Goal: Task Accomplishment & Management: Use online tool/utility

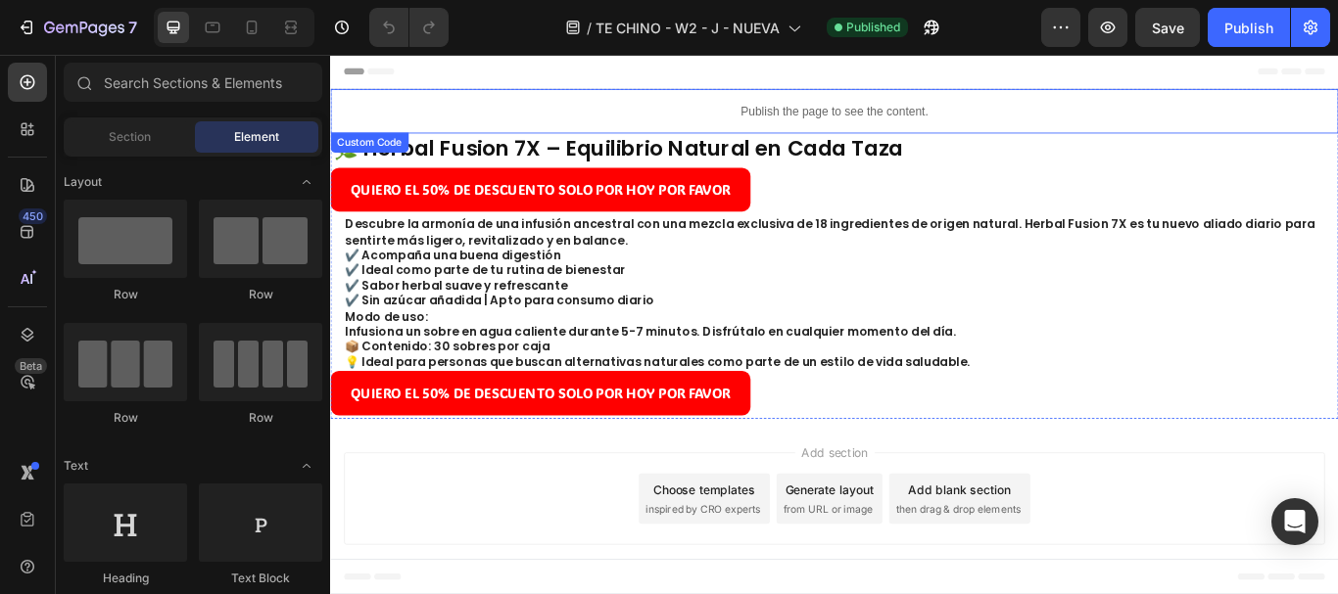
click at [898, 124] on p "Publish the page to see the content." at bounding box center [917, 121] width 1175 height 21
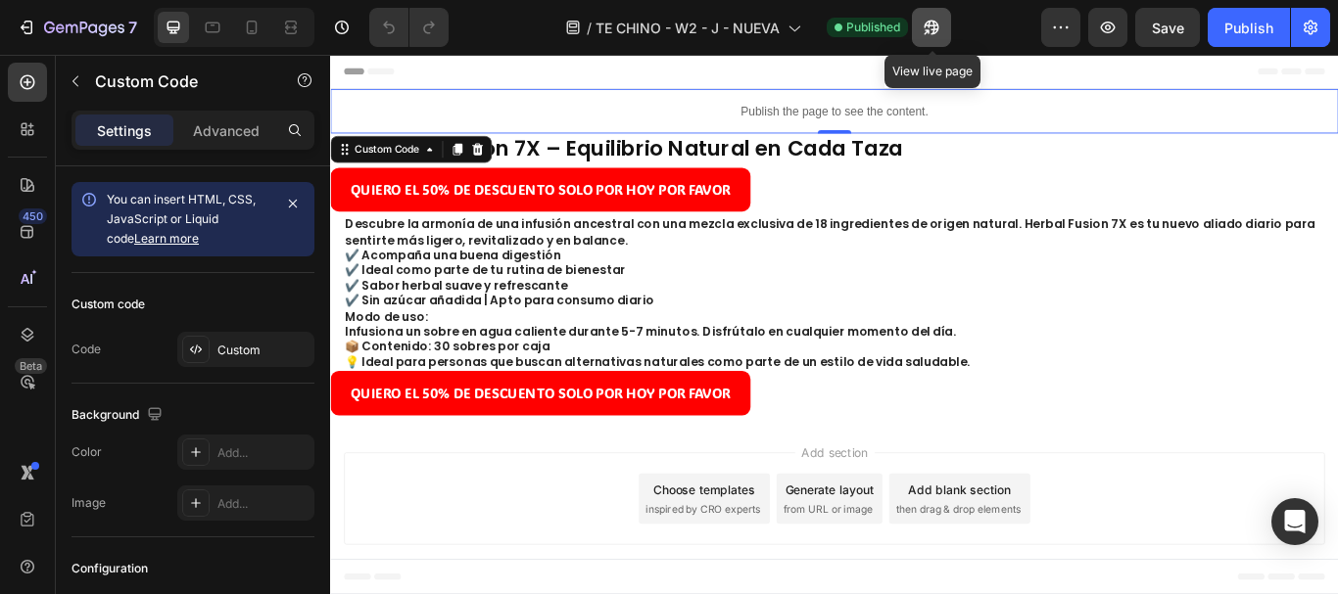
click at [928, 29] on icon "button" at bounding box center [925, 31] width 5 height 5
click at [251, 19] on icon at bounding box center [252, 28] width 20 height 20
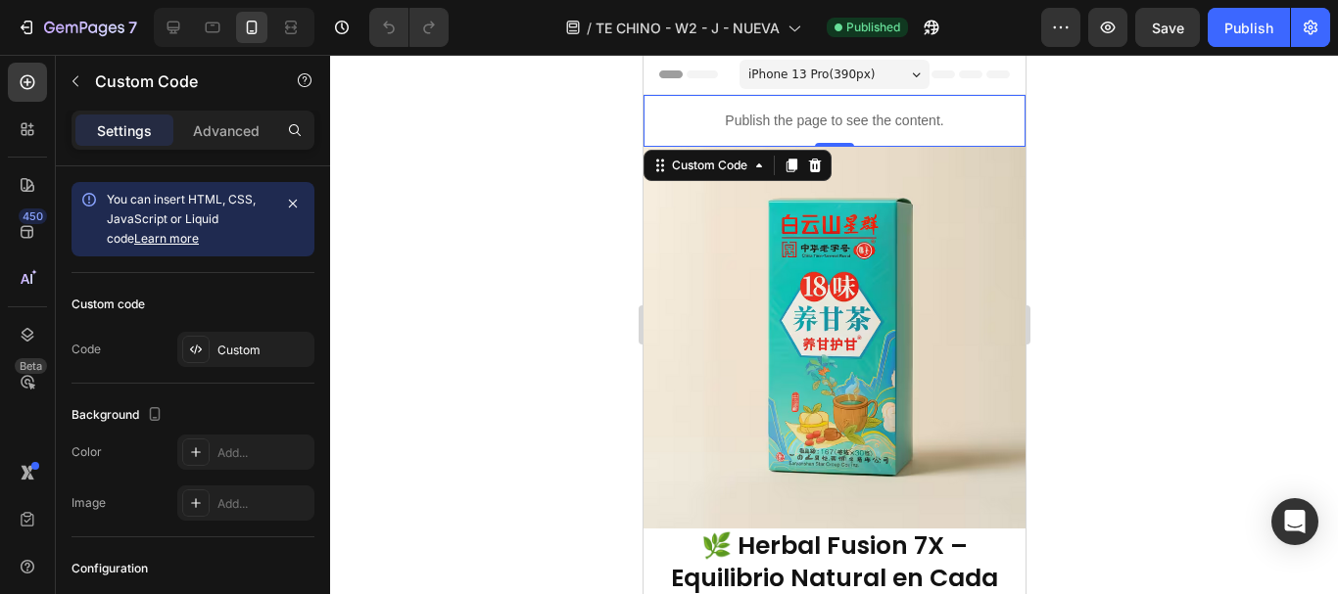
click at [836, 118] on p "Publish the page to see the content." at bounding box center [833, 121] width 382 height 21
click at [197, 358] on div at bounding box center [195, 349] width 27 height 27
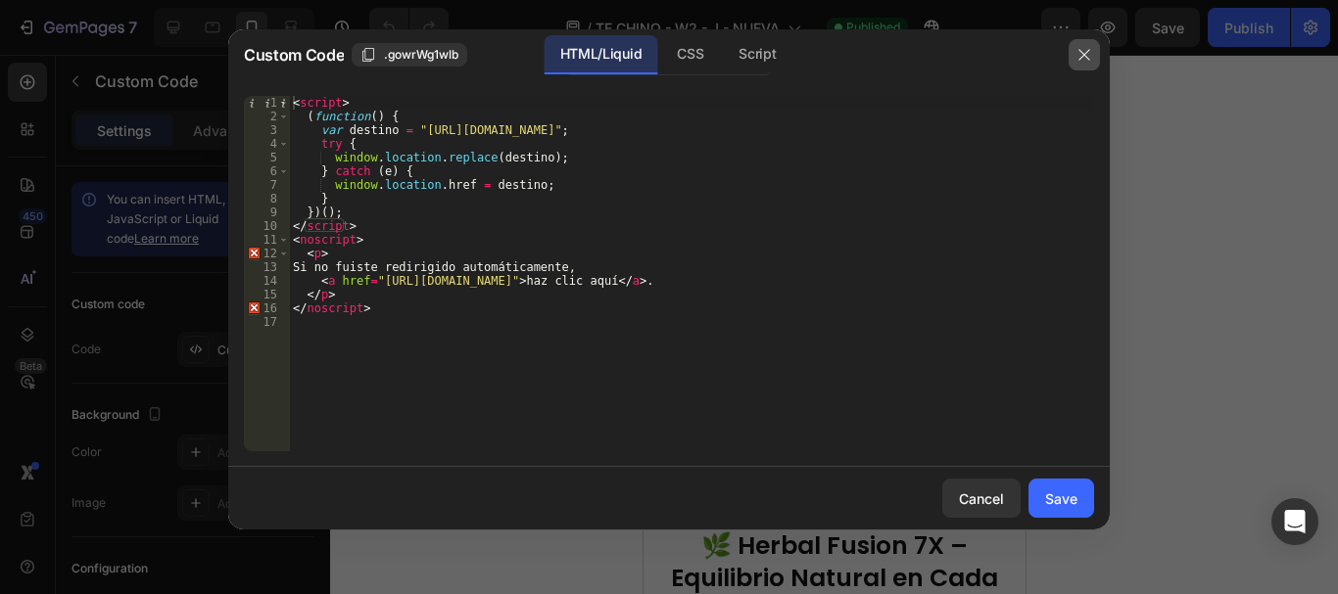
click at [1093, 52] on button "button" at bounding box center [1083, 54] width 31 height 31
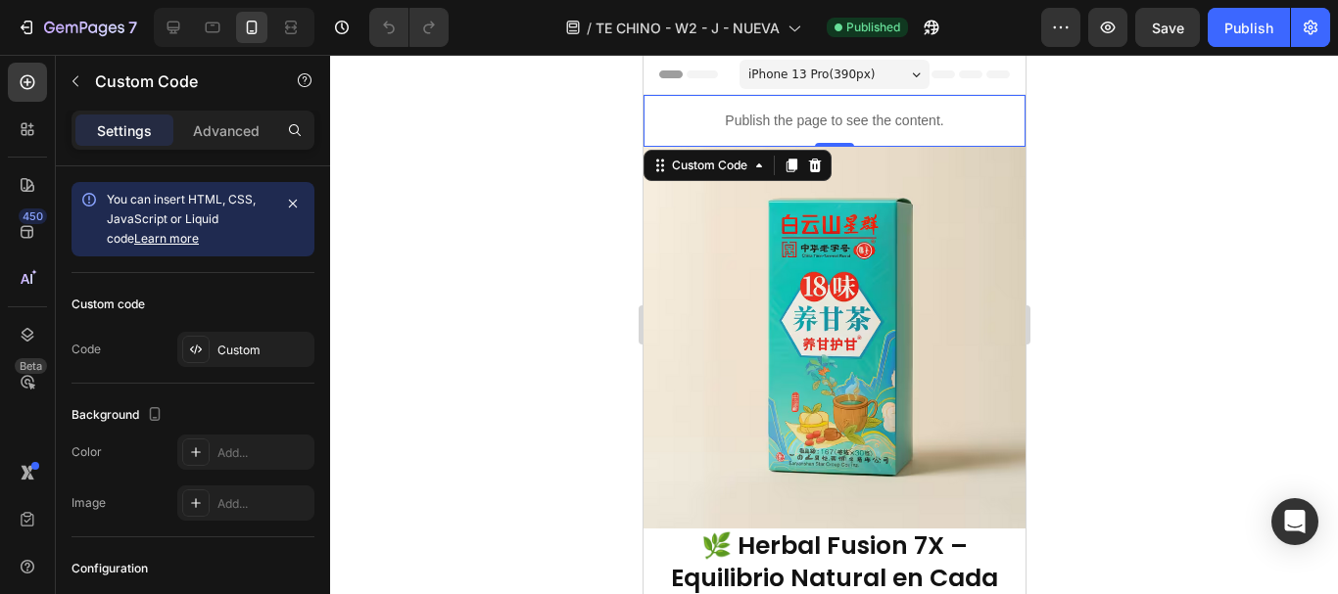
click at [868, 119] on p "Publish the page to see the content." at bounding box center [833, 121] width 382 height 21
click at [792, 168] on icon at bounding box center [790, 166] width 11 height 14
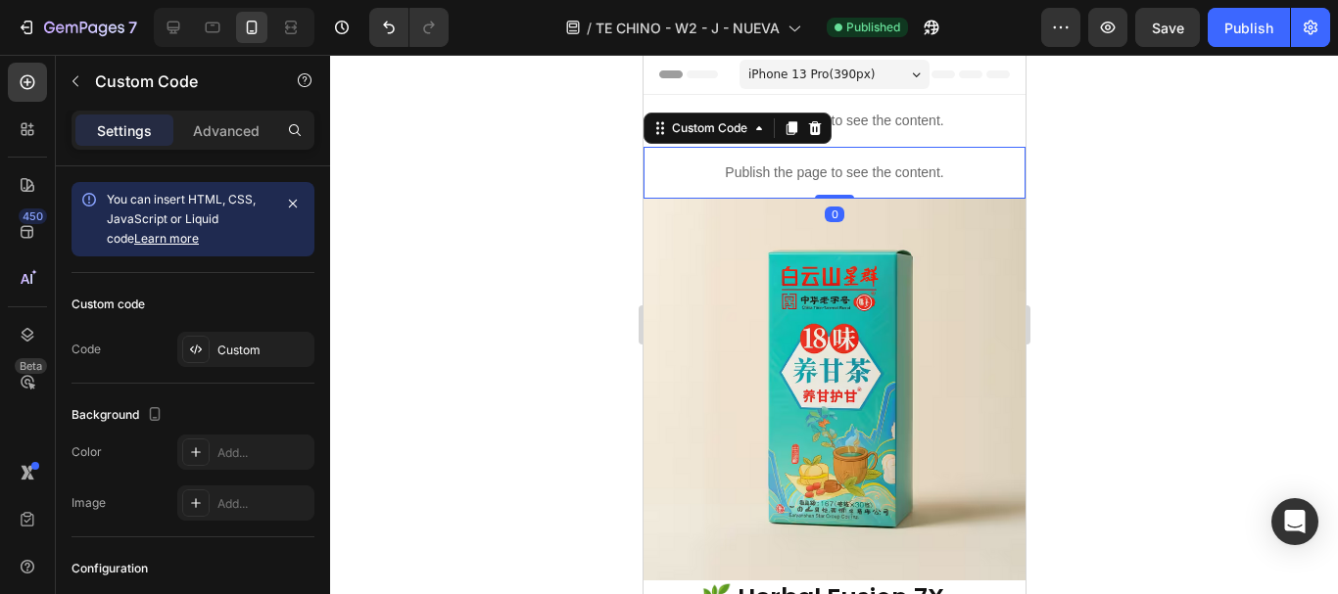
click at [787, 178] on p "Publish the page to see the content." at bounding box center [833, 173] width 382 height 21
click at [232, 347] on div "Custom" at bounding box center [263, 351] width 92 height 18
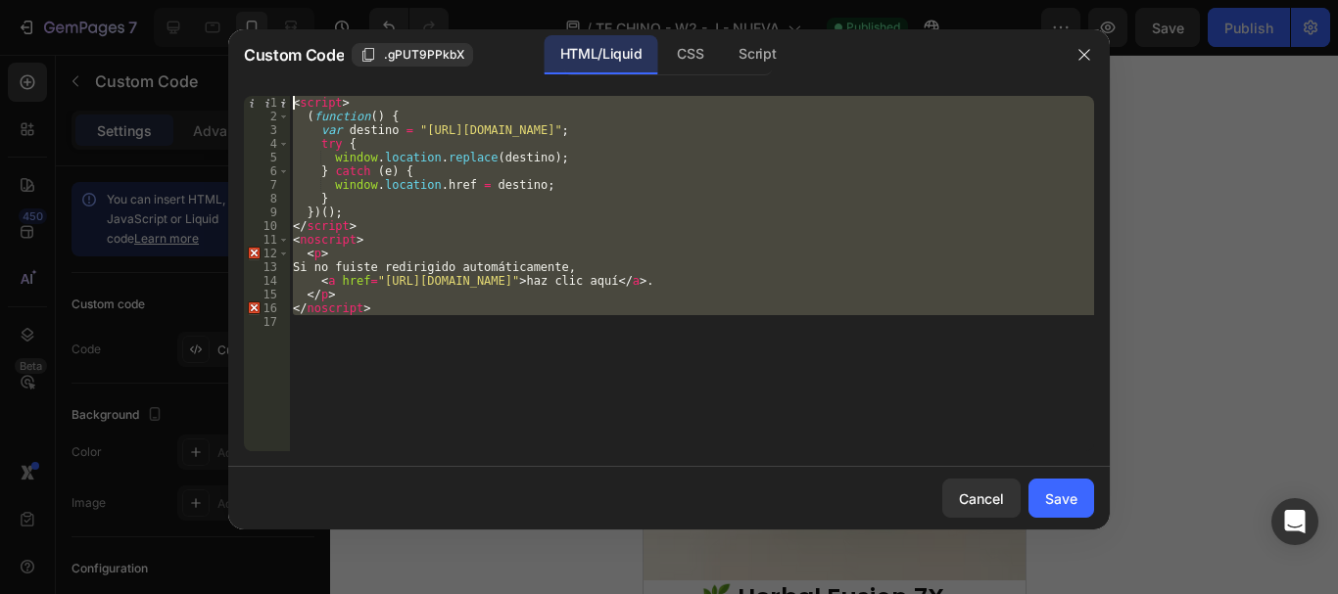
drag, startPoint x: 566, startPoint y: 383, endPoint x: 271, endPoint y: 65, distance: 433.7
click at [271, 65] on div "Custom Code .gPUT9PPkbX HTML/Liquid CSS Script 1 2 3 4 5 6 7 8 9 10 11 12 13 14…" at bounding box center [668, 279] width 881 height 500
type textarea "<script> (function() {"
paste textarea
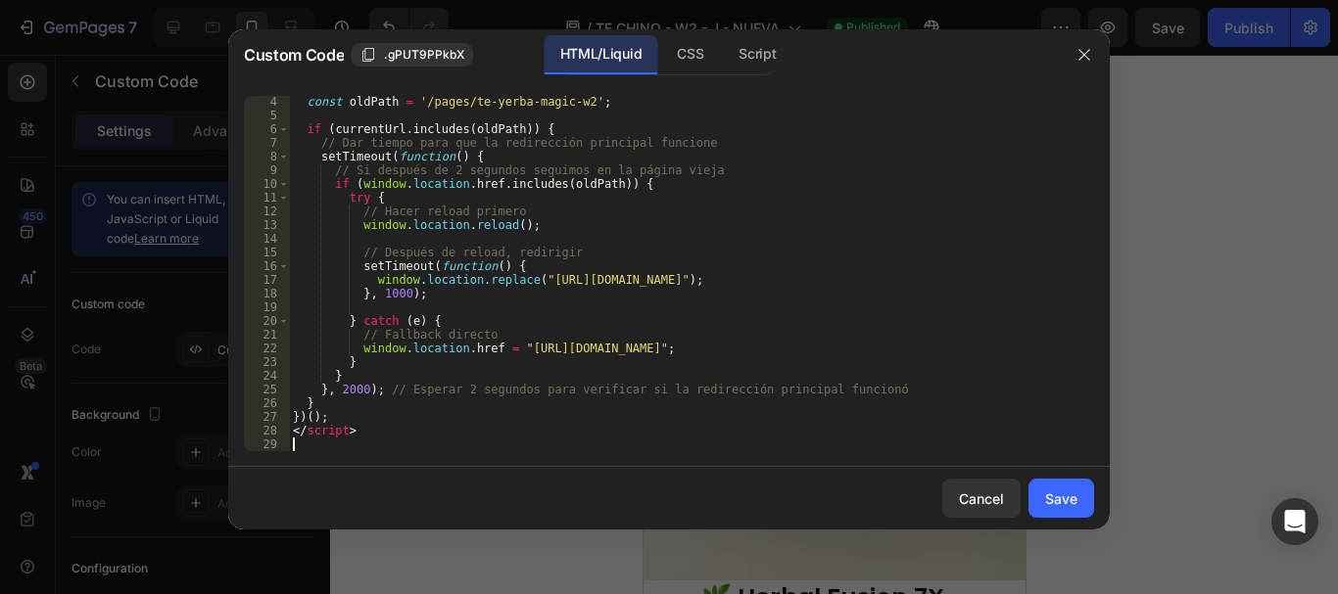
scroll to position [42, 0]
click at [1056, 483] on button "Save" at bounding box center [1061, 498] width 66 height 39
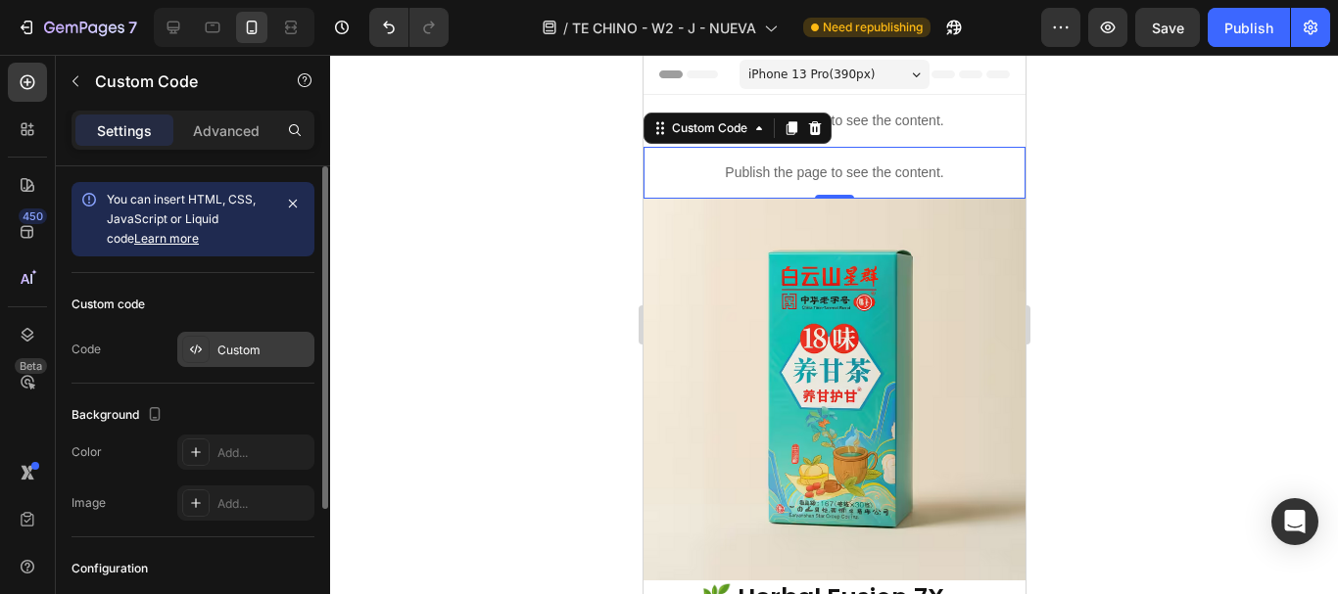
click at [239, 360] on div "Custom" at bounding box center [245, 349] width 137 height 35
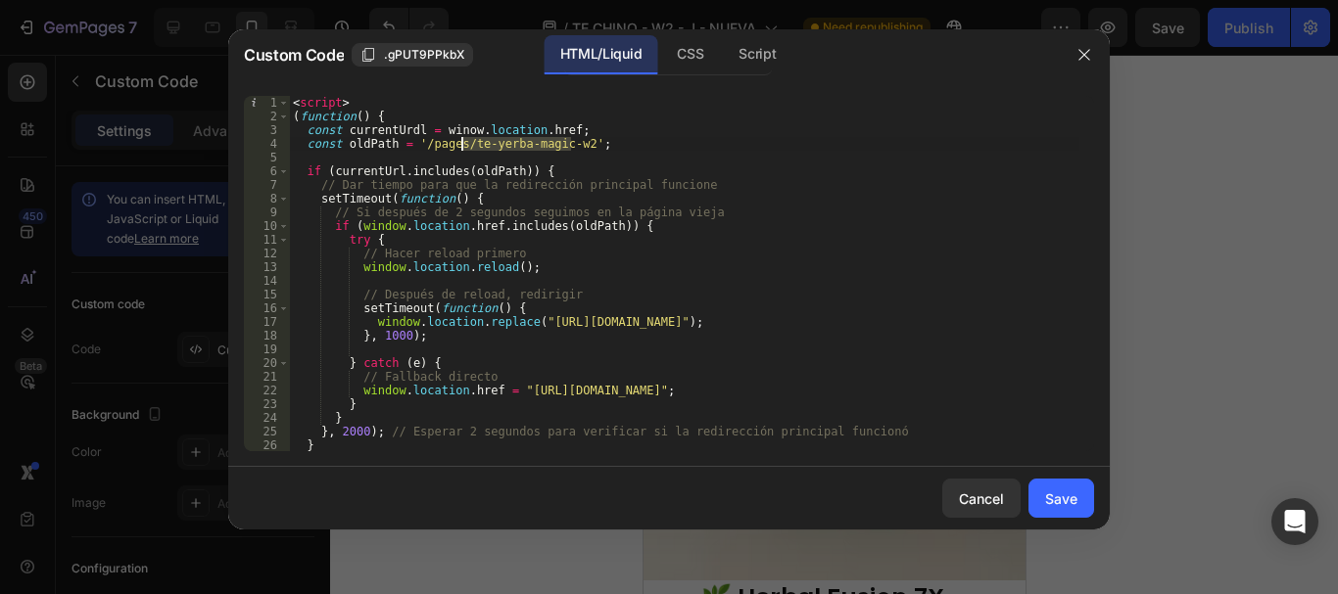
drag, startPoint x: 571, startPoint y: 150, endPoint x: 460, endPoint y: 148, distance: 110.7
click at [460, 148] on div "< script > ( function ( ) { const currentUrdl = winow . location . href ; const…" at bounding box center [684, 287] width 790 height 383
drag, startPoint x: 799, startPoint y: 324, endPoint x: 906, endPoint y: 318, distance: 106.9
click at [906, 318] on div "< script > ( function ( ) { const currentUrdl = winow . location . href ; const…" at bounding box center [684, 287] width 790 height 383
paste textarea "infusion-china-2"
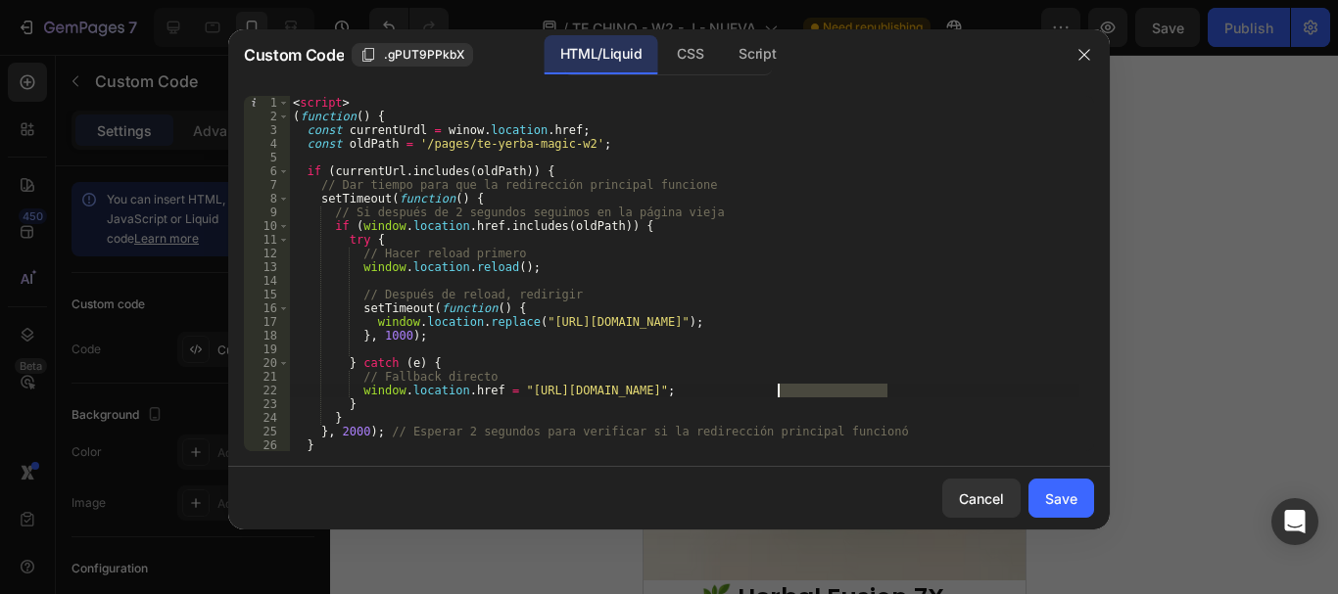
drag, startPoint x: 887, startPoint y: 396, endPoint x: 779, endPoint y: 395, distance: 107.7
click at [779, 395] on div "< script > ( function ( ) { const currentUrdl = winow . location . href ; const…" at bounding box center [684, 287] width 790 height 383
paste textarea "infusion-china-2"
click at [568, 140] on div "< script > ( function ( ) { const currentUrdl = winow . location . href ; const…" at bounding box center [684, 287] width 790 height 383
type textarea "const oldPath = '/pages/te-yerba-magic-w2';"
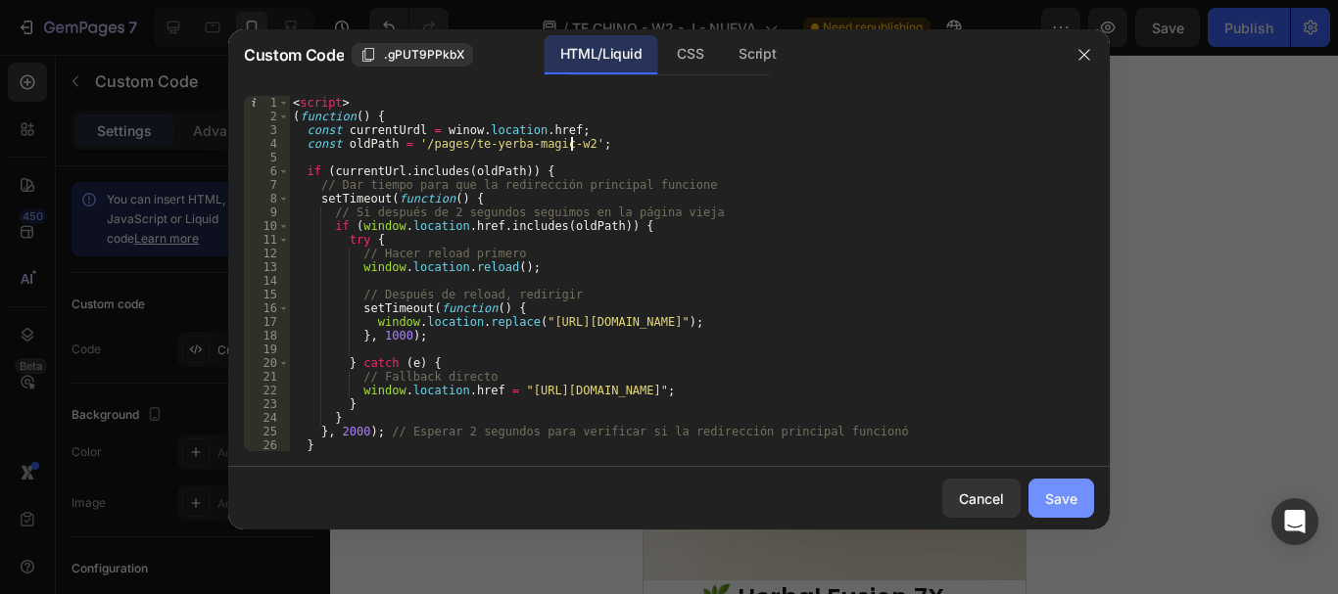
click at [1063, 493] on div "Save" at bounding box center [1061, 499] width 32 height 21
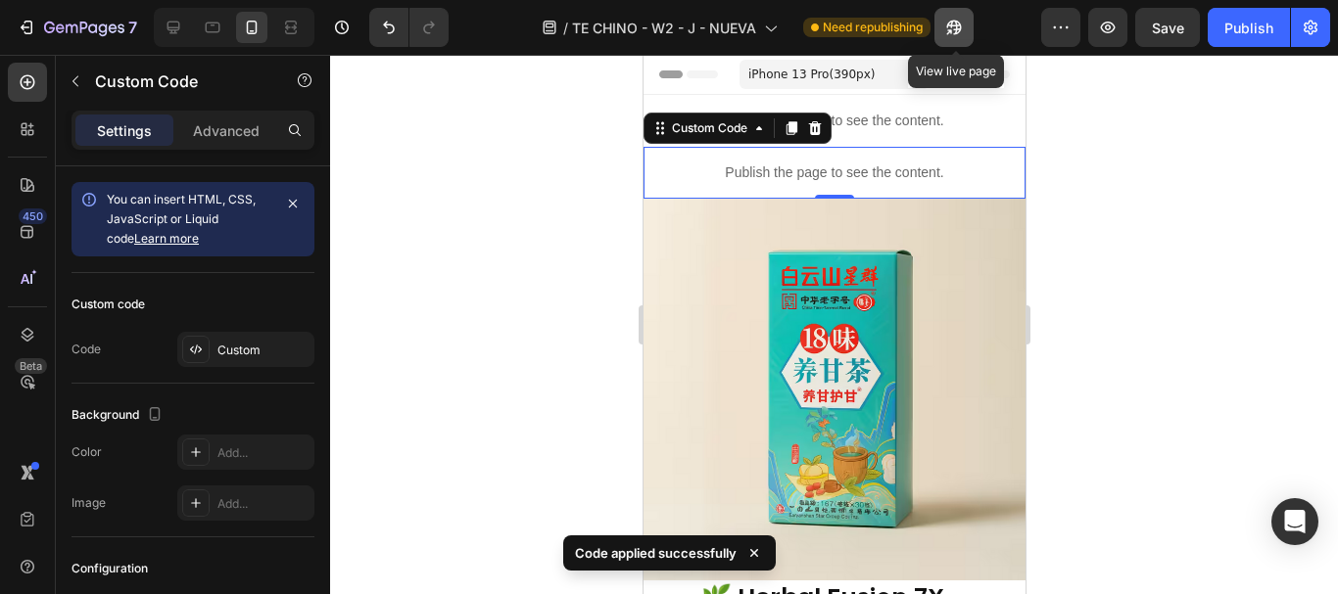
click at [952, 32] on icon "button" at bounding box center [949, 31] width 5 height 5
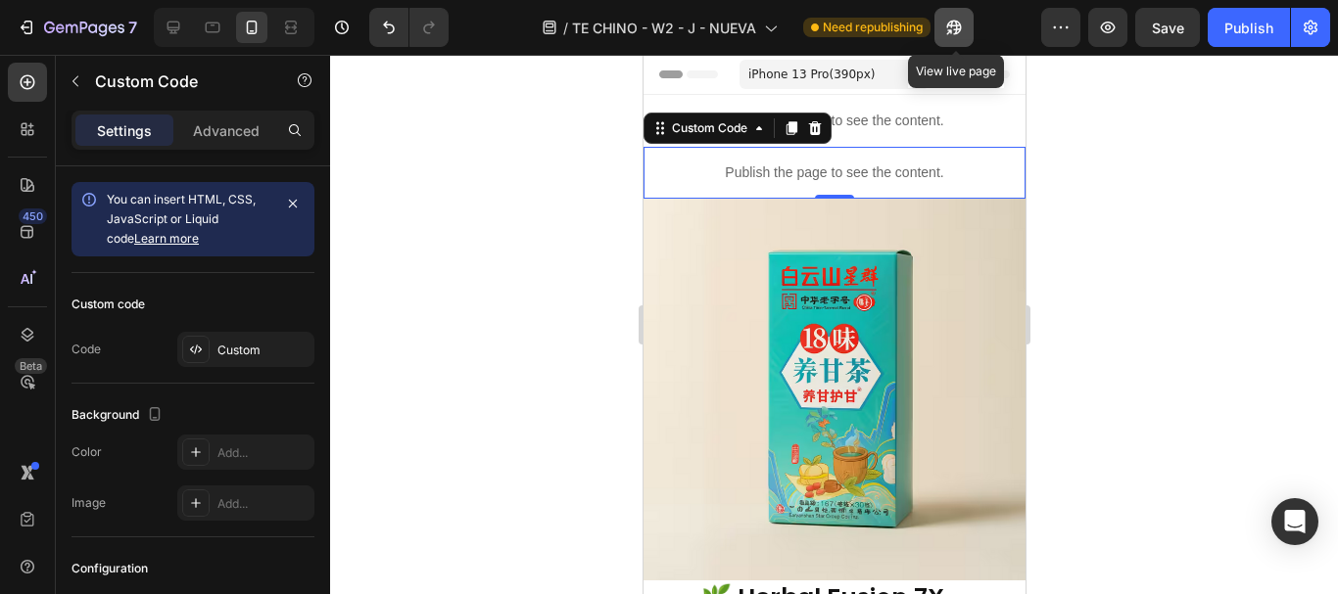
click at [961, 19] on icon "button" at bounding box center [954, 28] width 20 height 20
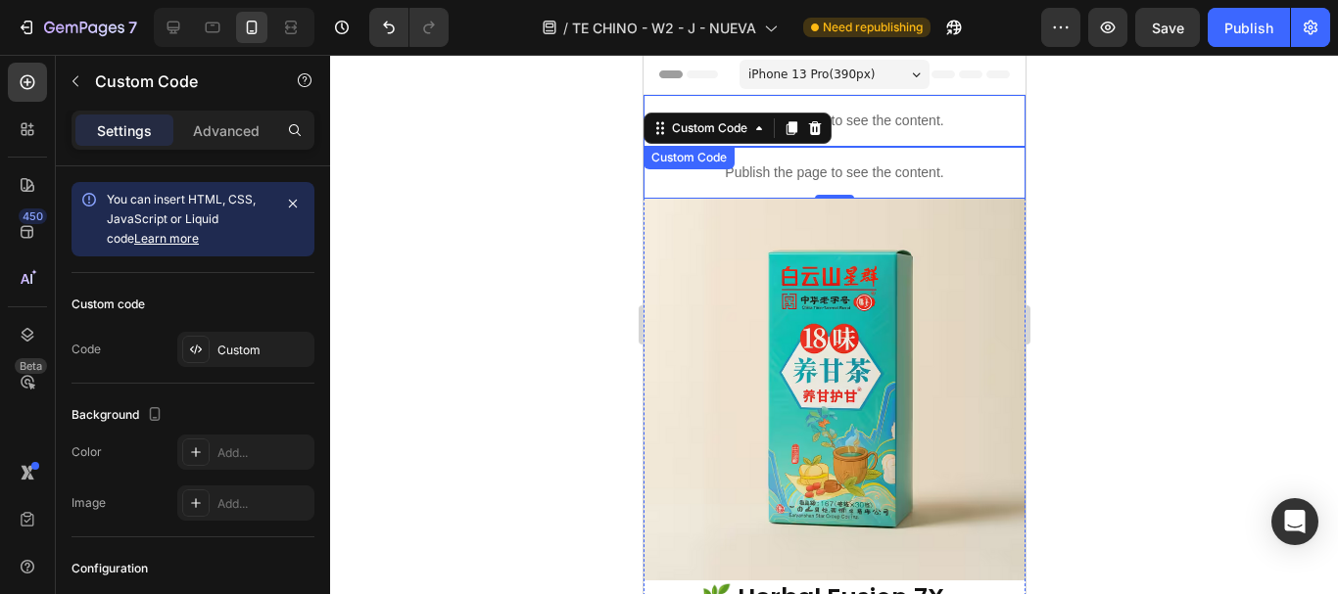
click at [915, 113] on p "Publish the page to see the content." at bounding box center [833, 121] width 382 height 21
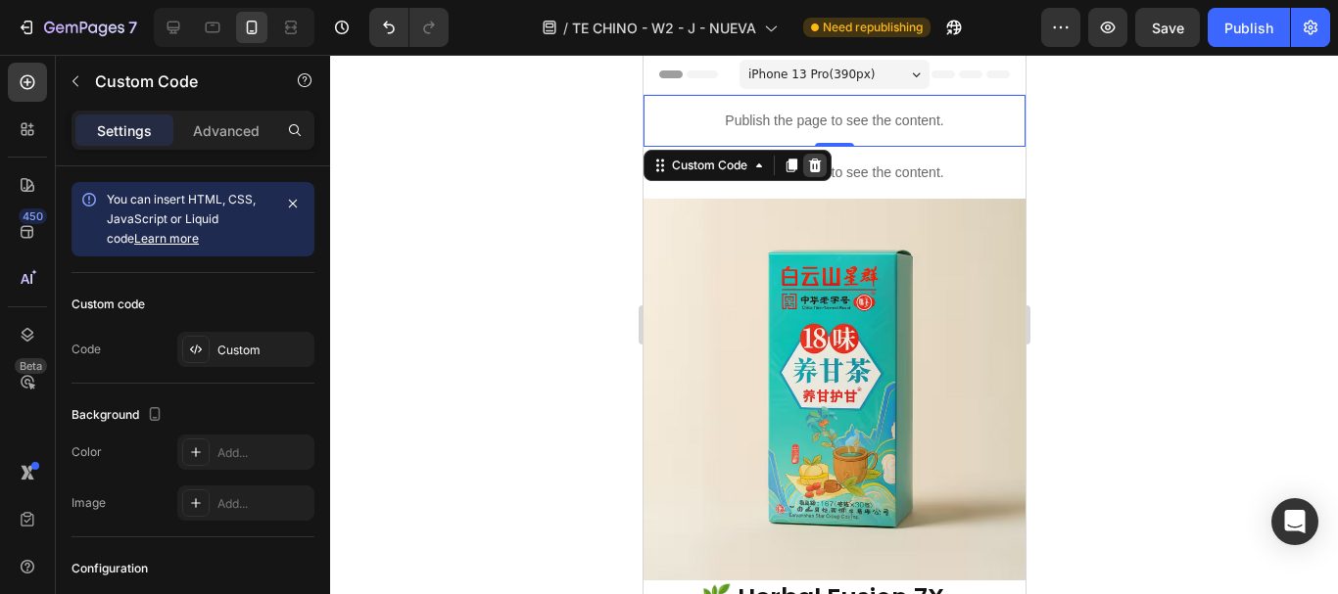
click at [821, 168] on icon at bounding box center [814, 166] width 16 height 16
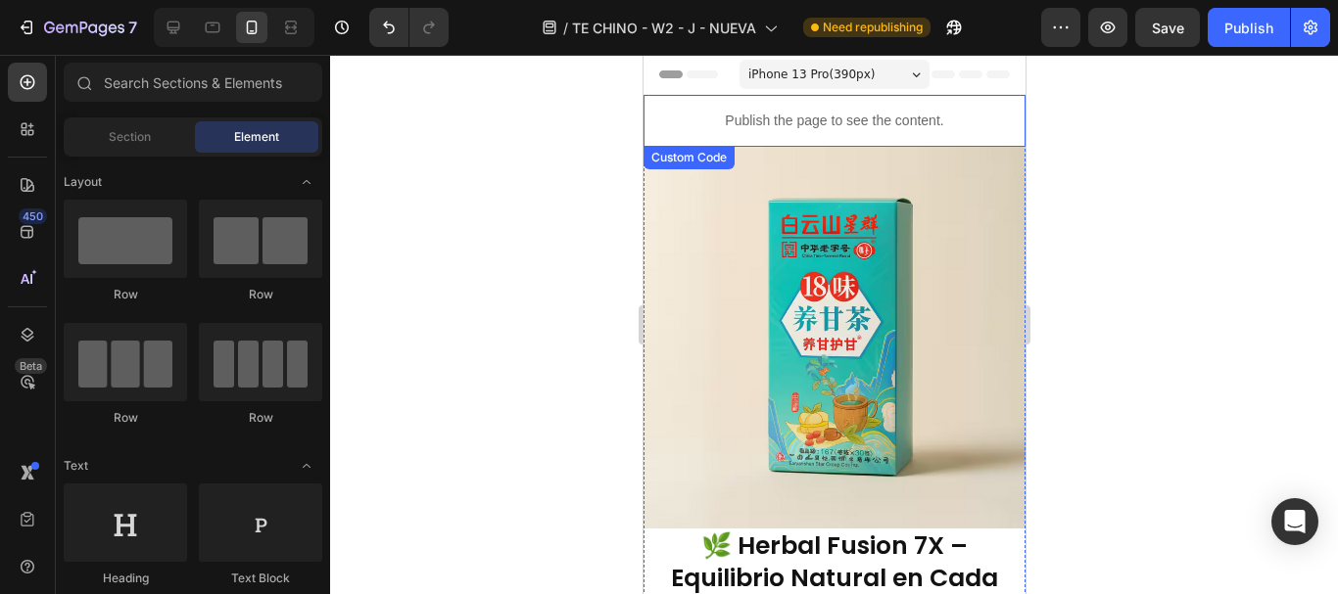
click at [895, 116] on p "Publish the page to see the content." at bounding box center [833, 121] width 382 height 21
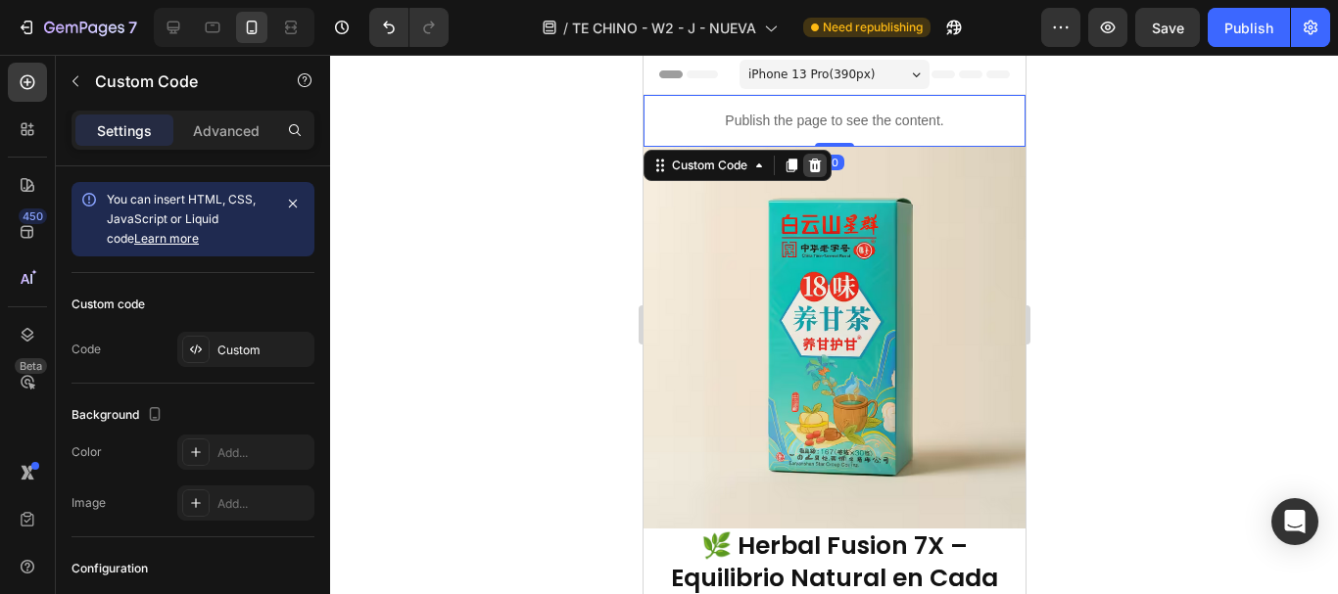
click at [819, 161] on icon at bounding box center [814, 166] width 13 height 14
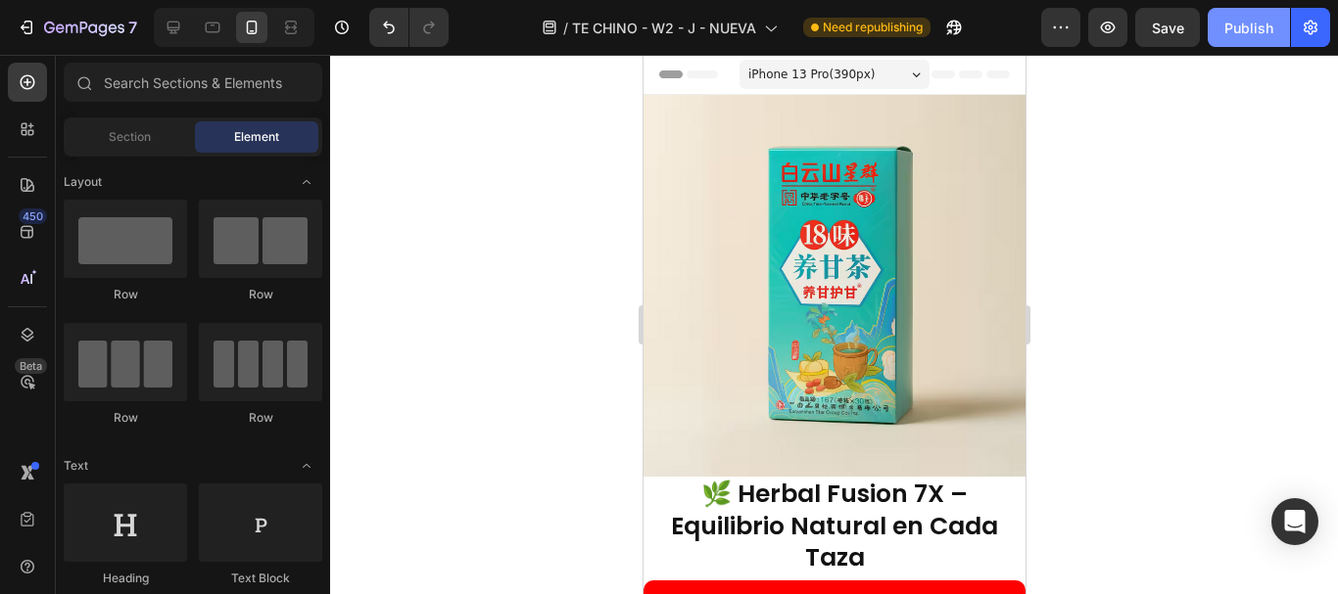
click at [1244, 37] on div "Publish" at bounding box center [1248, 28] width 49 height 21
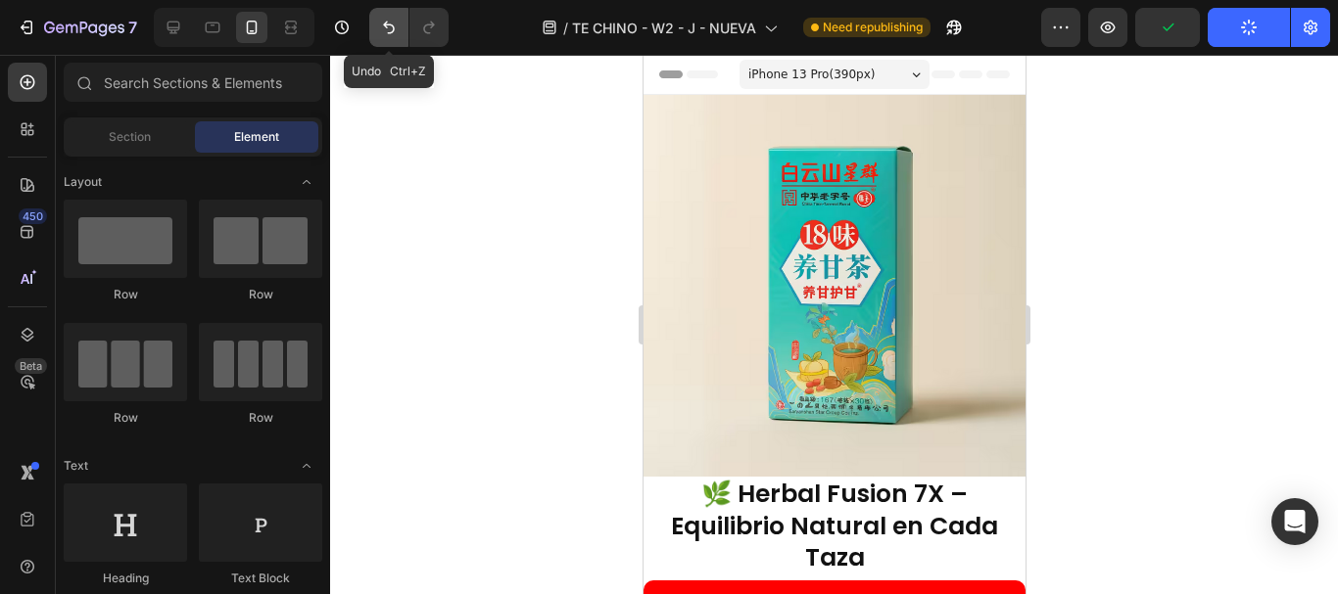
click at [371, 44] on button "Undo/Redo" at bounding box center [388, 27] width 39 height 39
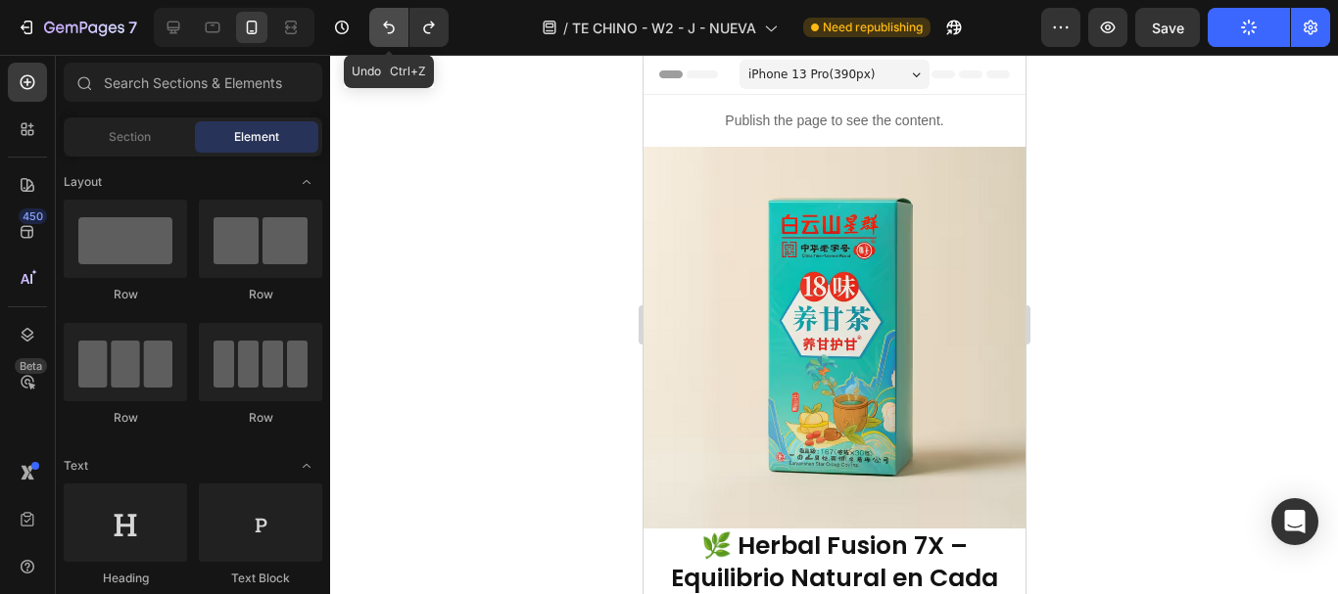
click at [371, 44] on button "Undo/Redo" at bounding box center [388, 27] width 39 height 39
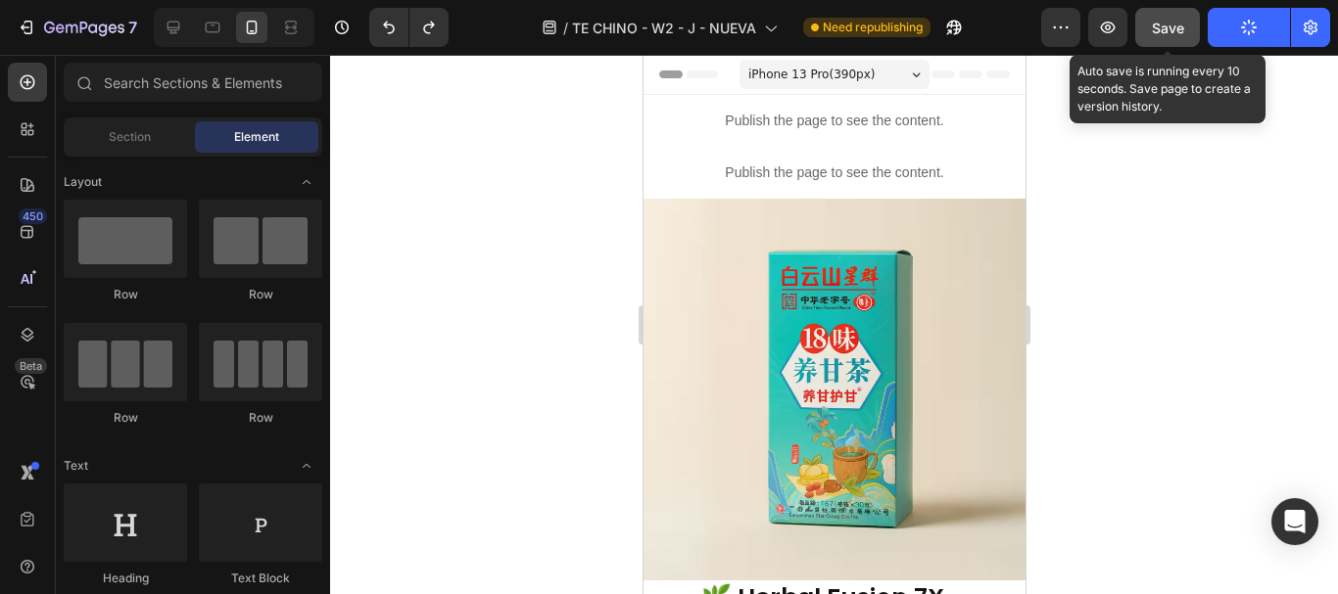
click at [1184, 29] on span "Save" at bounding box center [1167, 28] width 32 height 17
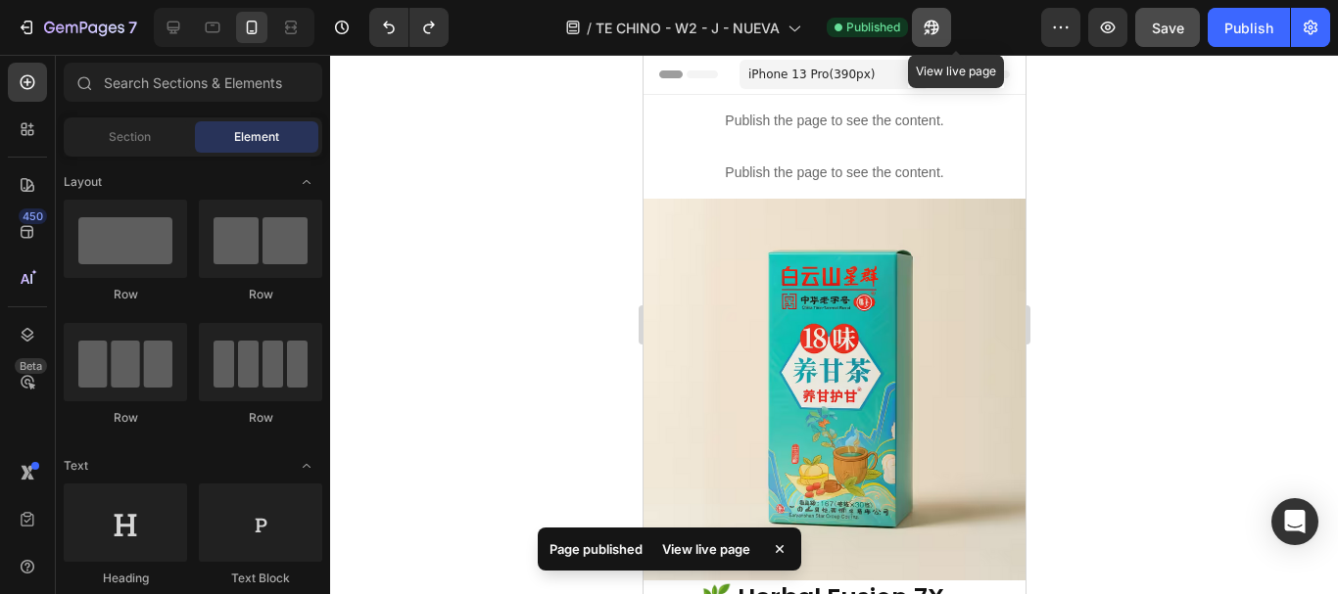
click at [951, 17] on button "button" at bounding box center [931, 27] width 39 height 39
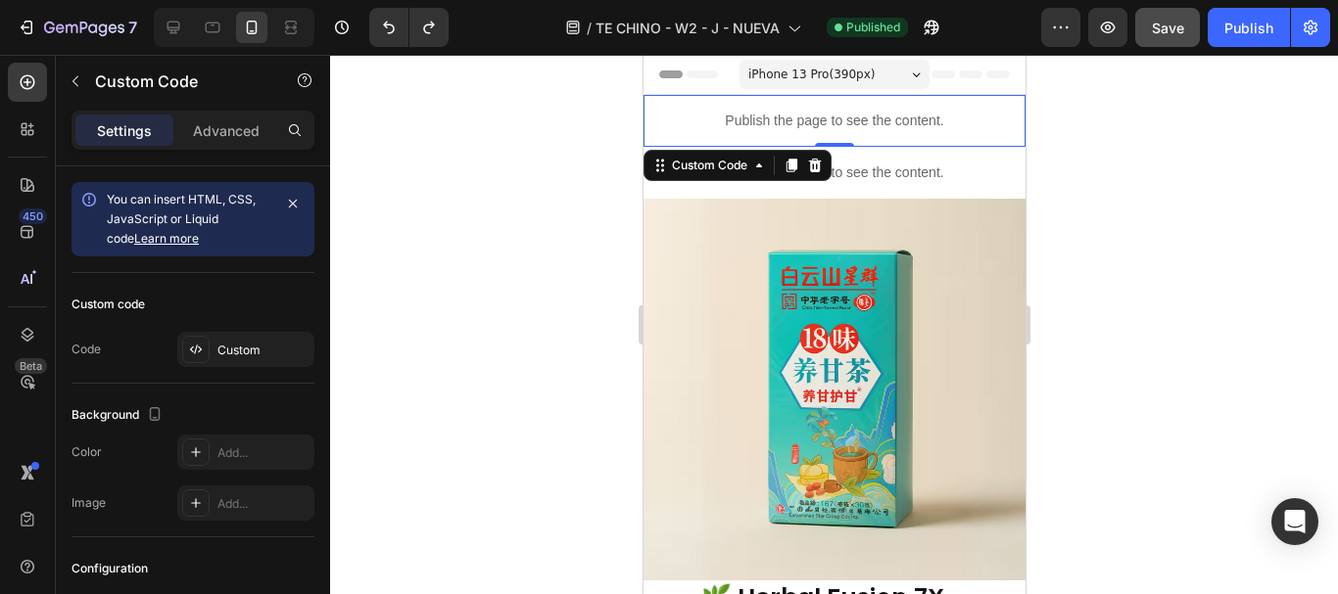
click at [822, 119] on p "Publish the page to see the content." at bounding box center [833, 121] width 382 height 21
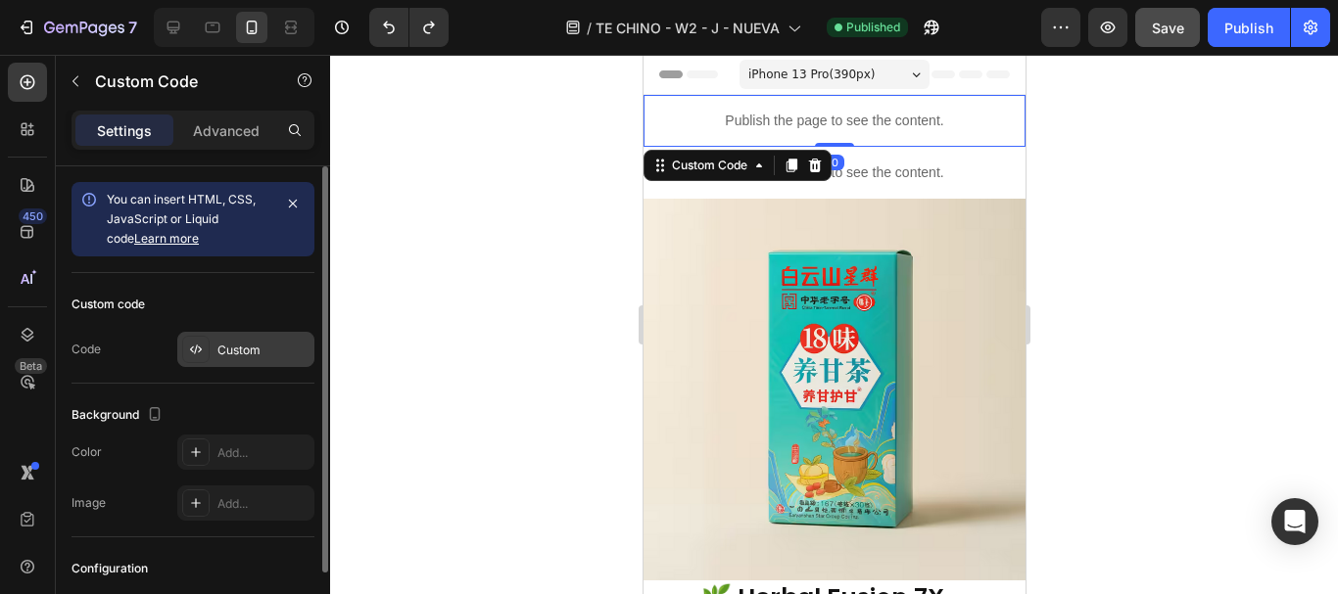
click at [261, 354] on div "Custom" at bounding box center [263, 351] width 92 height 18
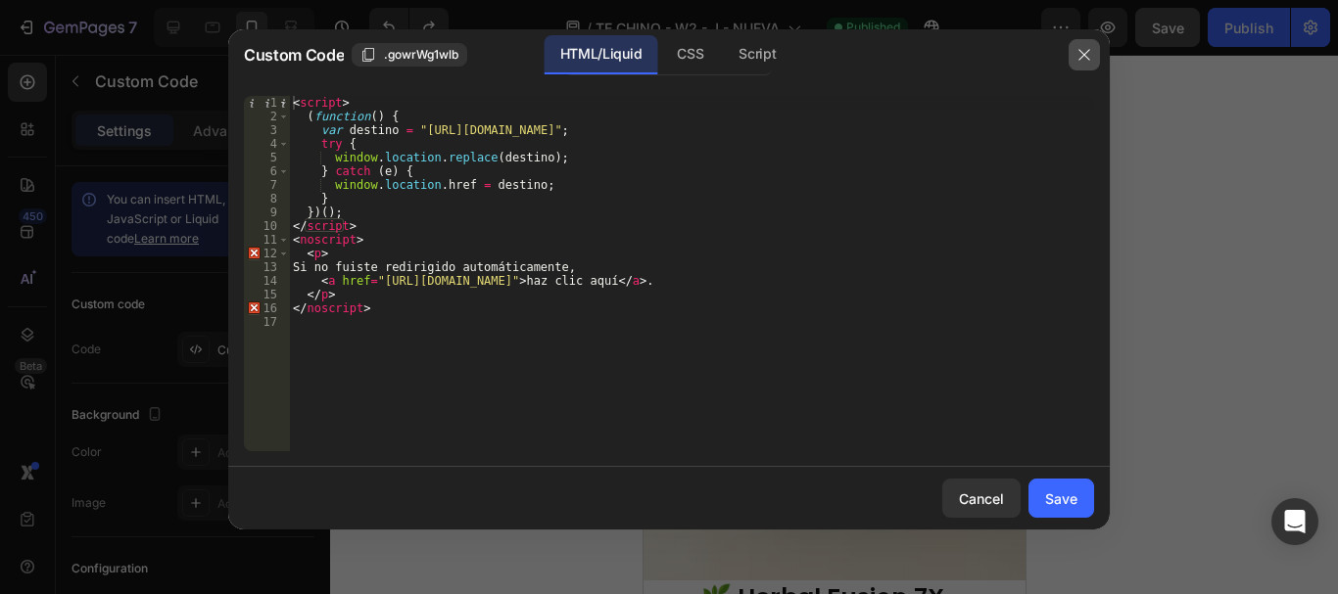
click at [1076, 54] on icon "button" at bounding box center [1084, 55] width 16 height 16
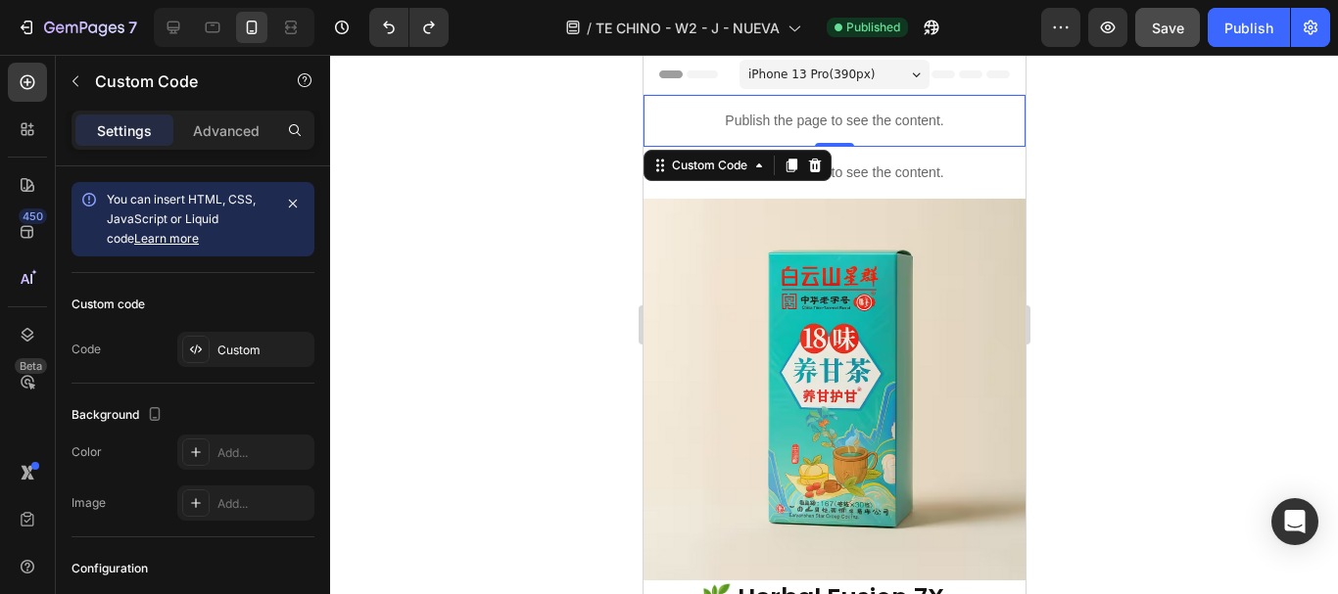
click at [805, 117] on p "Publish the page to see the content." at bounding box center [833, 121] width 382 height 21
click at [262, 355] on div "Custom" at bounding box center [263, 351] width 92 height 18
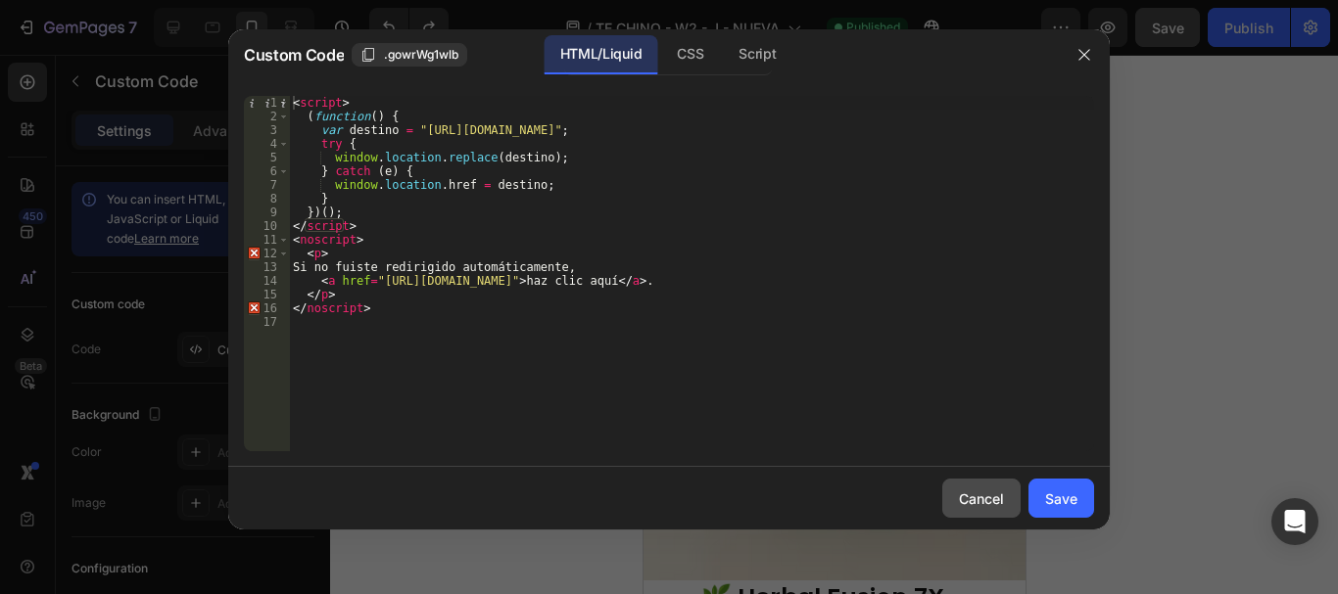
click at [964, 508] on div "Cancel" at bounding box center [981, 499] width 45 height 21
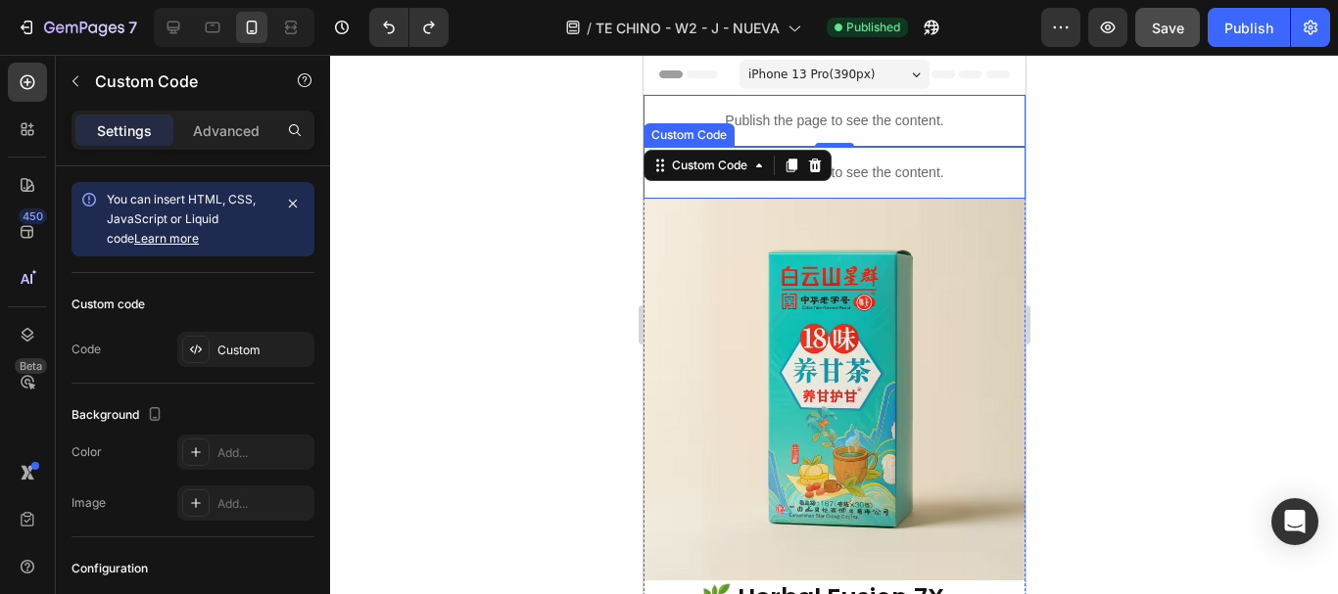
click at [919, 184] on div "Publish the page to see the content." at bounding box center [833, 173] width 382 height 52
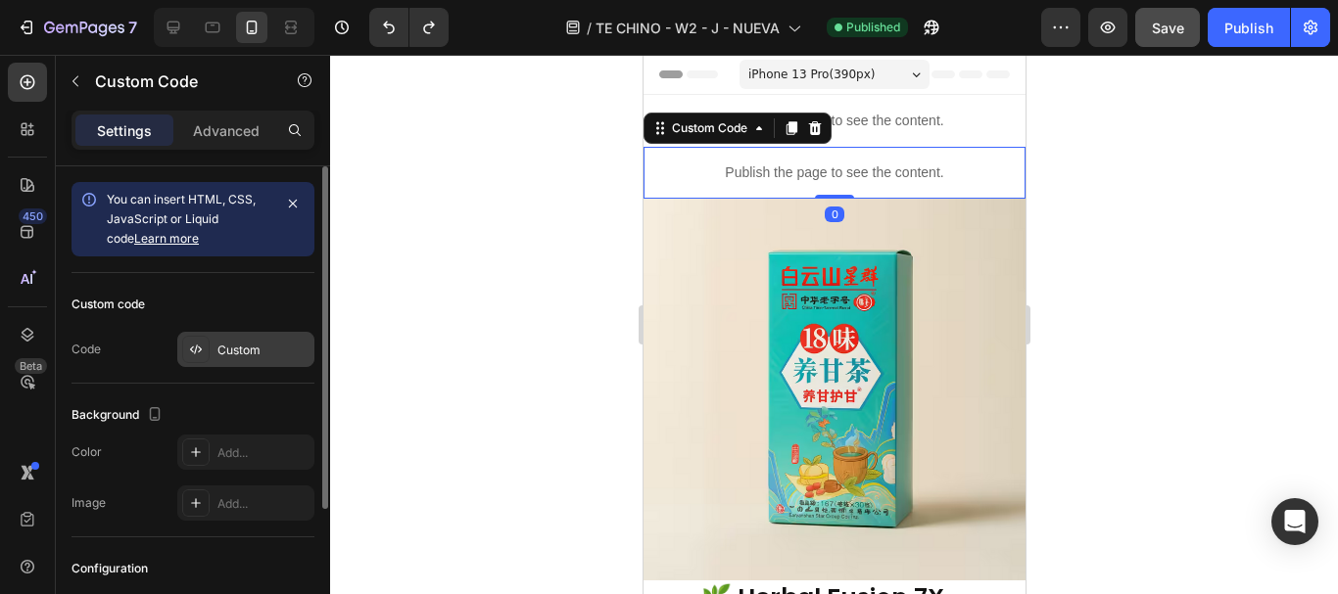
click at [202, 340] on div at bounding box center [195, 349] width 27 height 27
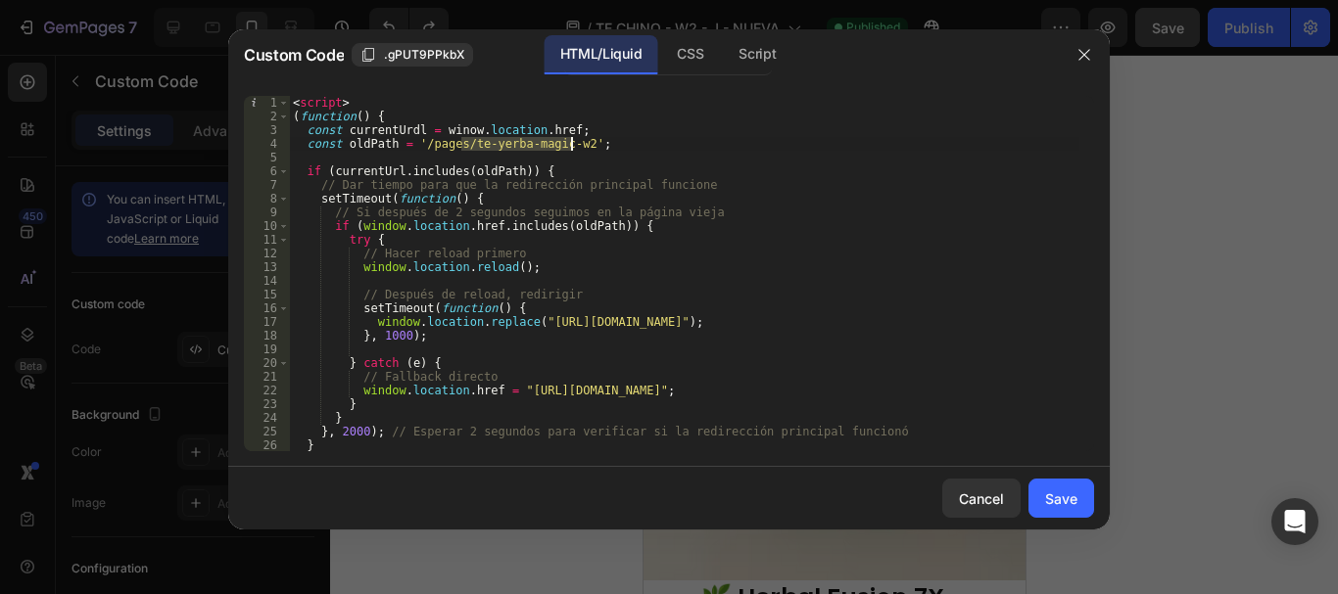
drag, startPoint x: 461, startPoint y: 140, endPoint x: 572, endPoint y: 143, distance: 110.7
click at [572, 143] on div "< script > ( function ( ) { const currentUrdl = winow . location . href ; const…" at bounding box center [684, 287] width 790 height 383
paste textarea "herbal-infusion"
type textarea "const oldPath = '/pages/te-herbal-infusion-w2';"
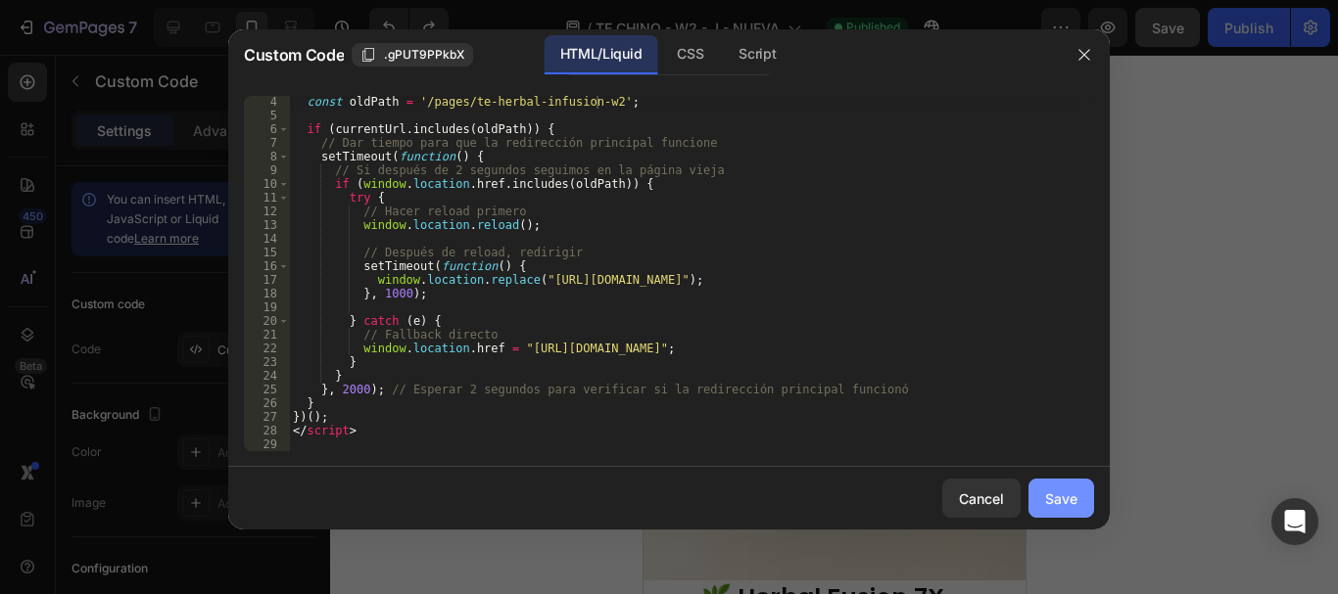
click at [1042, 493] on button "Save" at bounding box center [1061, 498] width 66 height 39
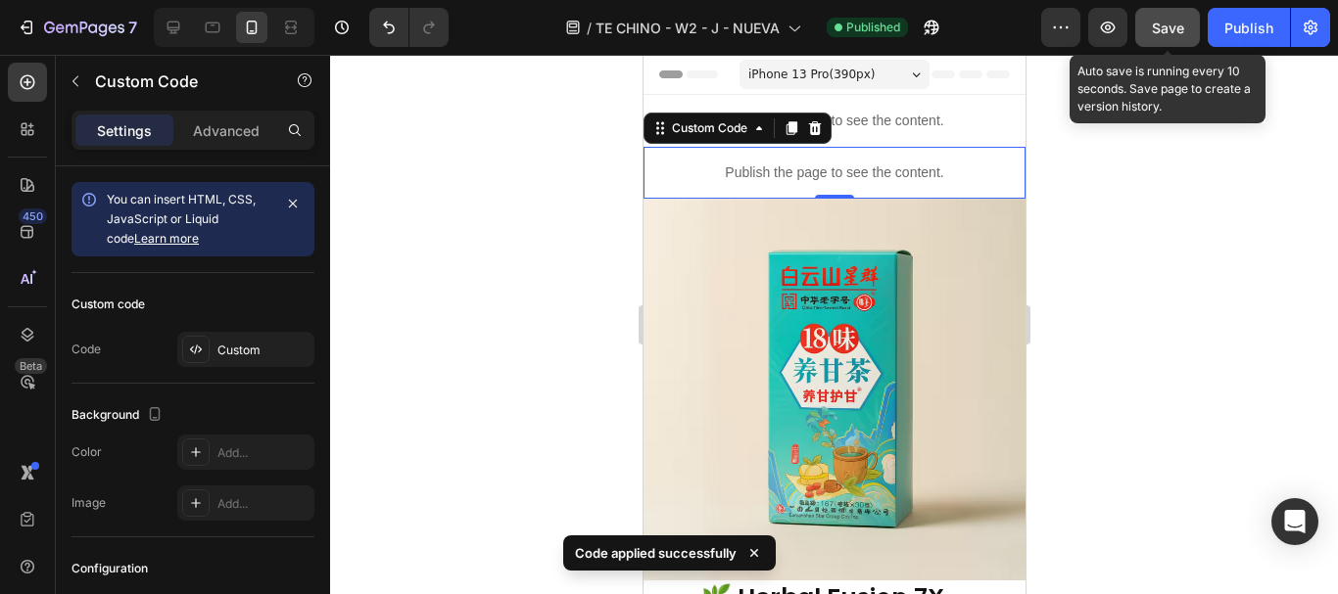
click at [1170, 22] on span "Save" at bounding box center [1167, 28] width 32 height 17
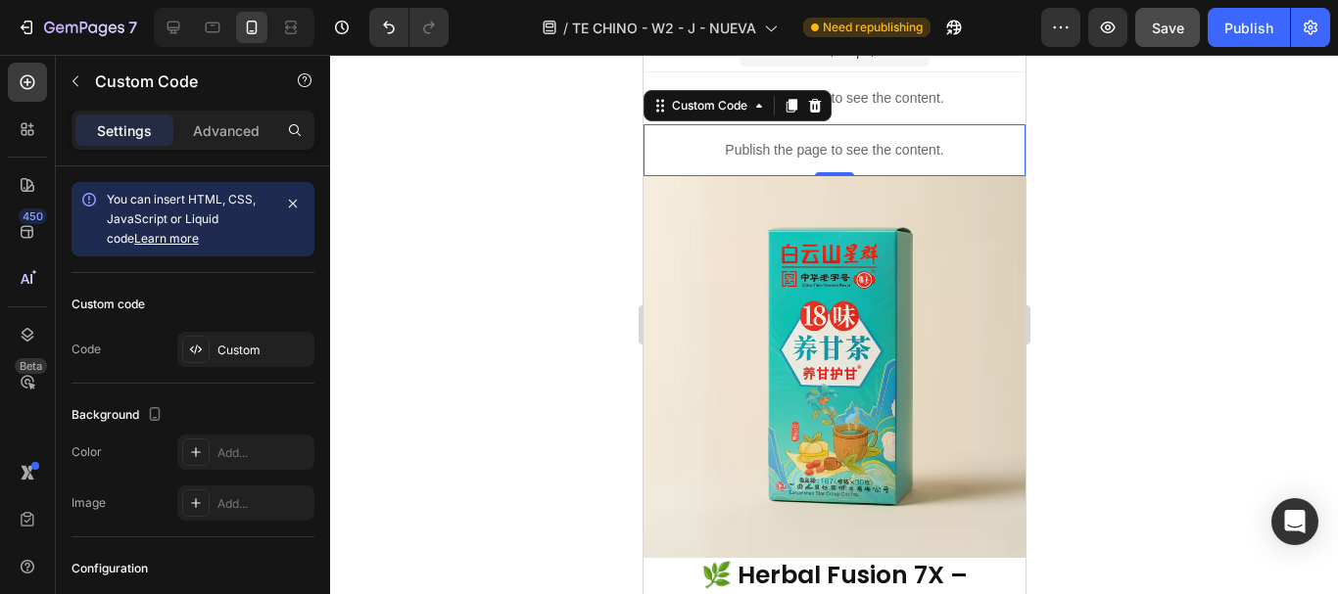
scroll to position [0, 0]
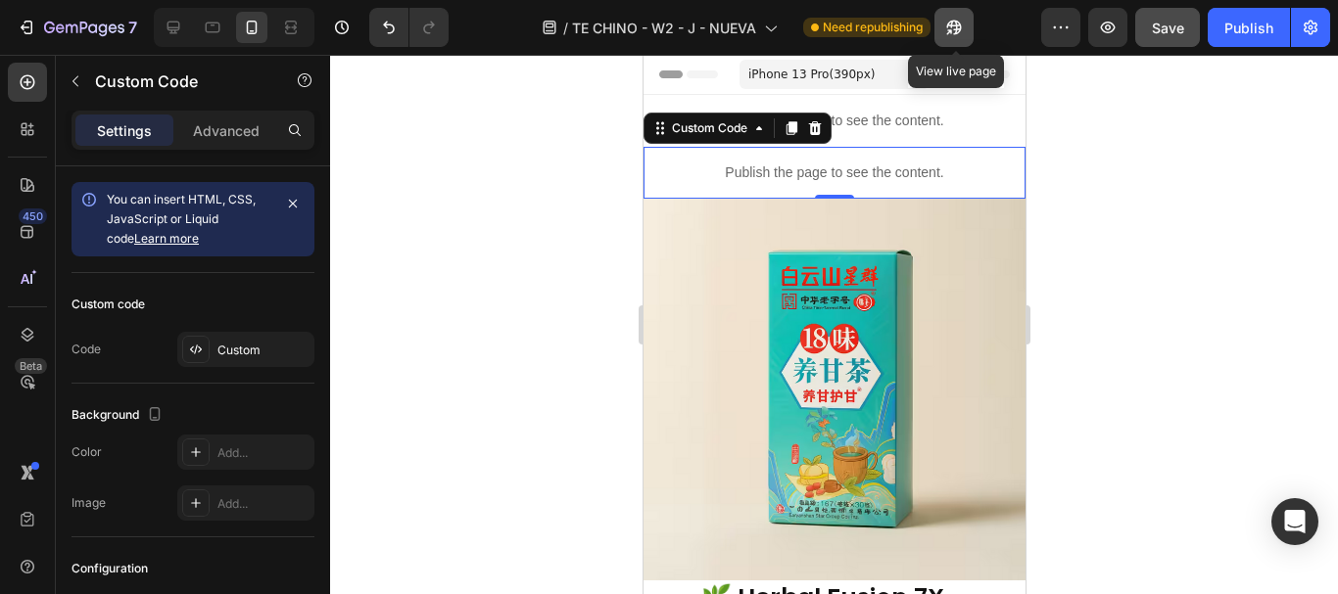
click at [950, 29] on icon "button" at bounding box center [949, 31] width 5 height 5
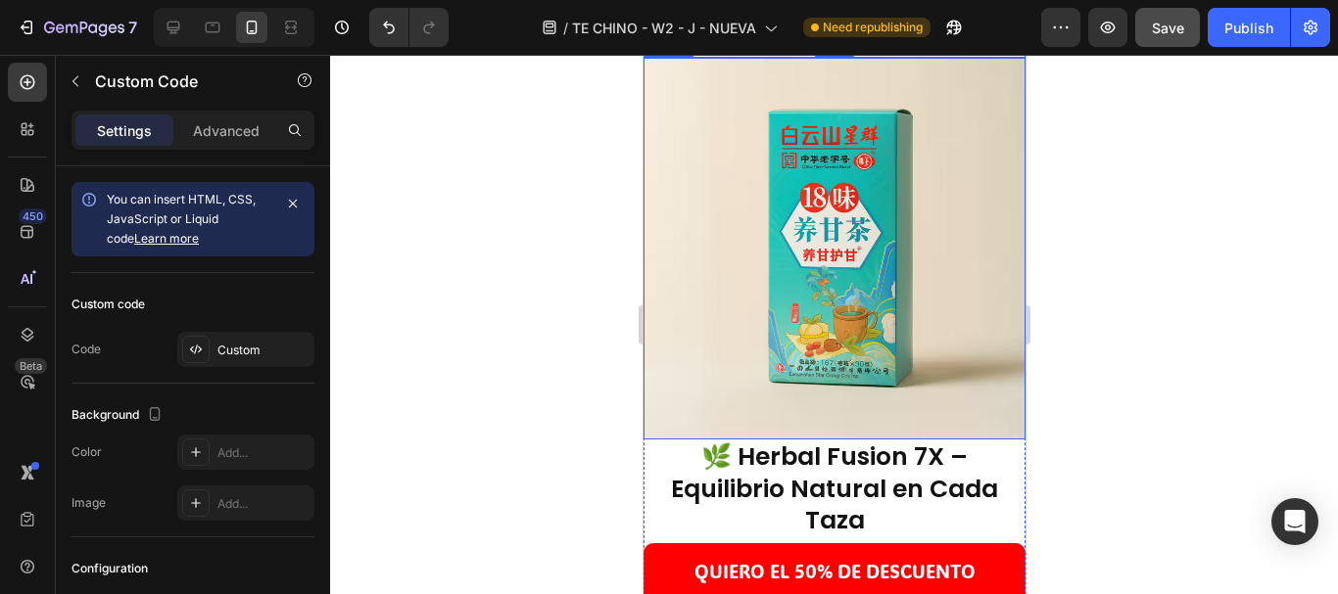
scroll to position [98, 0]
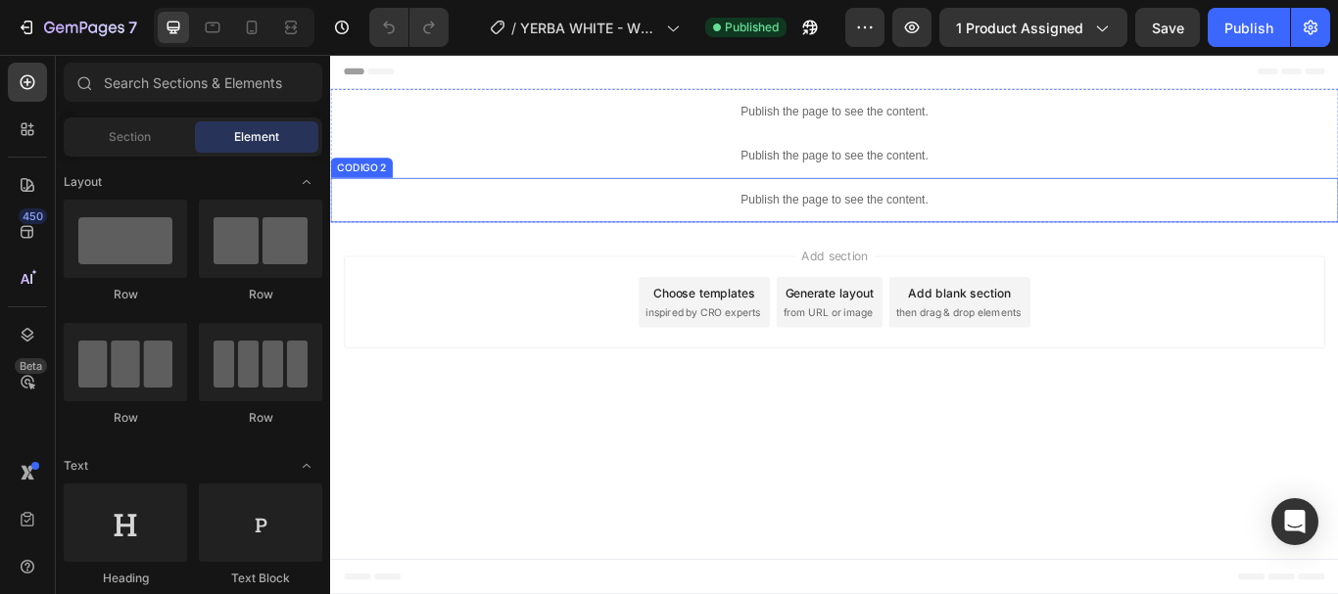
click at [875, 224] on p "Publish the page to see the content." at bounding box center [917, 224] width 1175 height 21
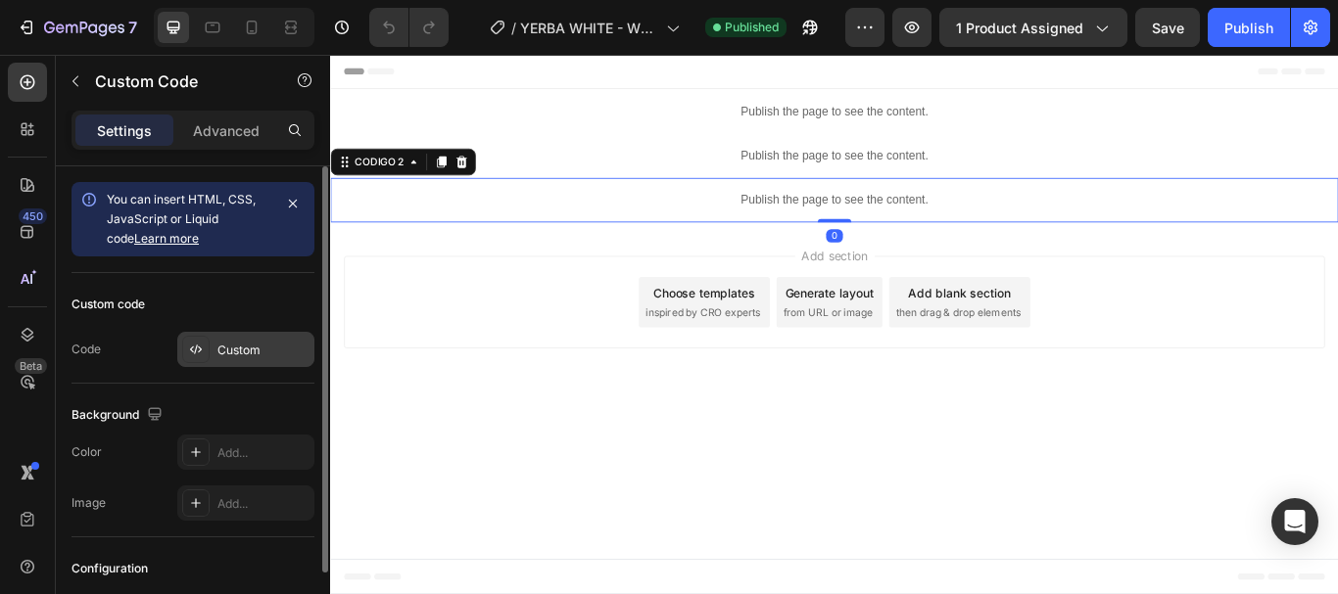
click at [270, 355] on div "Custom" at bounding box center [263, 351] width 92 height 18
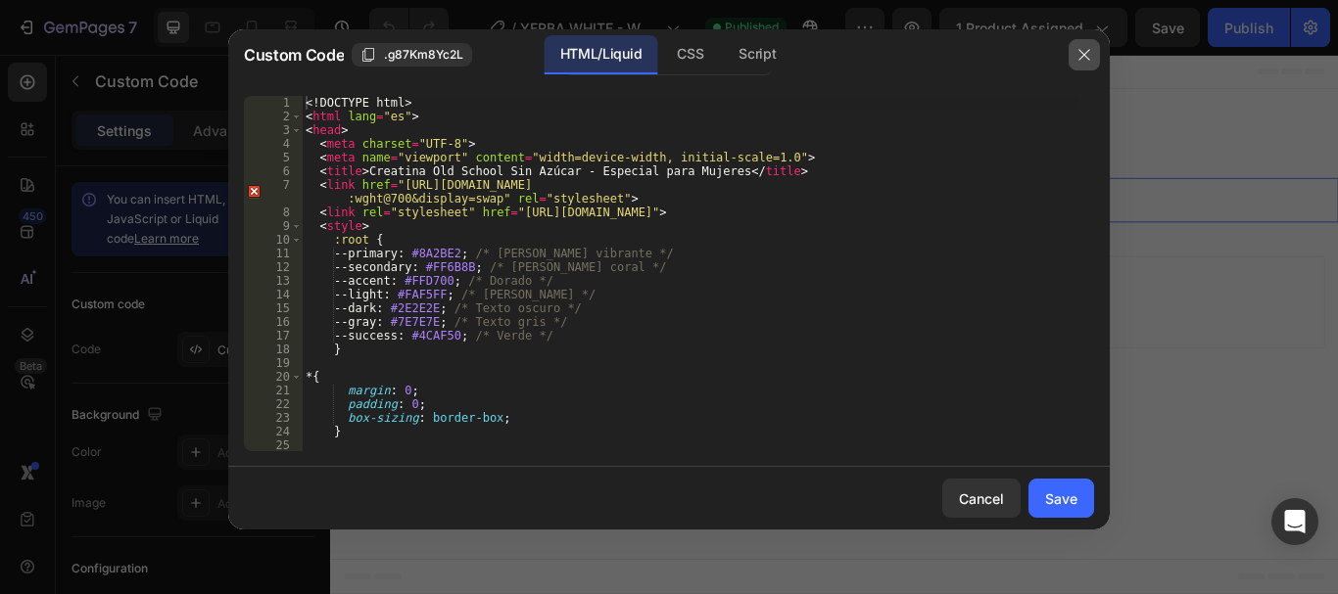
click at [1090, 51] on icon "button" at bounding box center [1084, 55] width 16 height 16
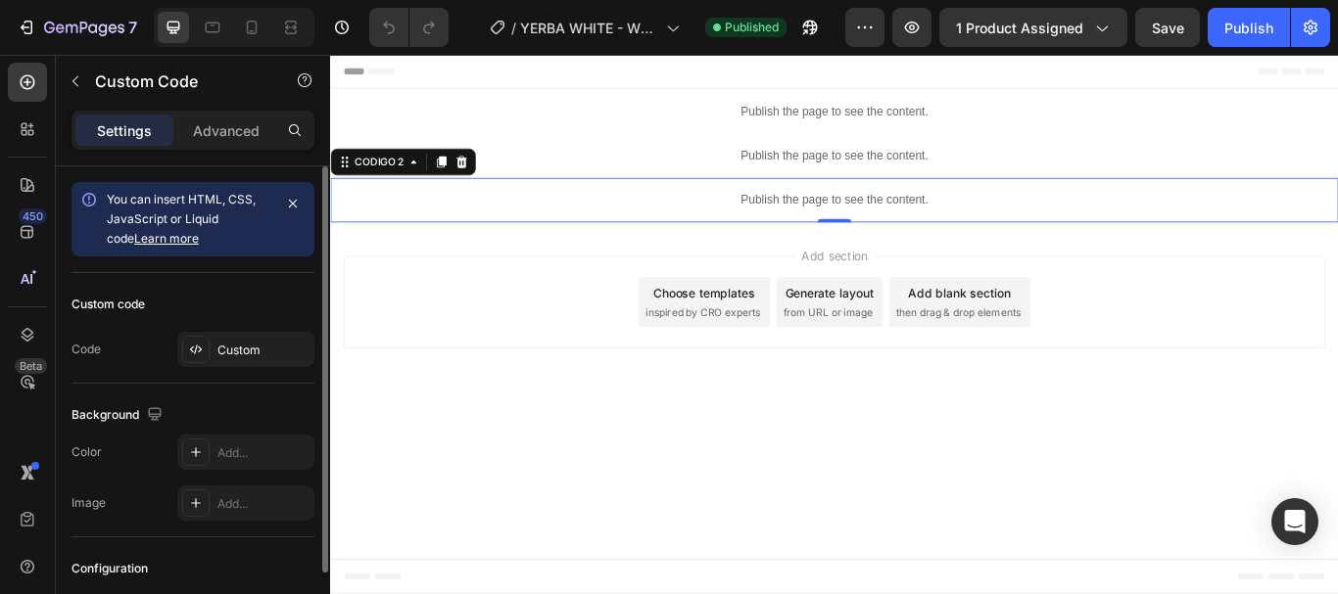
scroll to position [199, 0]
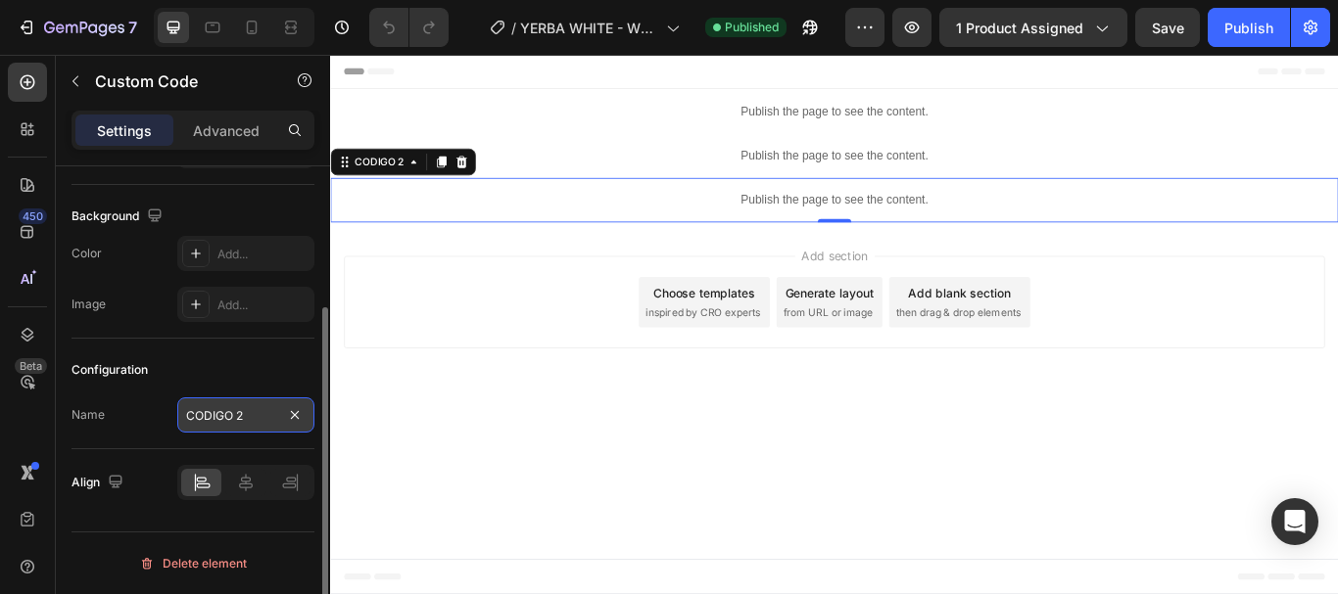
click at [240, 413] on input "CODIGO 2" at bounding box center [245, 415] width 137 height 35
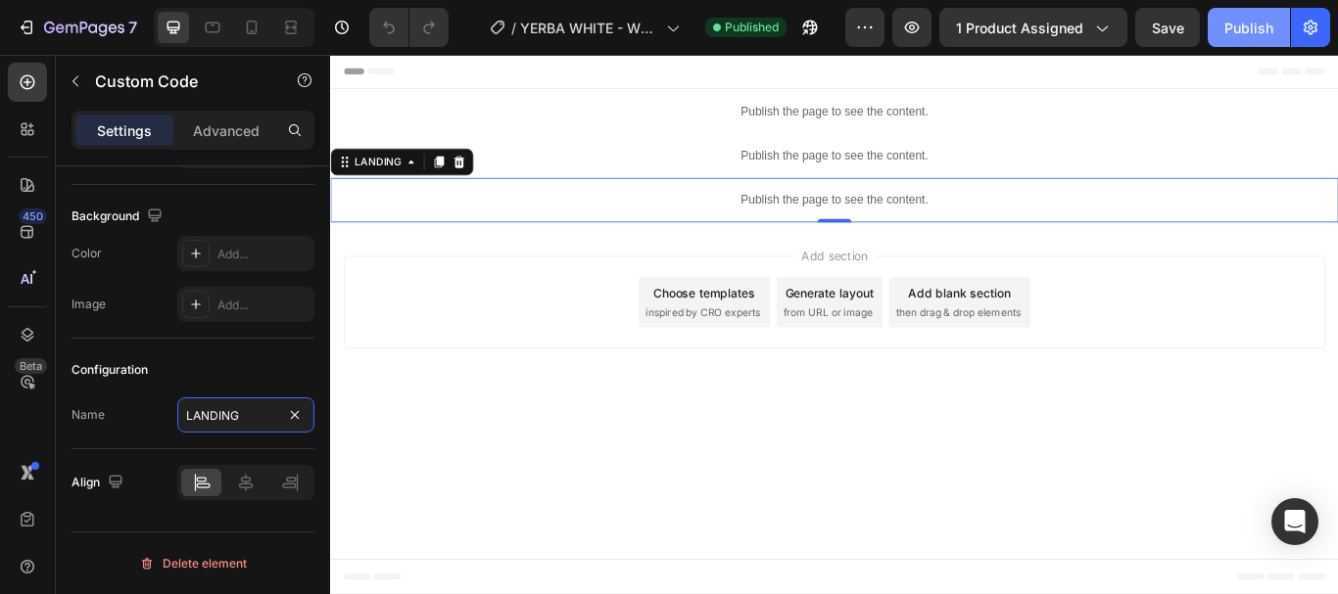
type input "LANDING"
click at [1221, 23] on button "Publish" at bounding box center [1248, 27] width 82 height 39
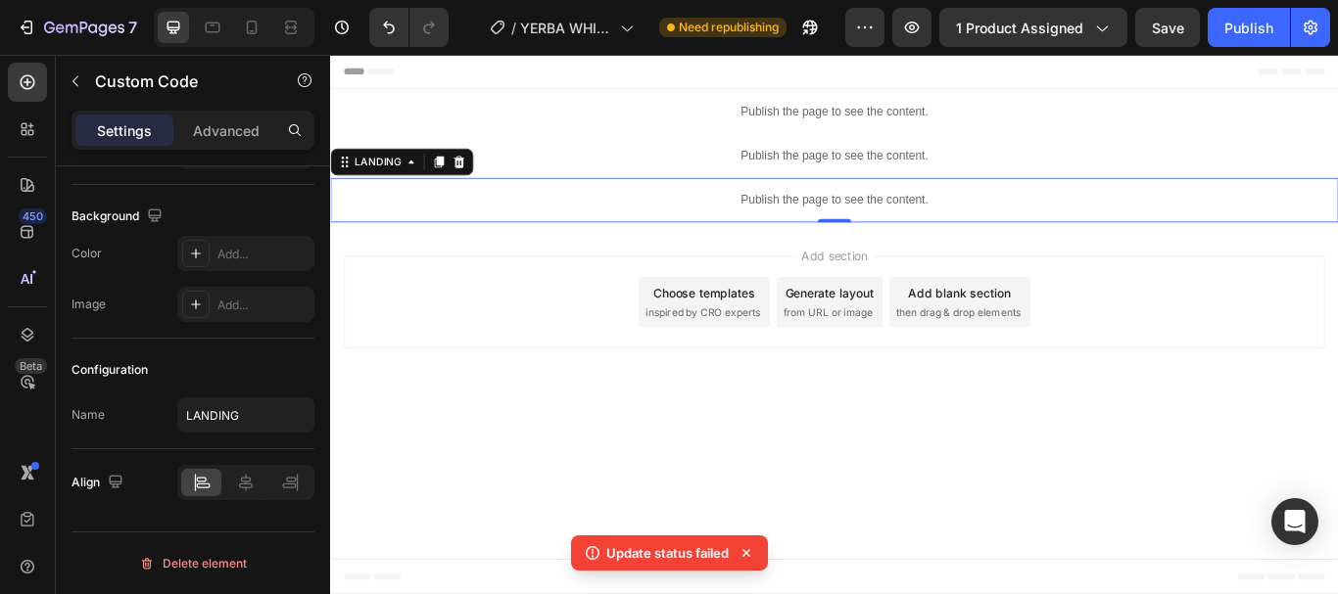
click at [794, 554] on body "Header Publish the page to see the content. CODIGO 1 Publish the page to see th…" at bounding box center [917, 370] width 1175 height 630
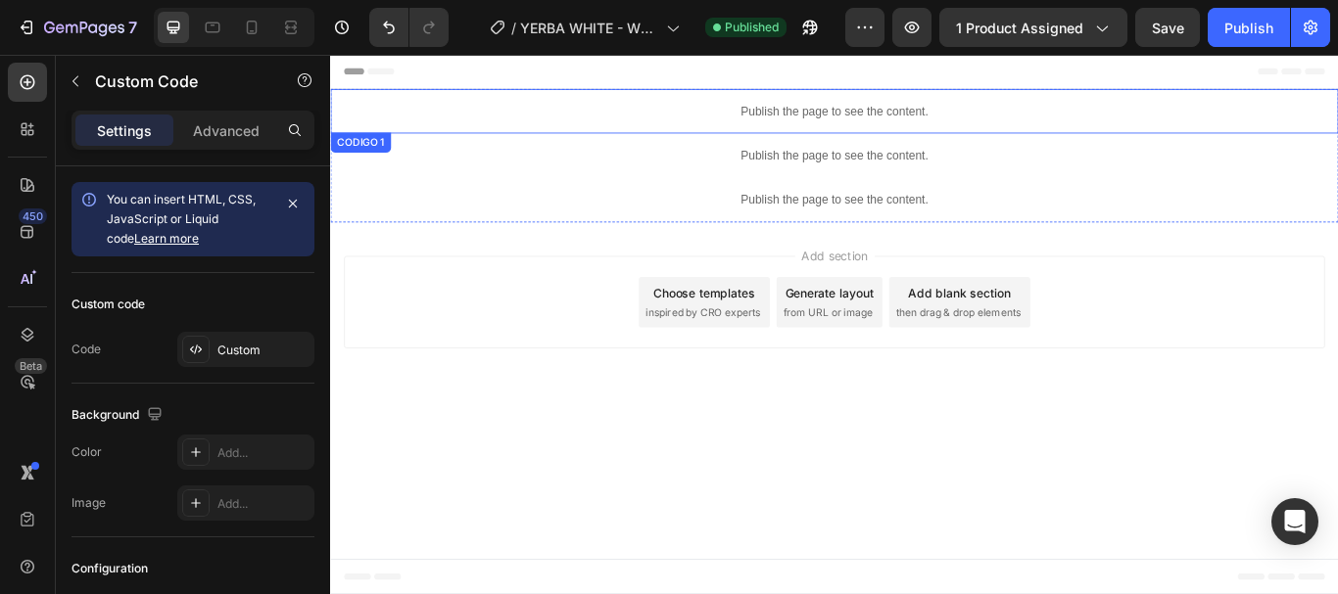
click at [889, 132] on div "Publish the page to see the content." at bounding box center [917, 121] width 1175 height 52
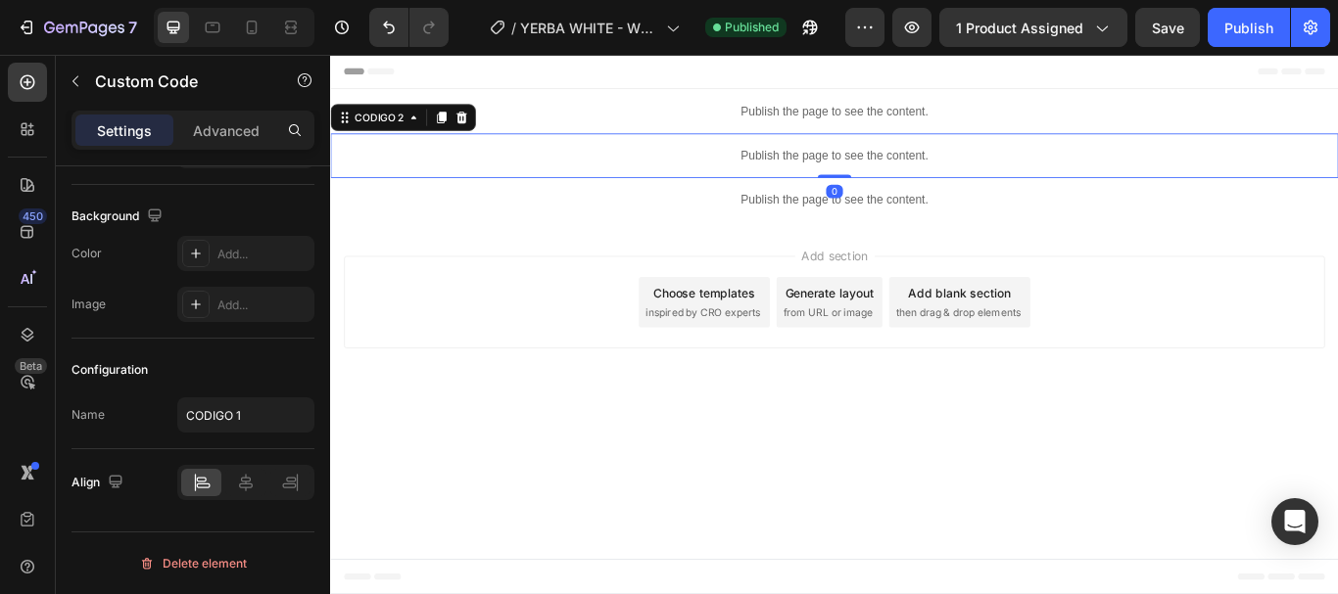
click at [875, 167] on p "Publish the page to see the content." at bounding box center [917, 173] width 1175 height 21
click at [234, 249] on div "Add..." at bounding box center [263, 255] width 92 height 18
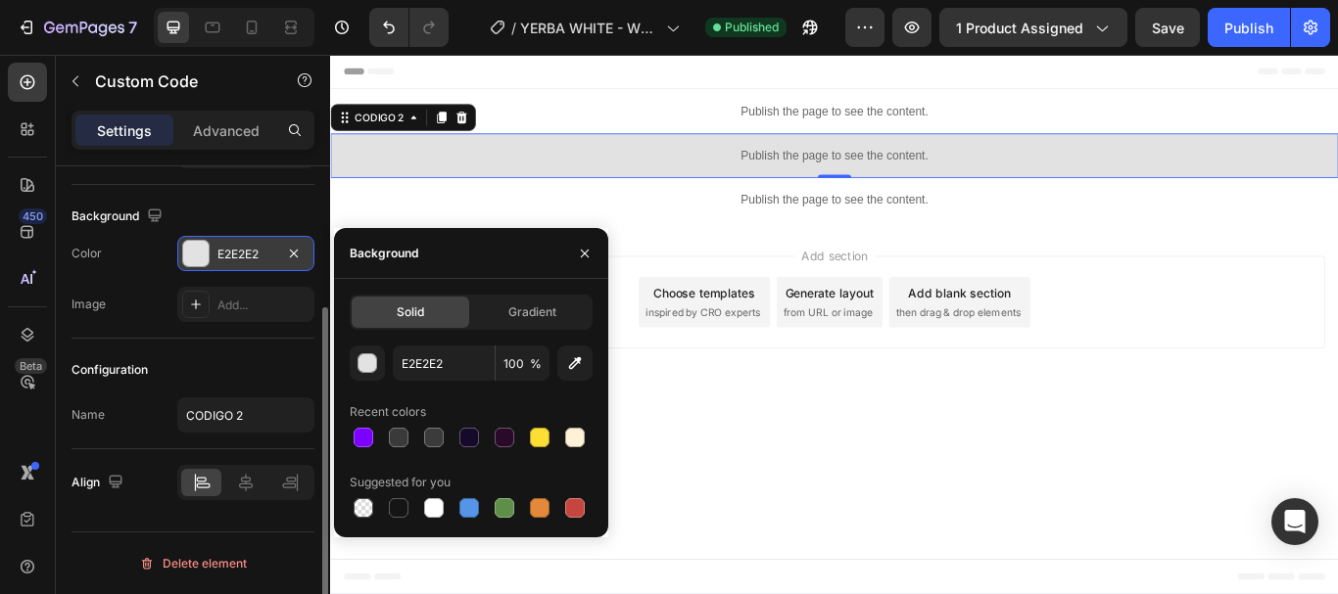
click at [224, 346] on div "Configuration Name CODIGO 2" at bounding box center [192, 394] width 243 height 111
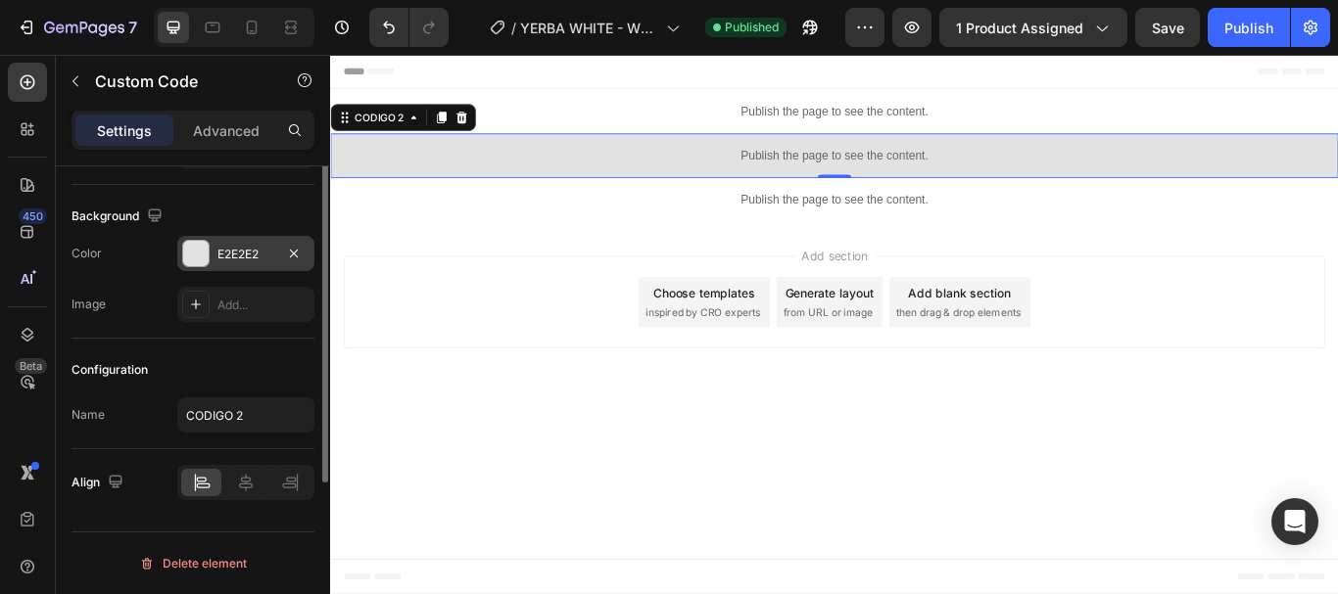
scroll to position [0, 0]
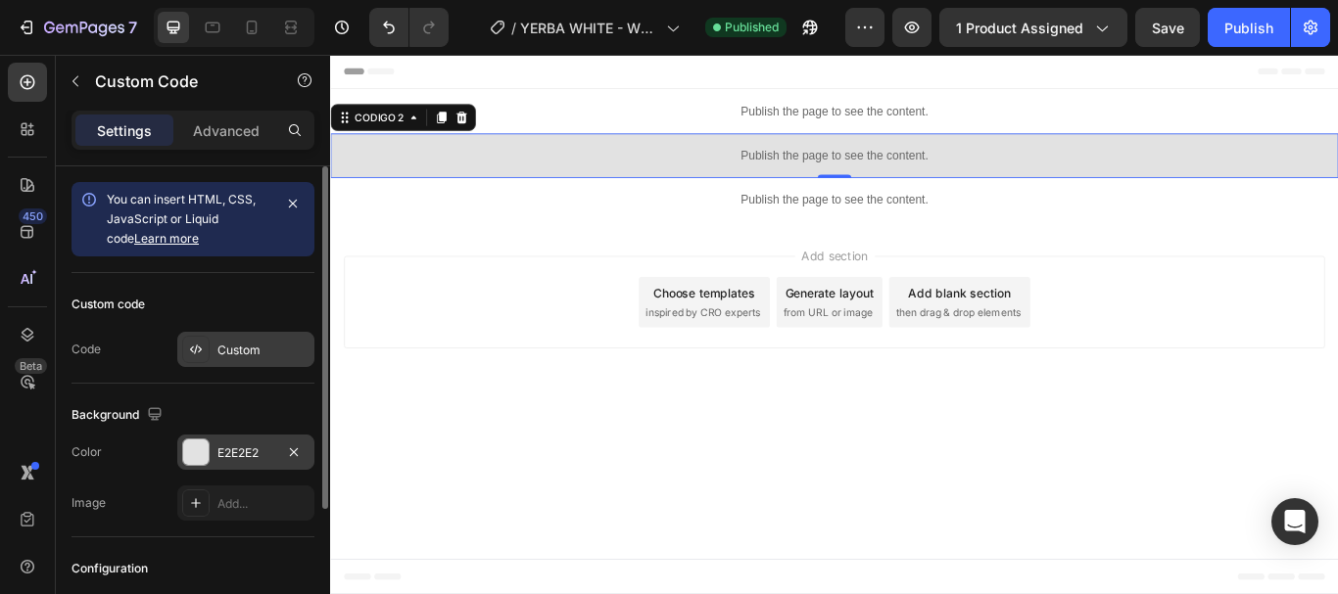
click at [230, 338] on div "Custom" at bounding box center [245, 349] width 137 height 35
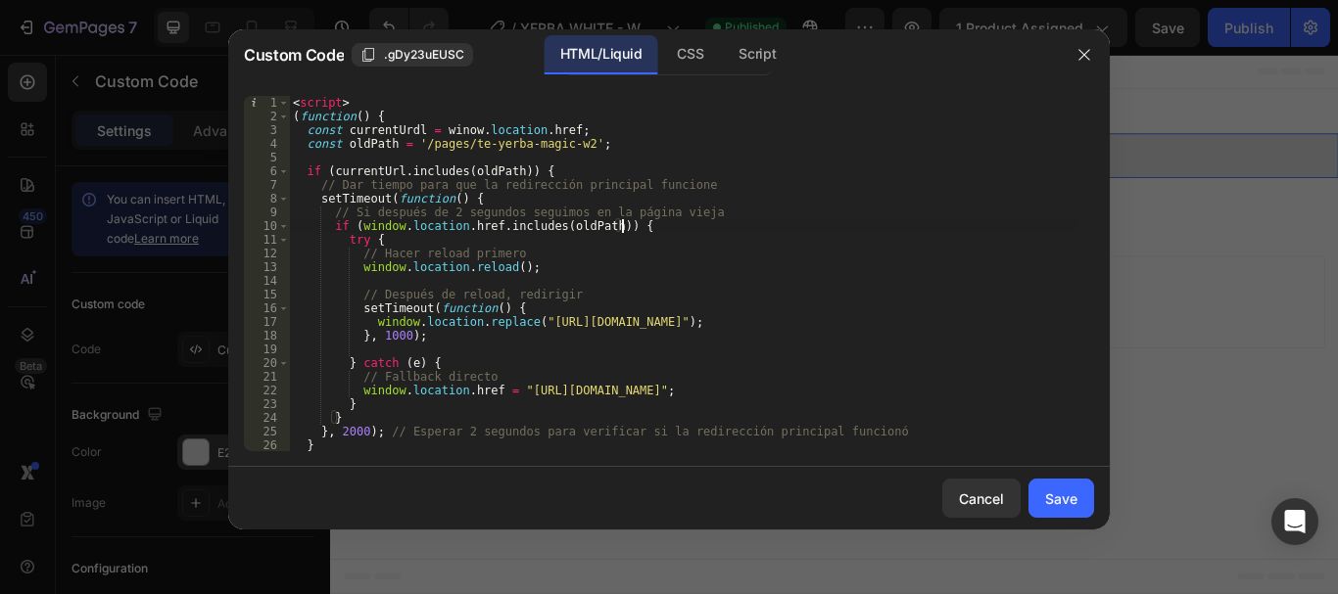
type textarea "</script>"
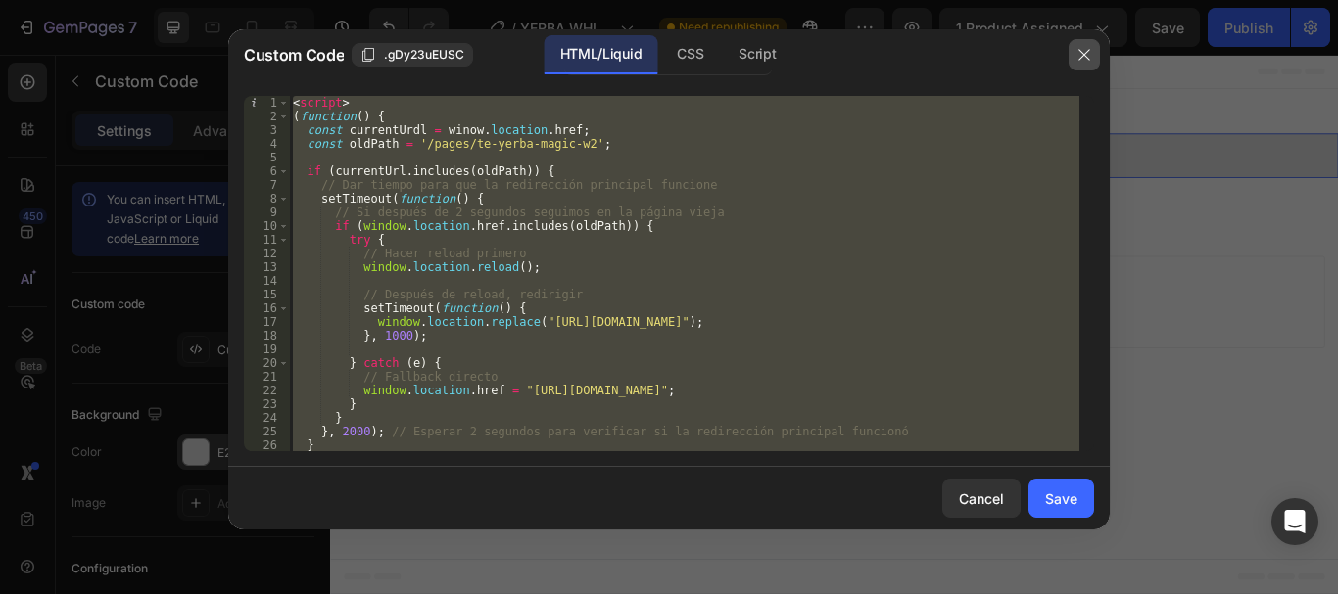
click at [1086, 48] on icon "button" at bounding box center [1084, 55] width 16 height 16
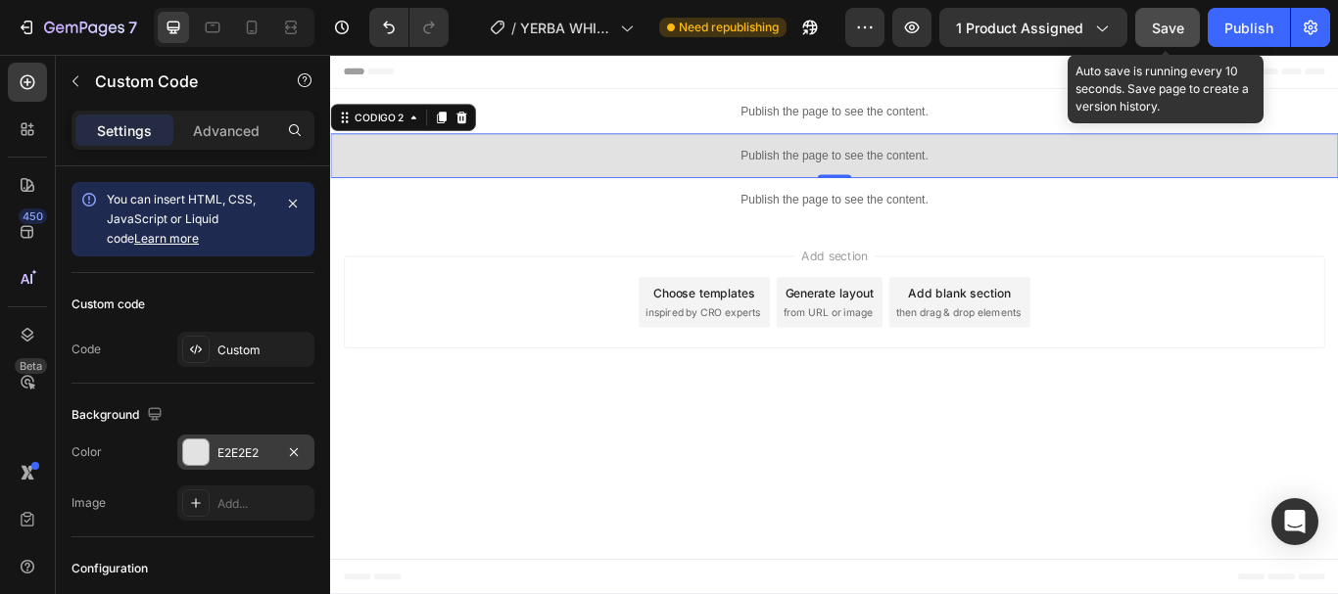
click at [1162, 21] on span "Save" at bounding box center [1167, 28] width 32 height 17
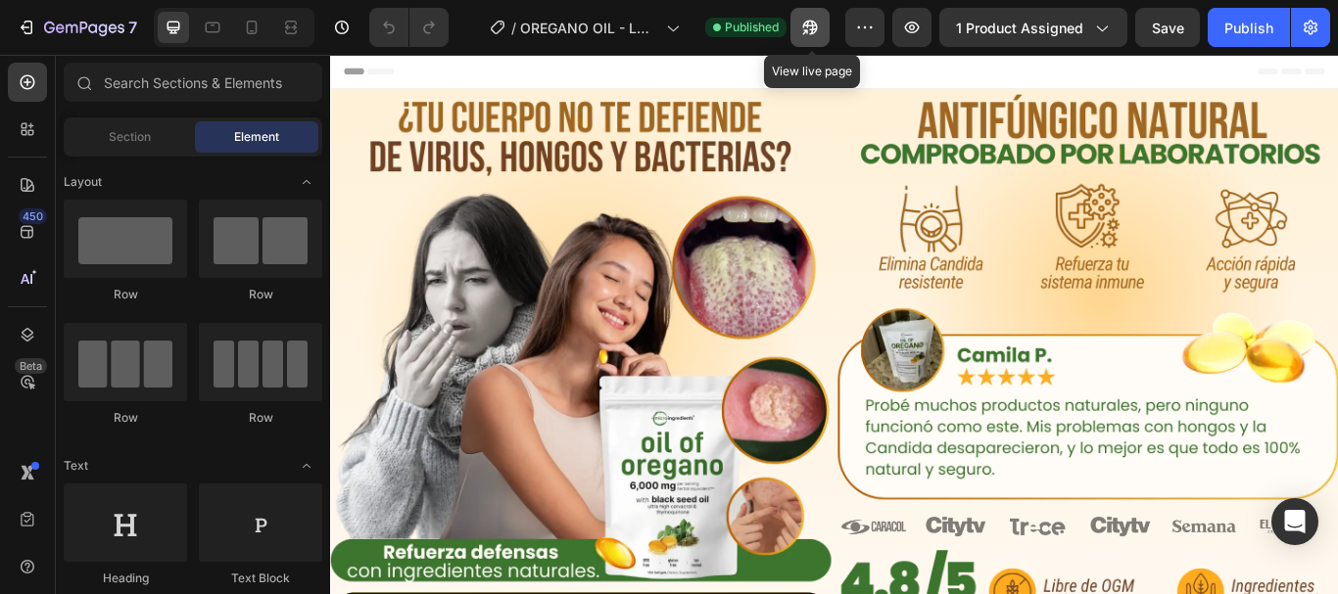
click at [807, 35] on icon "button" at bounding box center [810, 28] width 20 height 20
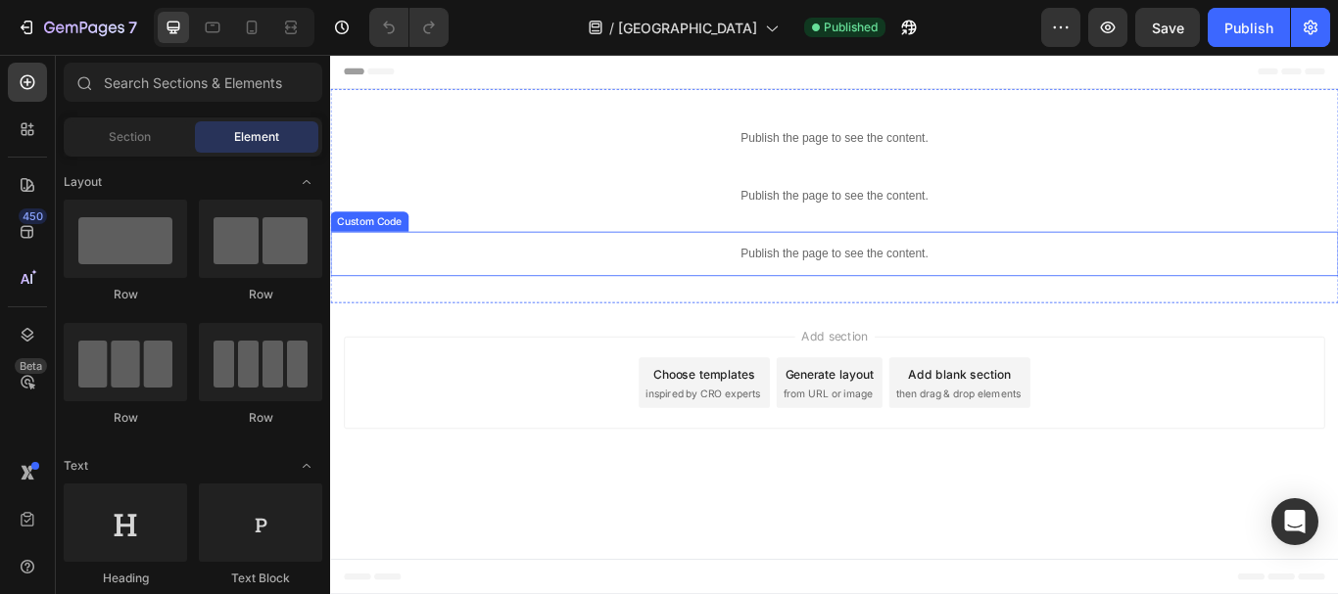
click at [913, 287] on p "Publish the page to see the content." at bounding box center [917, 287] width 1175 height 21
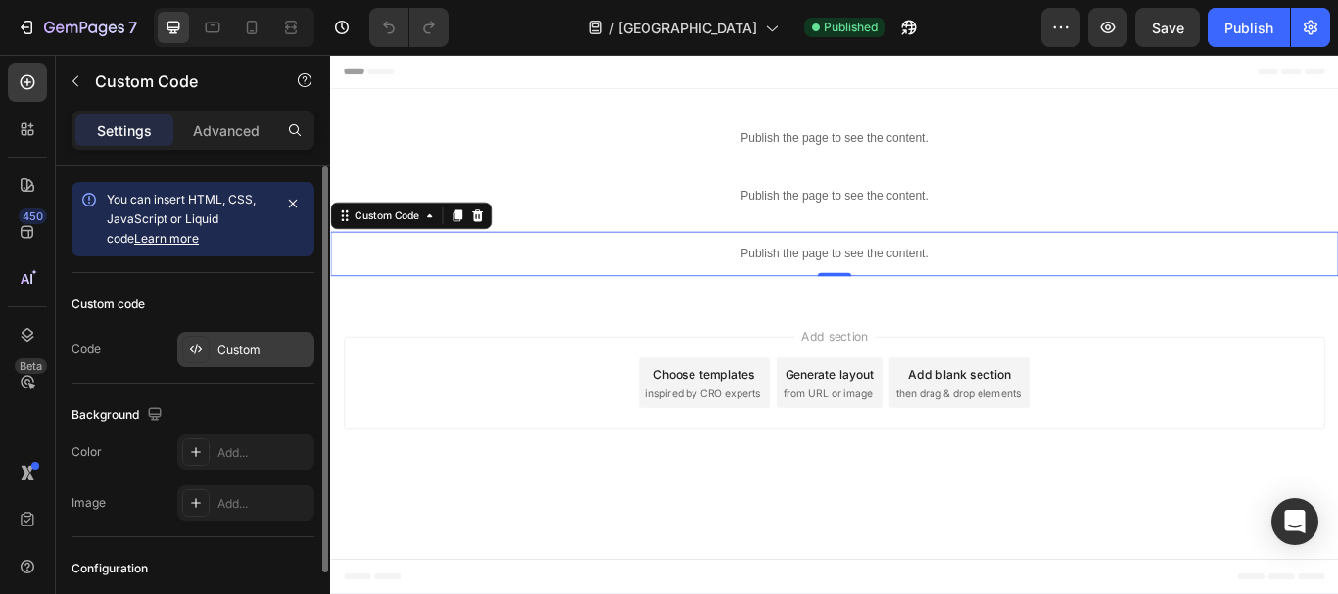
click at [217, 347] on div "Custom" at bounding box center [263, 351] width 92 height 18
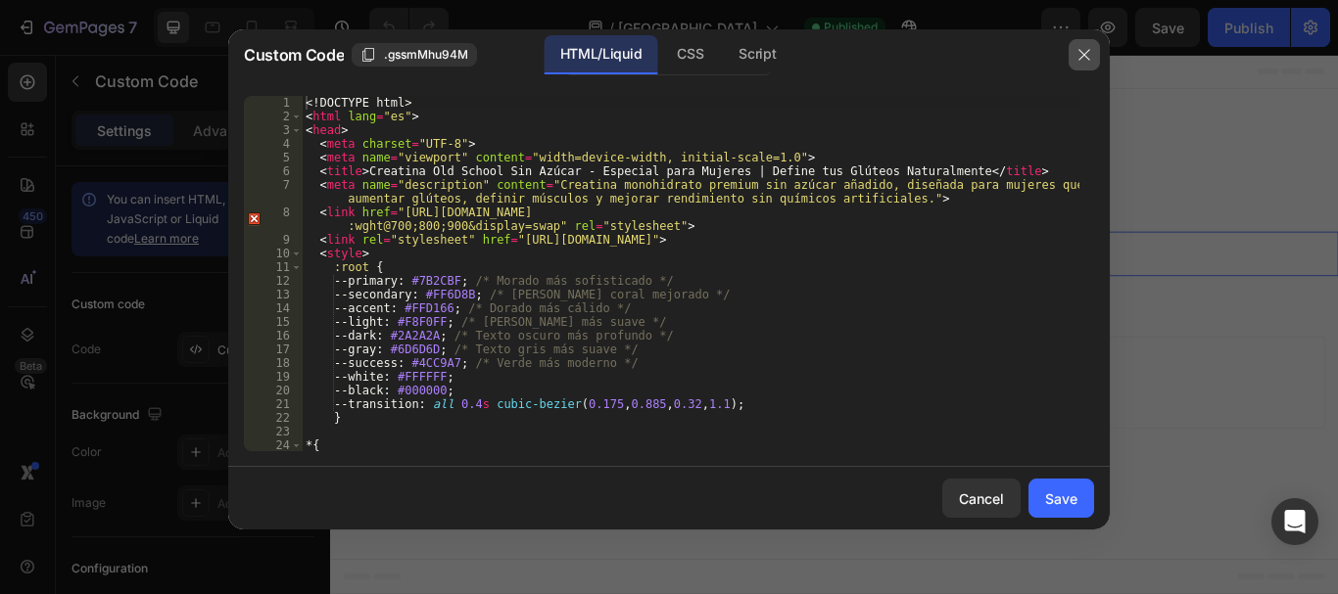
click at [1081, 54] on icon "button" at bounding box center [1084, 55] width 16 height 16
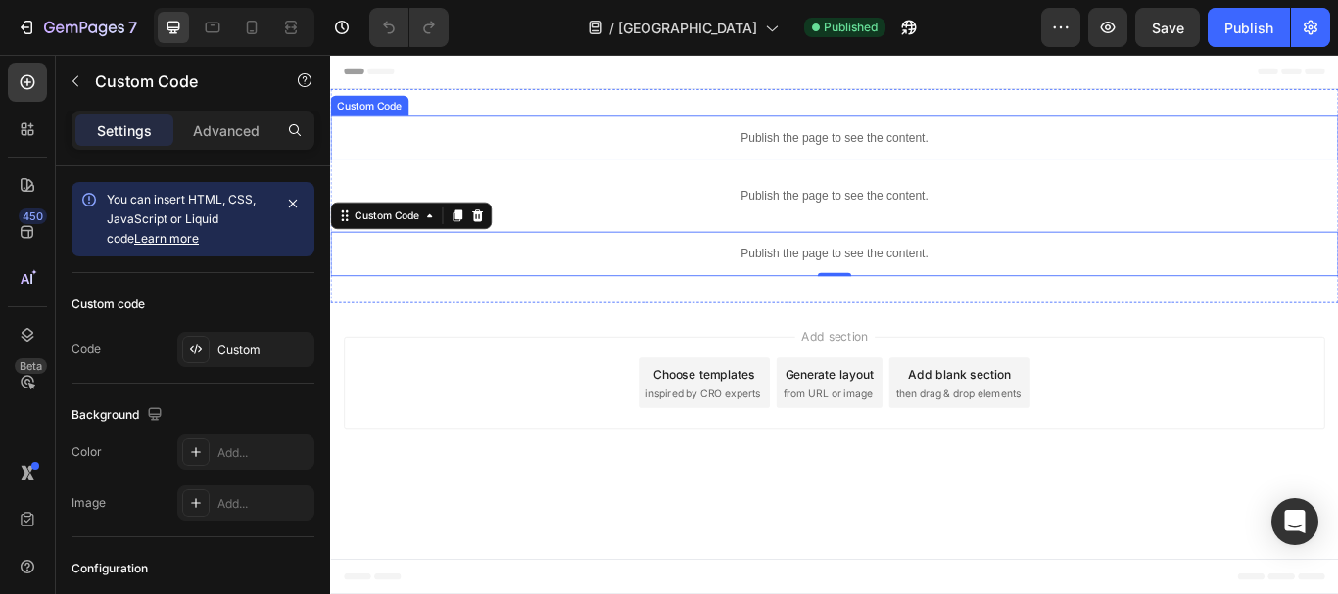
click at [939, 155] on p "Publish the page to see the content." at bounding box center [917, 152] width 1175 height 21
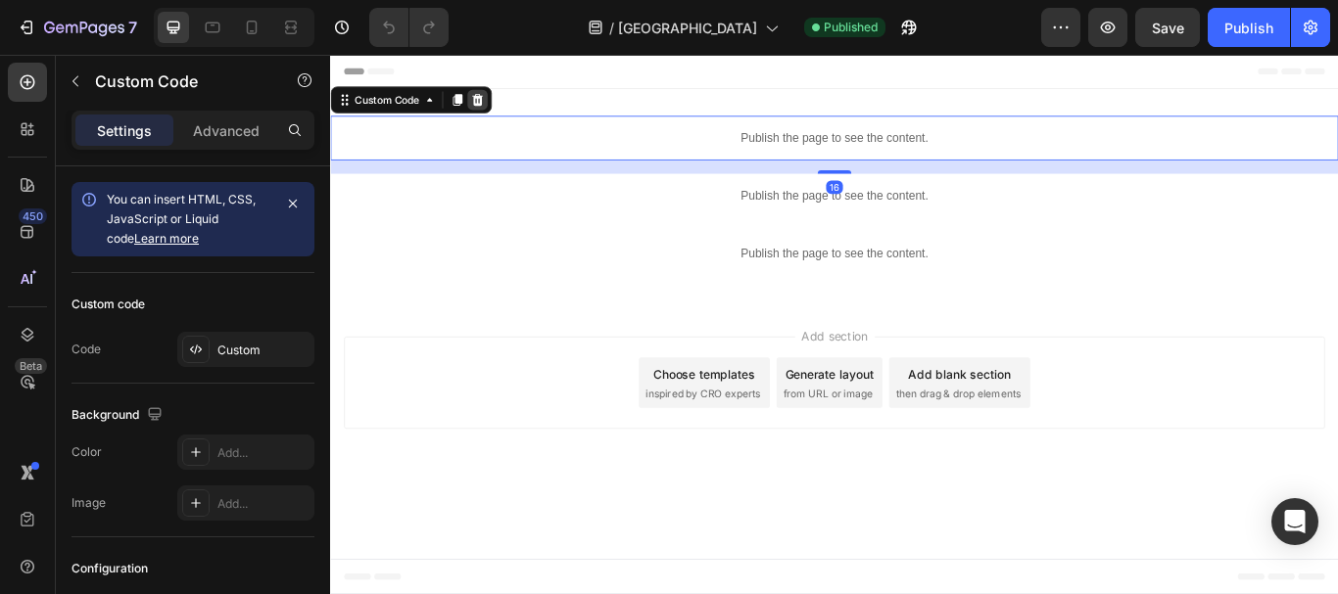
click at [505, 107] on icon at bounding box center [501, 108] width 13 height 14
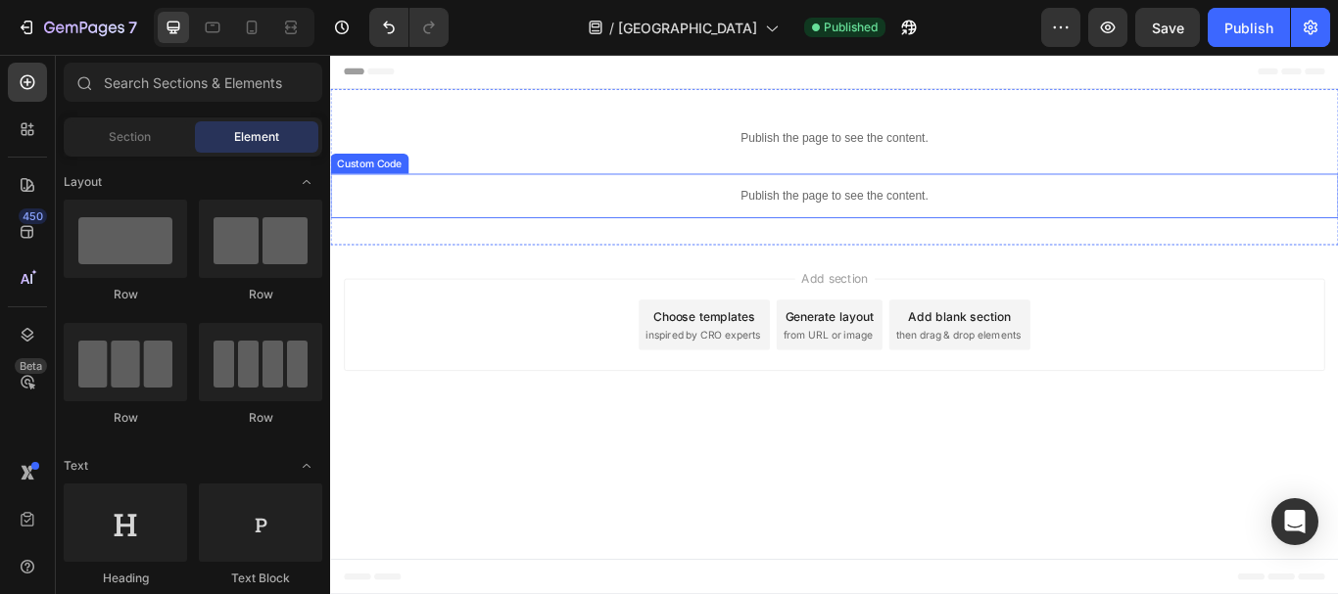
click at [1035, 197] on div "Publish the page to see the content." at bounding box center [917, 220] width 1175 height 52
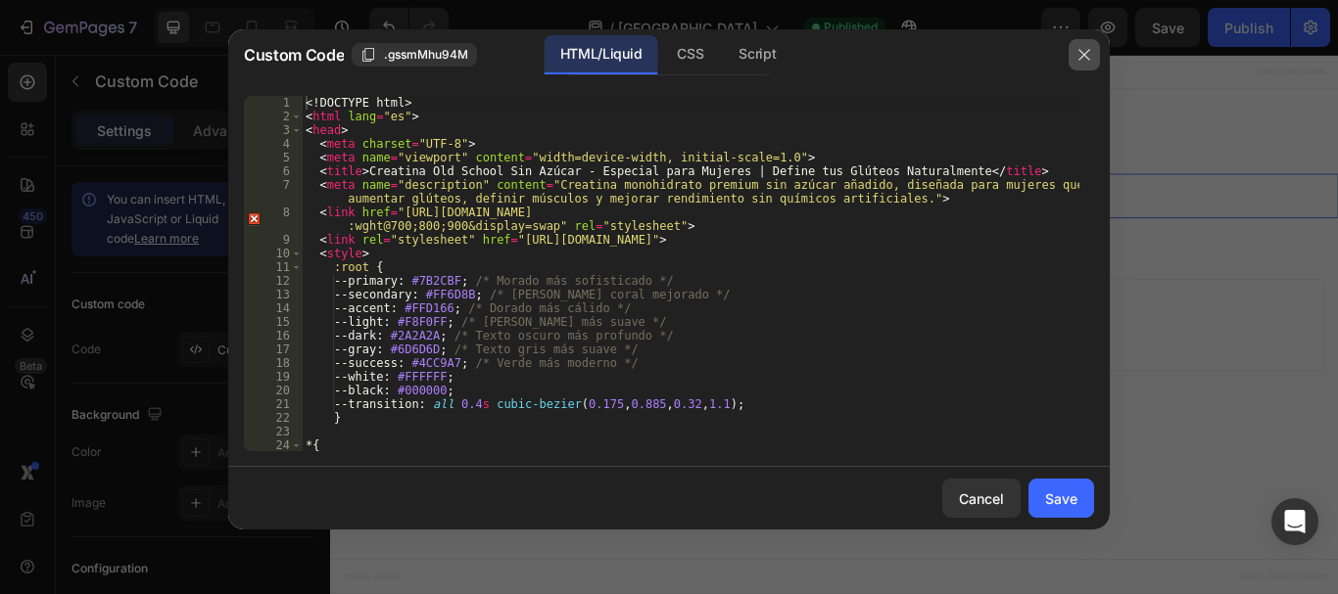
click at [1080, 55] on icon "button" at bounding box center [1084, 55] width 16 height 16
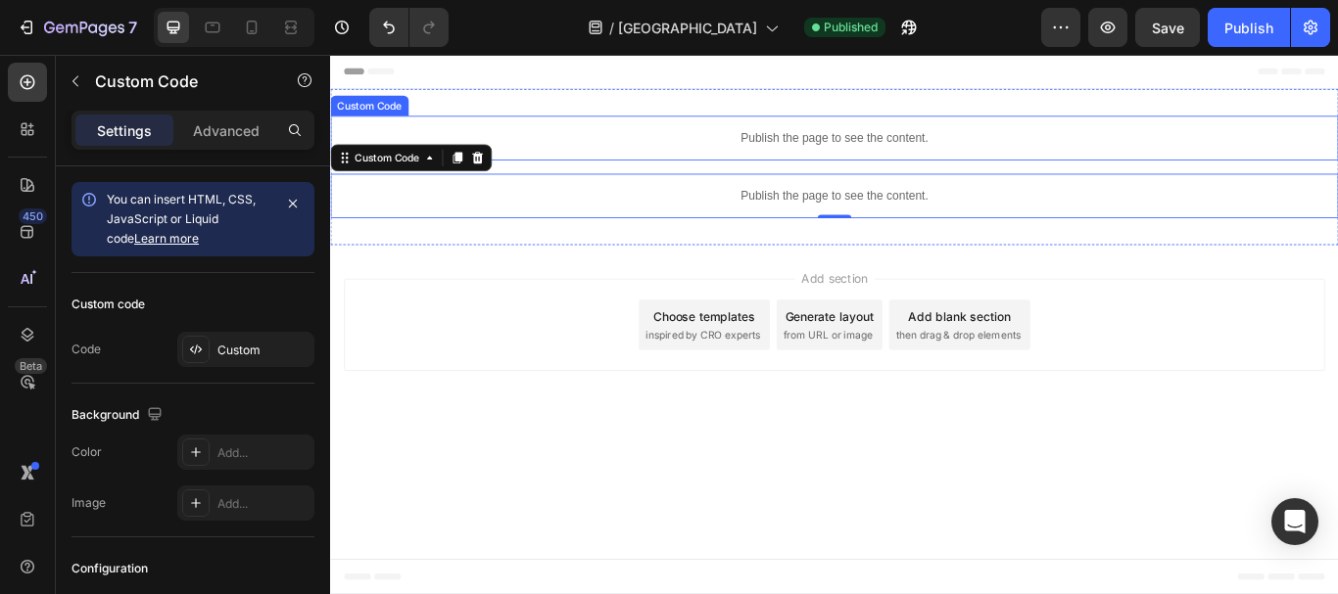
click at [875, 147] on p "Publish the page to see the content." at bounding box center [917, 152] width 1175 height 21
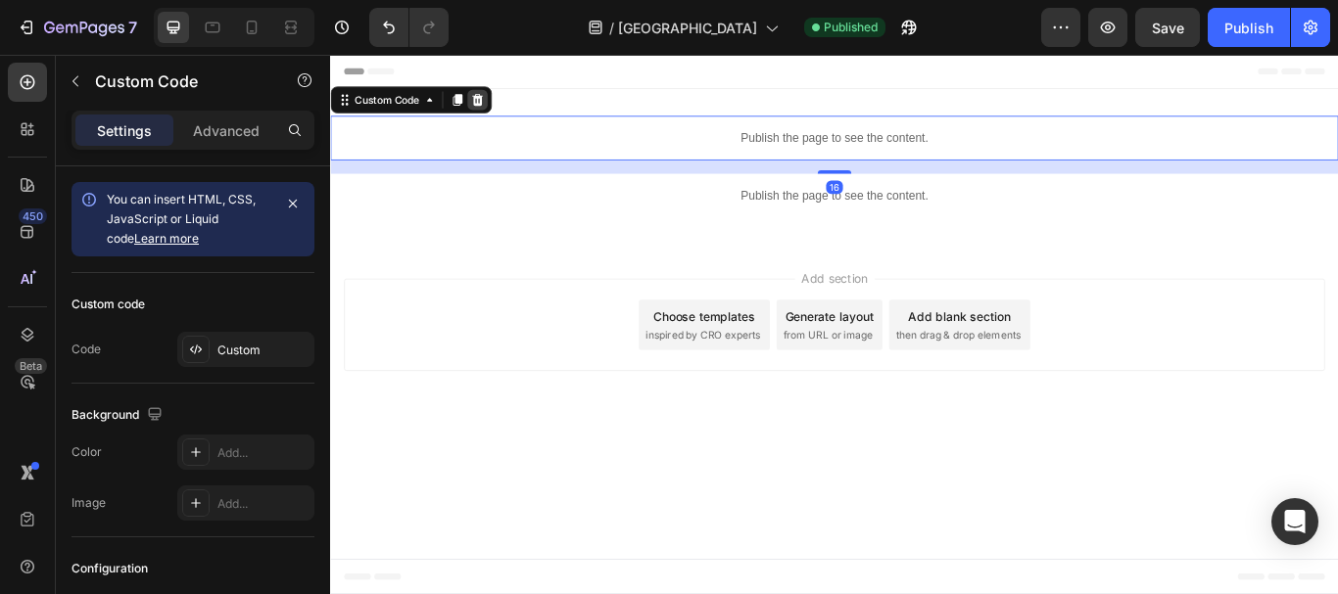
click at [499, 105] on icon at bounding box center [501, 108] width 13 height 14
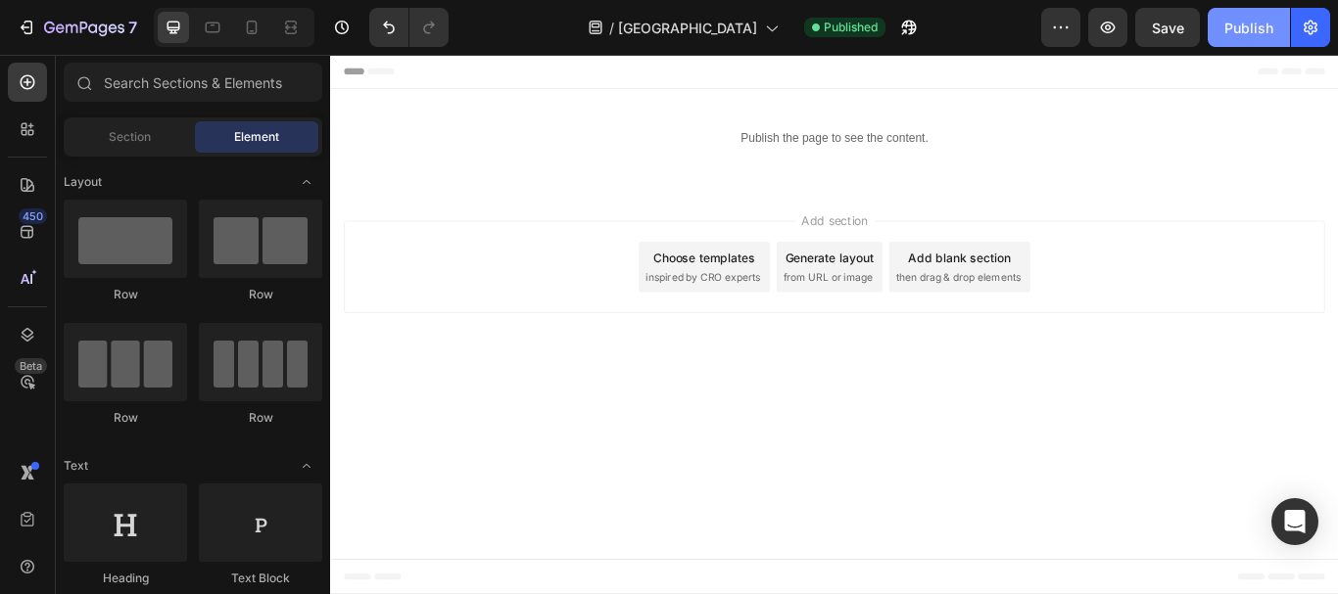
click at [1246, 18] on div "Publish" at bounding box center [1248, 28] width 49 height 21
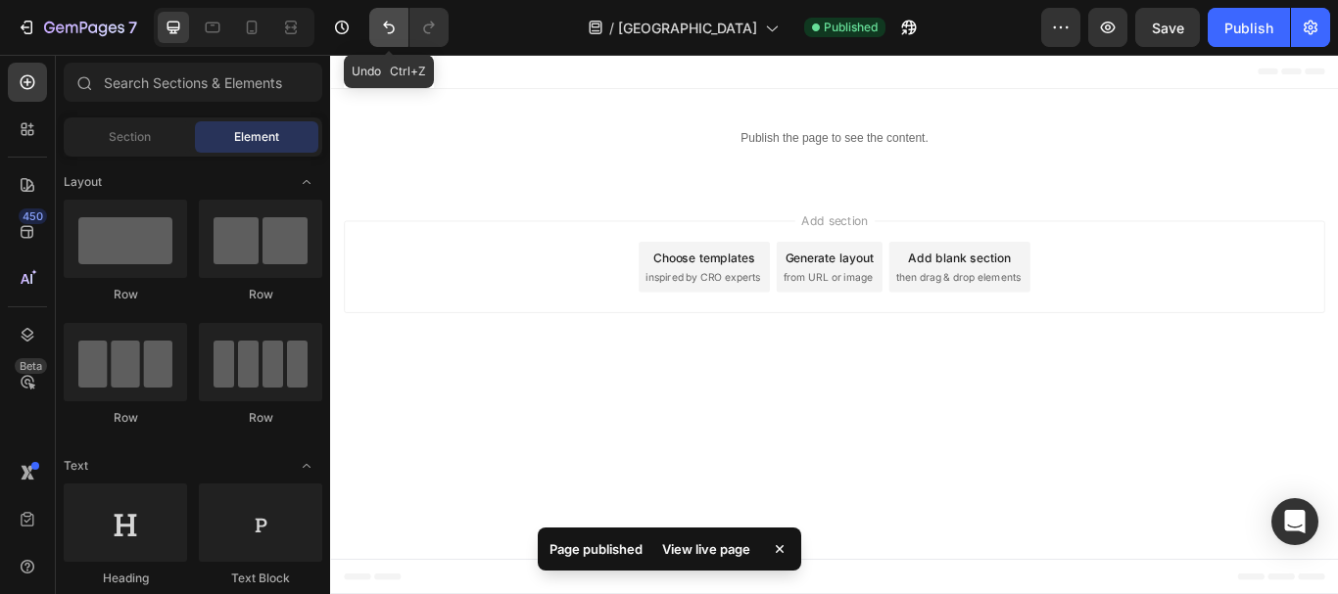
click at [380, 28] on icon "Undo/Redo" at bounding box center [389, 28] width 20 height 20
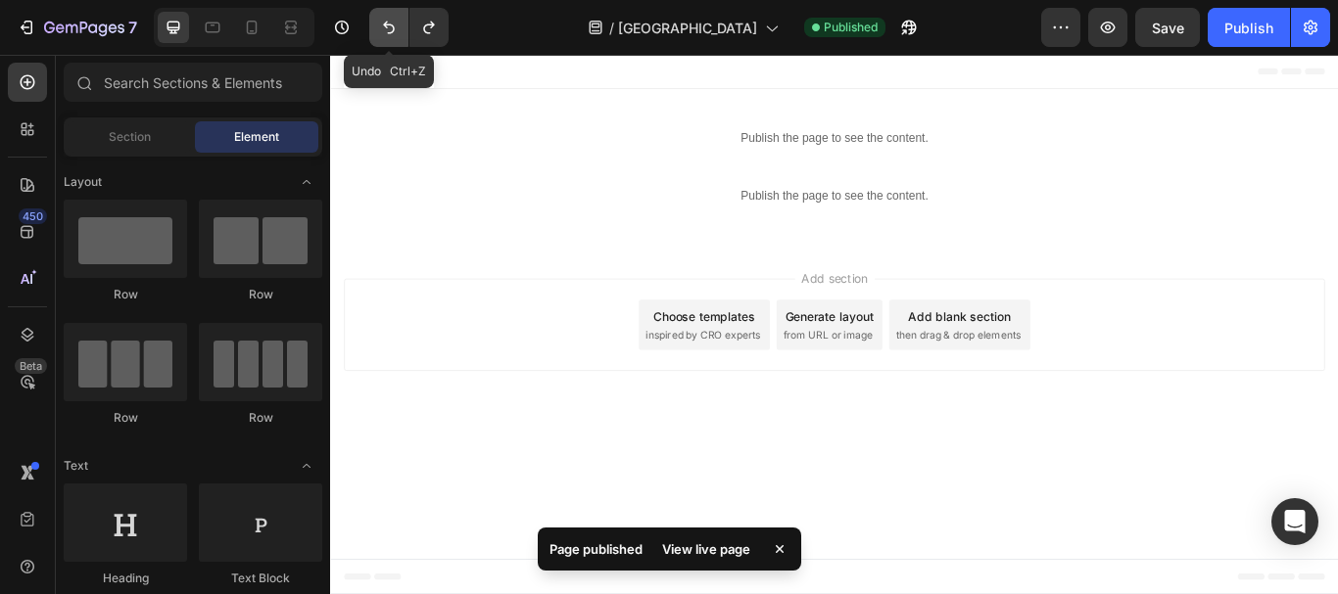
click at [380, 28] on icon "Undo/Redo" at bounding box center [389, 28] width 20 height 20
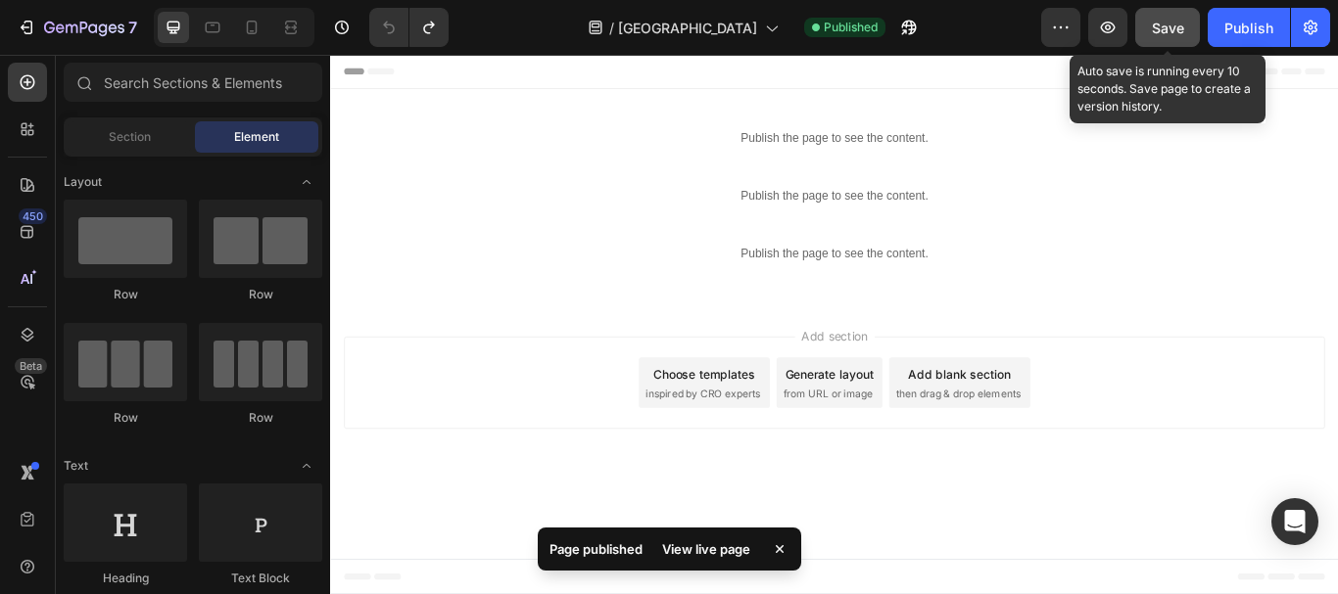
click at [1153, 20] on span "Save" at bounding box center [1167, 28] width 32 height 17
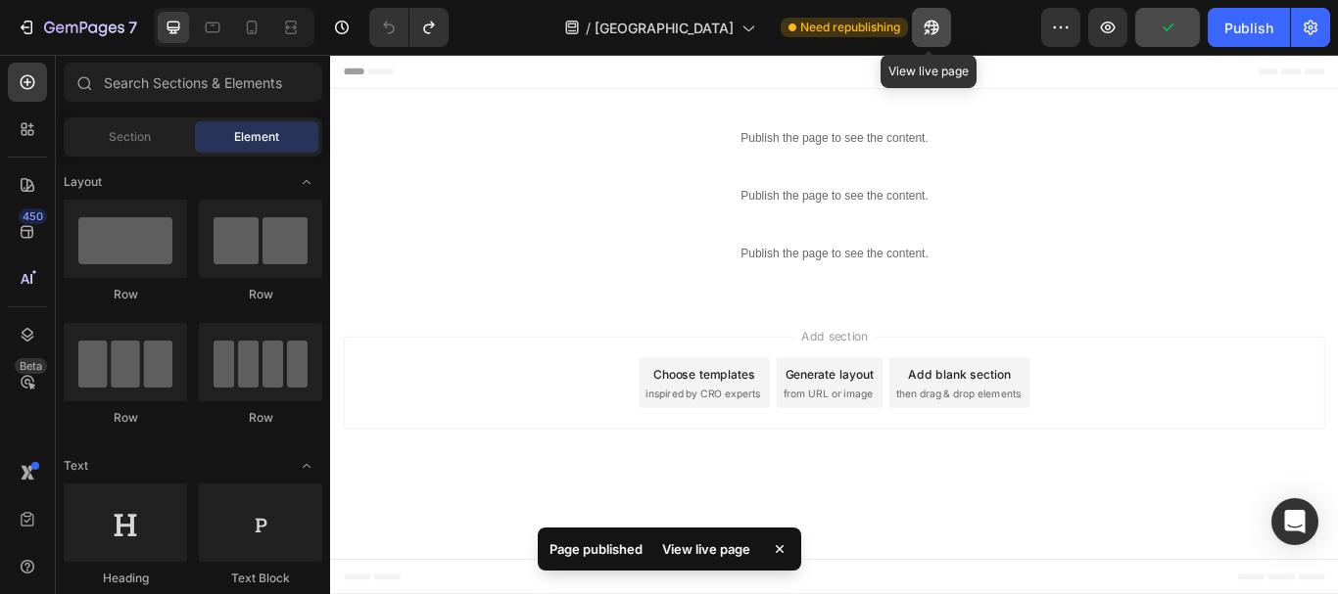
click at [912, 20] on button "button" at bounding box center [931, 27] width 39 height 39
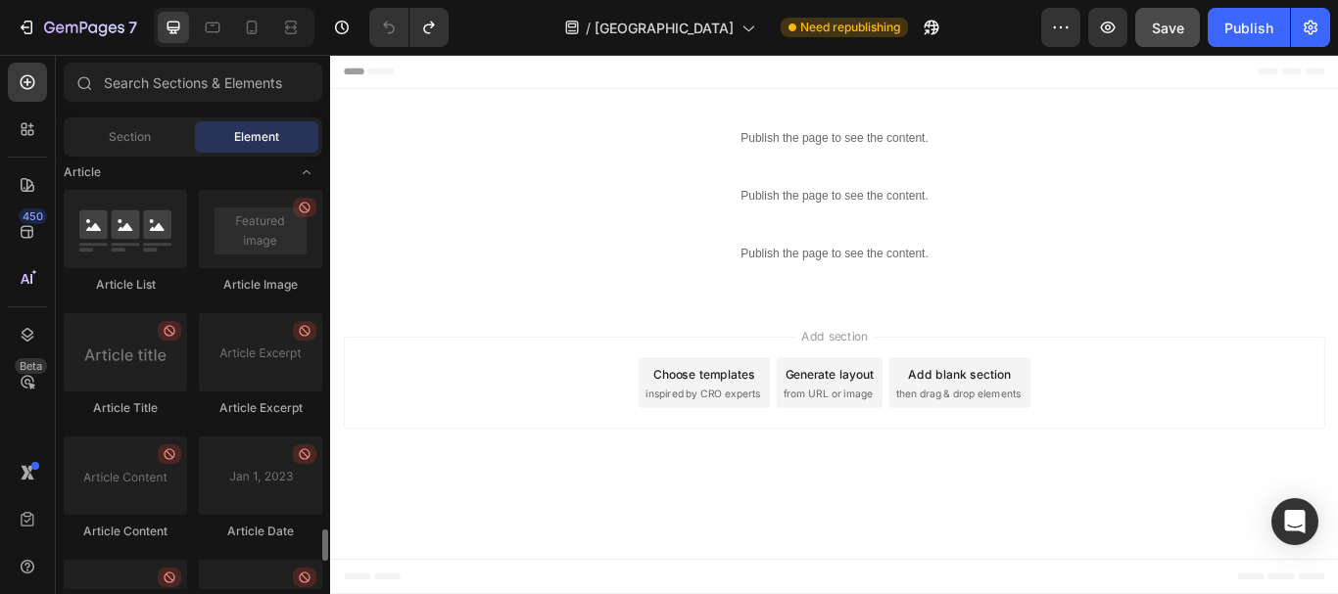
scroll to position [5370, 0]
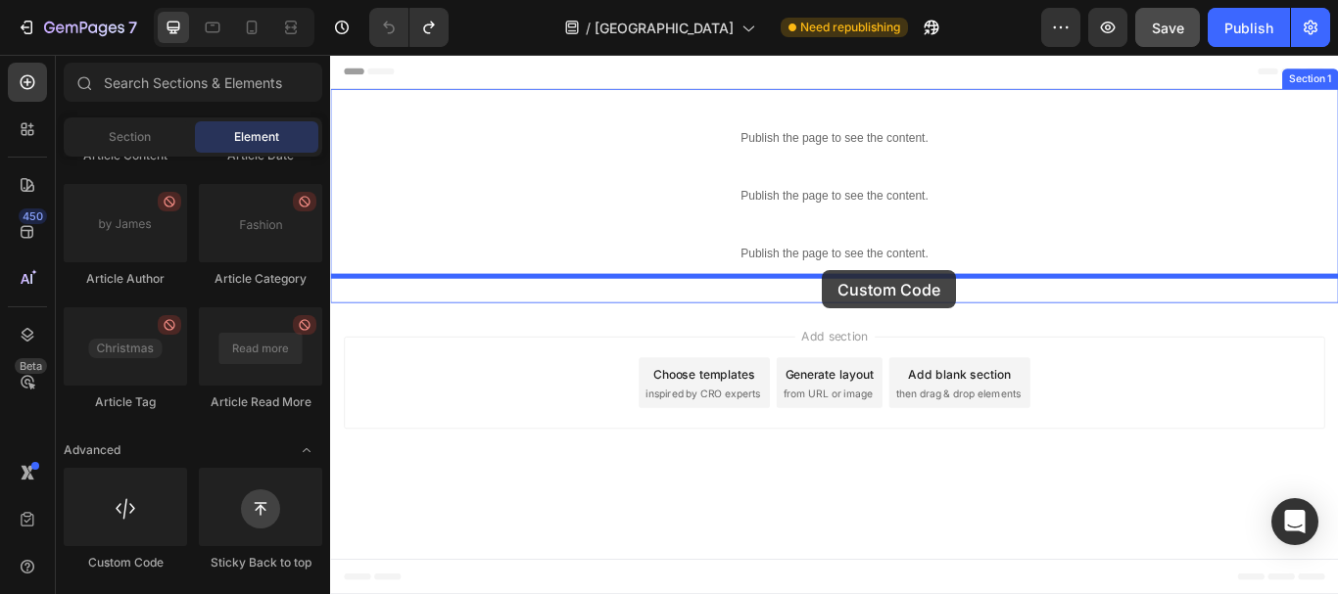
drag, startPoint x: 449, startPoint y: 570, endPoint x: 903, endPoint y: 306, distance: 524.3
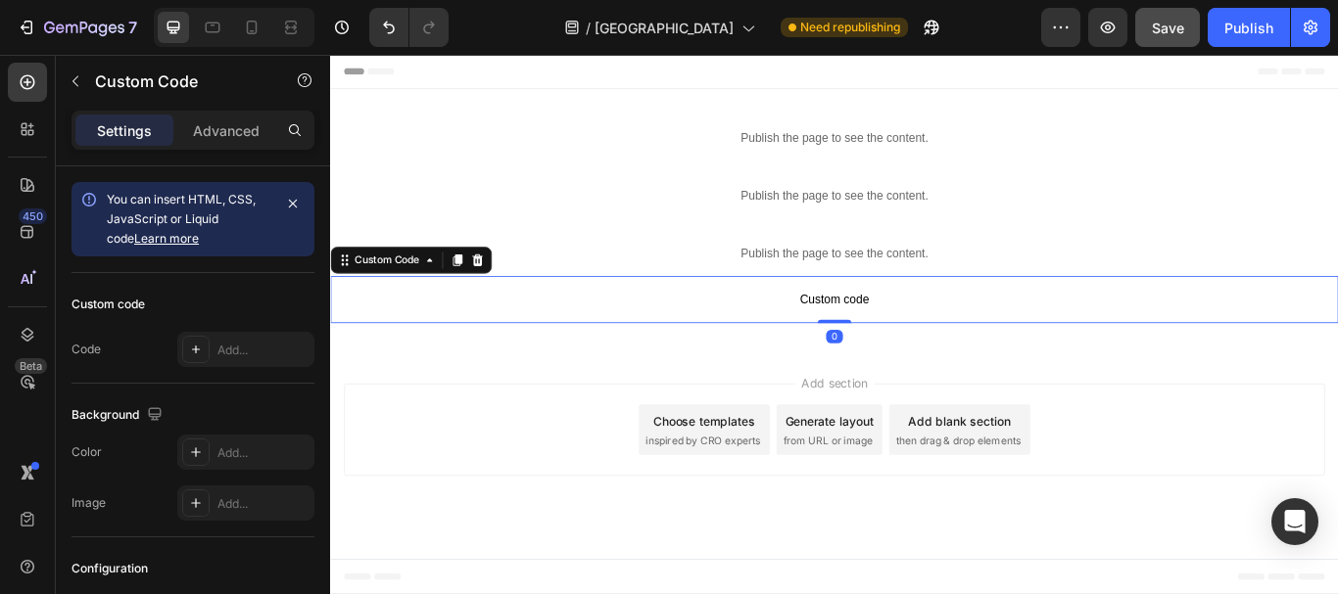
click at [903, 327] on p "Custom code" at bounding box center [917, 340] width 1175 height 55
click at [252, 355] on div "Add..." at bounding box center [263, 351] width 92 height 18
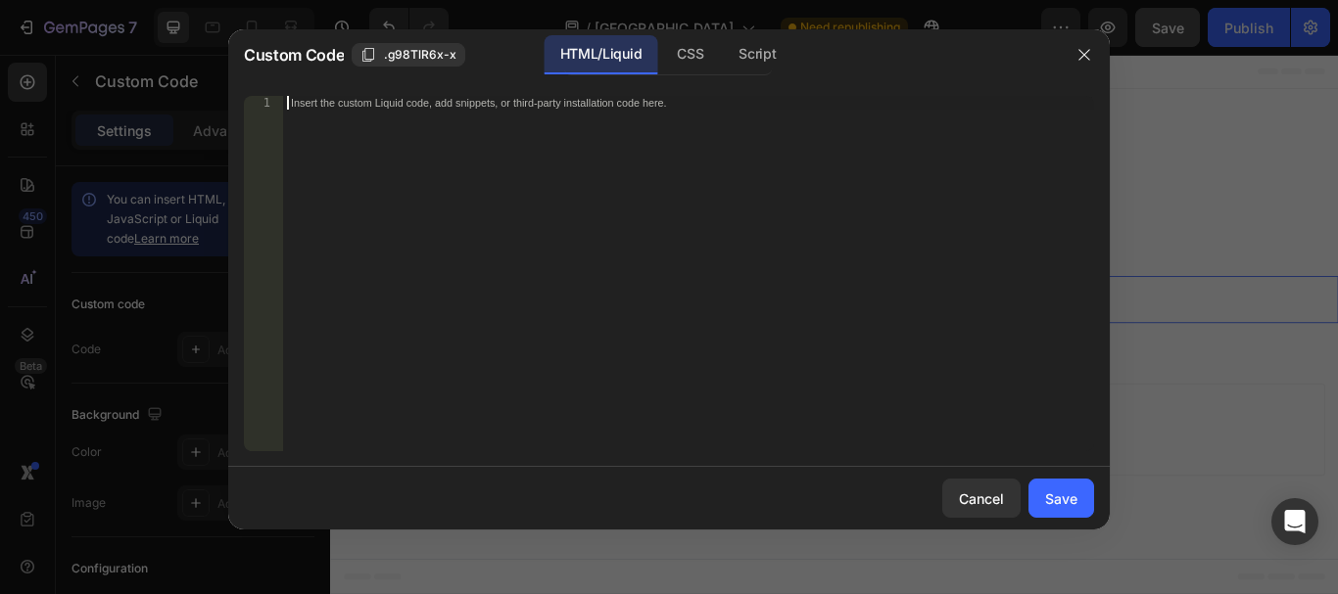
click at [762, 321] on div "Insert the custom Liquid code, add snippets, or third-party installation code h…" at bounding box center [688, 287] width 811 height 383
paste textarea "<!-- TikTok Pixel Code End -->"
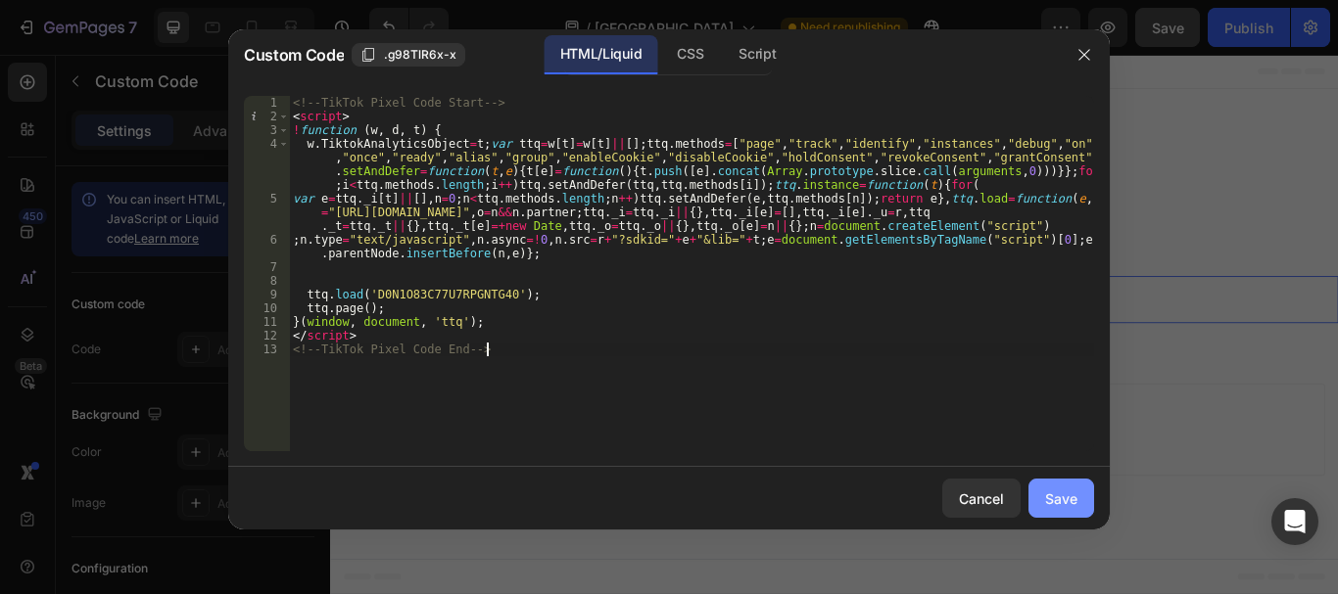
click at [1062, 489] on div "Save" at bounding box center [1061, 499] width 32 height 21
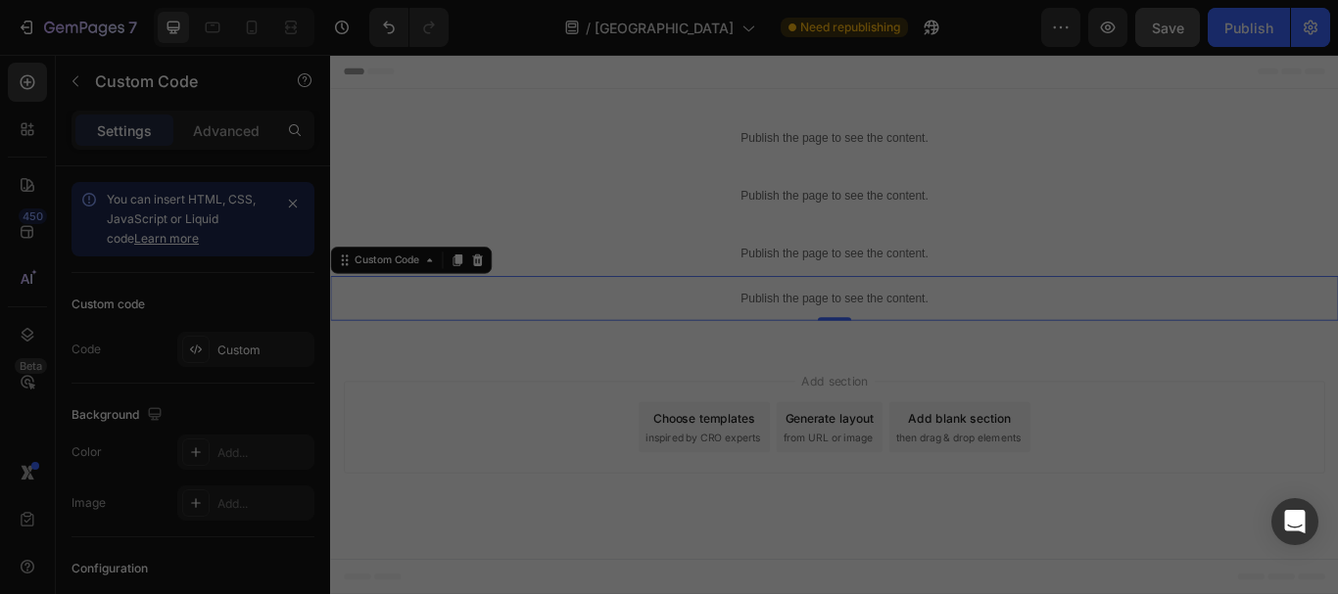
type textarea "</script> <!-- TikTok Pixel Code End -->"
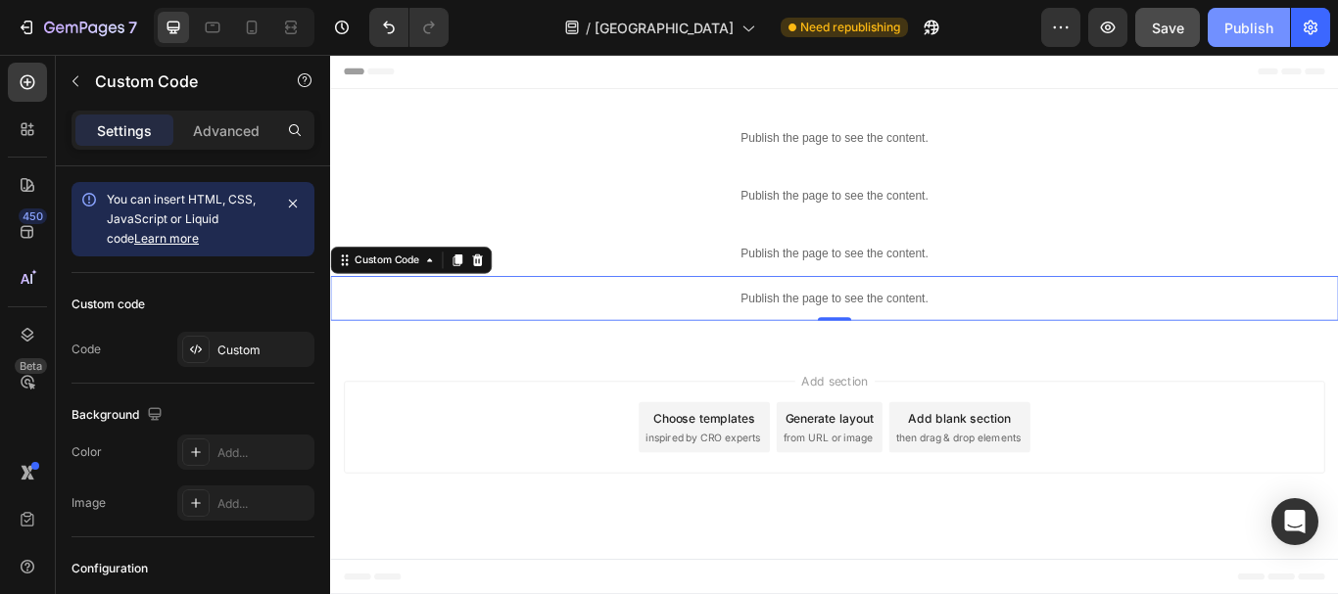
click at [1260, 27] on div "Publish" at bounding box center [1248, 28] width 49 height 21
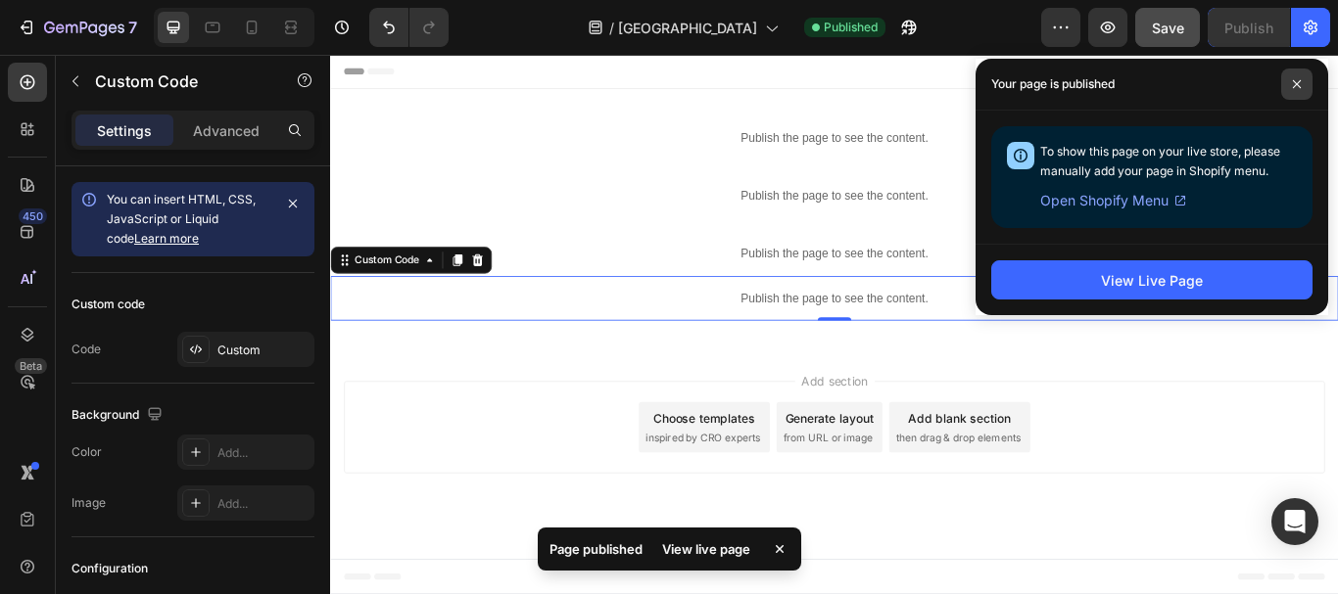
click at [1299, 77] on span at bounding box center [1296, 84] width 31 height 31
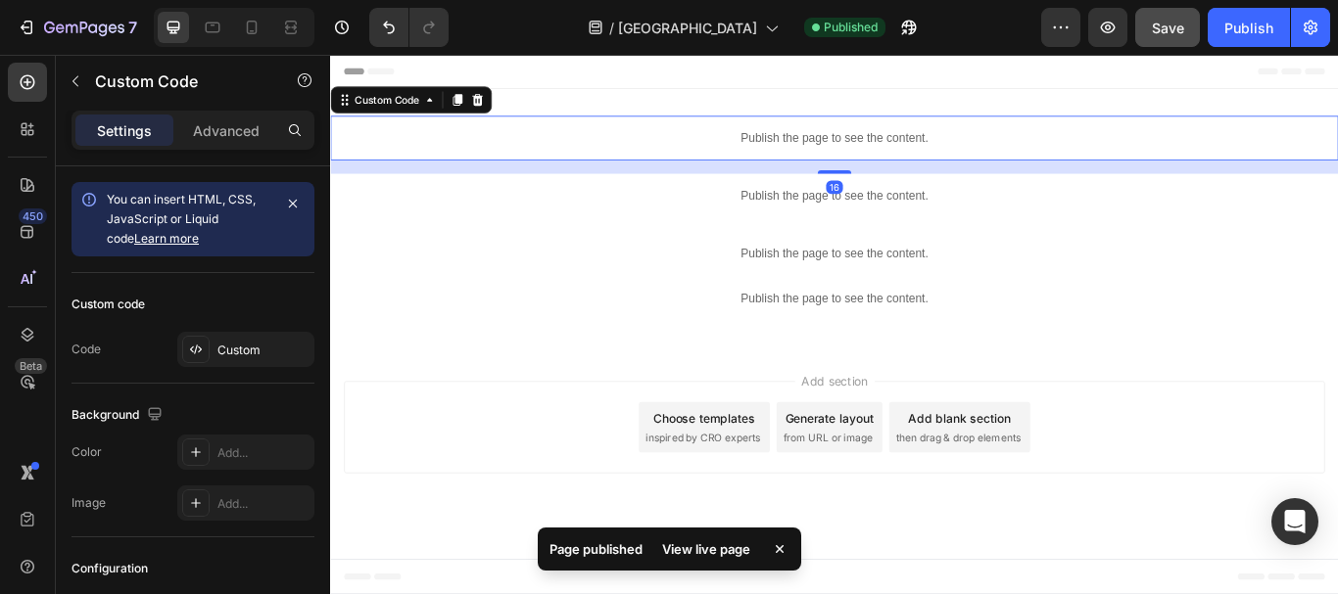
click at [878, 149] on p "Publish the page to see the content." at bounding box center [917, 152] width 1175 height 21
click at [500, 101] on icon at bounding box center [501, 108] width 13 height 14
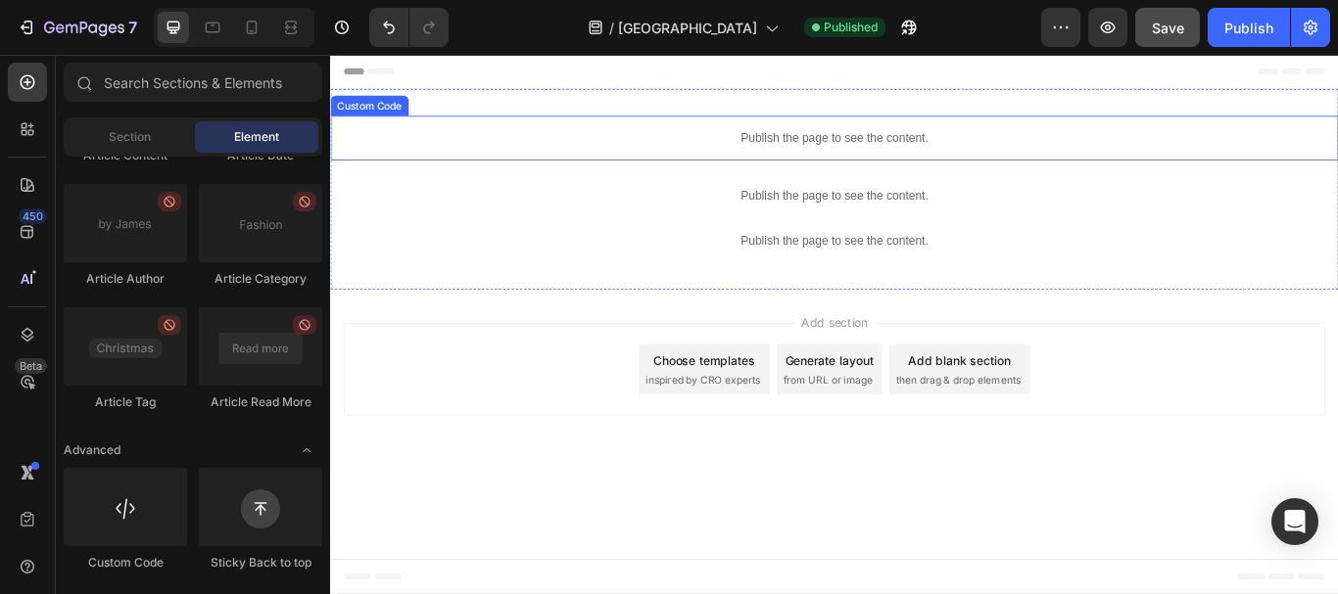
click at [1034, 156] on p "Publish the page to see the content." at bounding box center [917, 152] width 1175 height 21
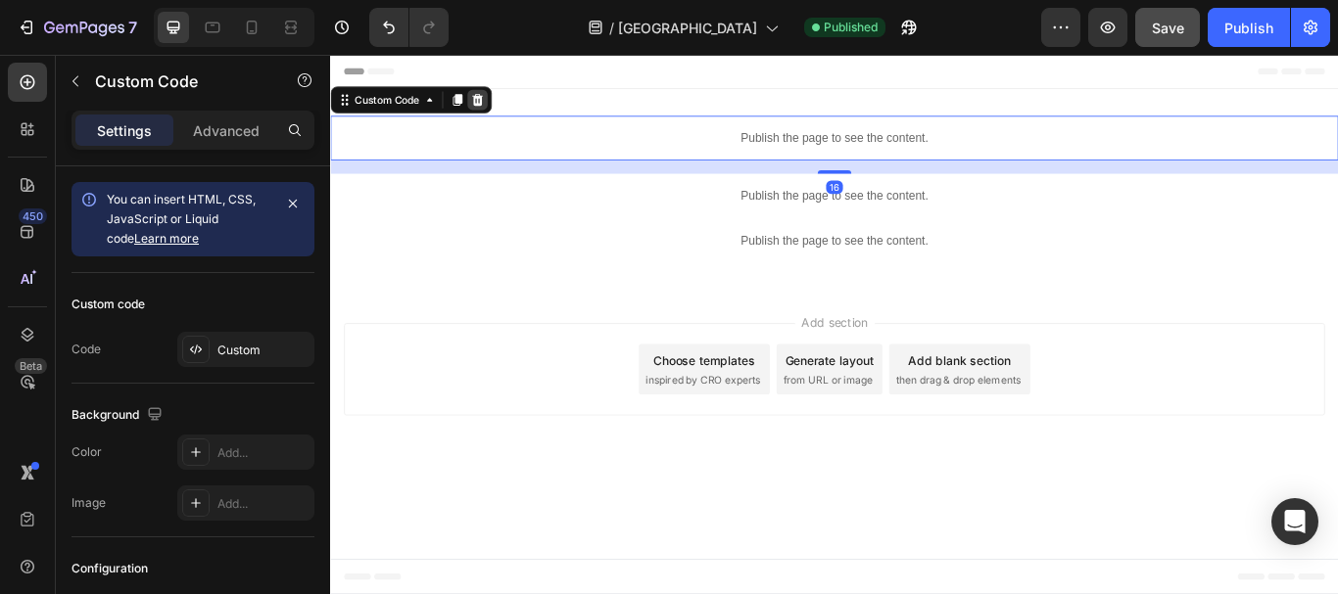
click at [510, 101] on div at bounding box center [501, 107] width 23 height 23
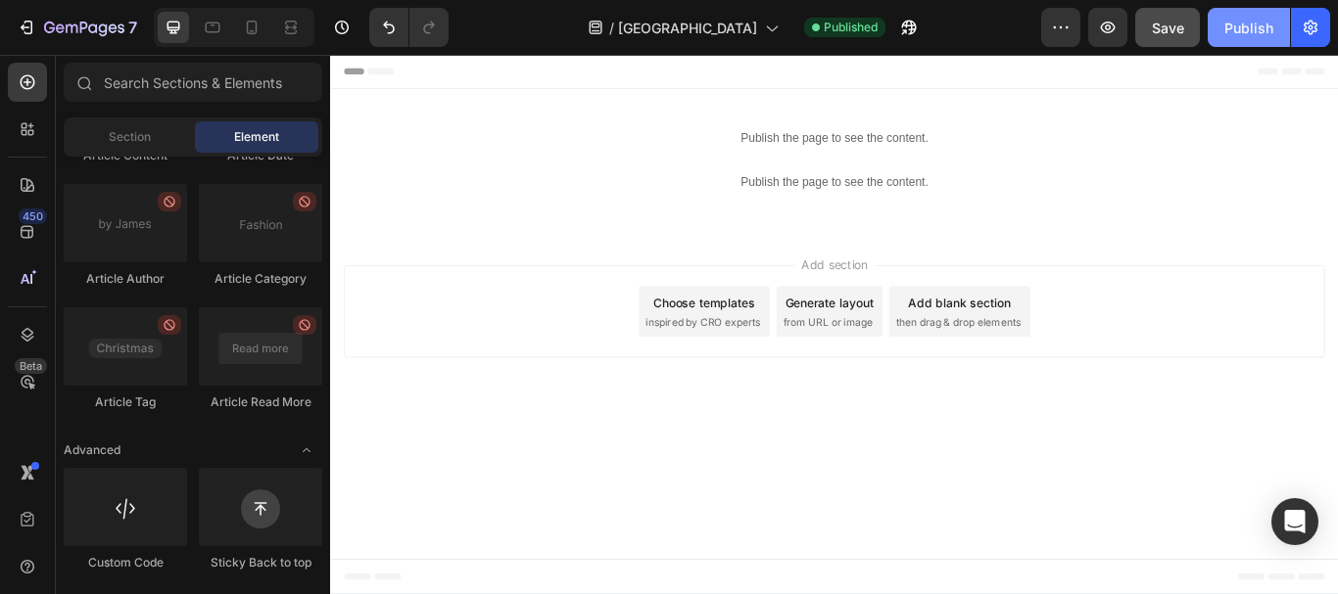
click at [1249, 22] on div "Publish" at bounding box center [1248, 28] width 49 height 21
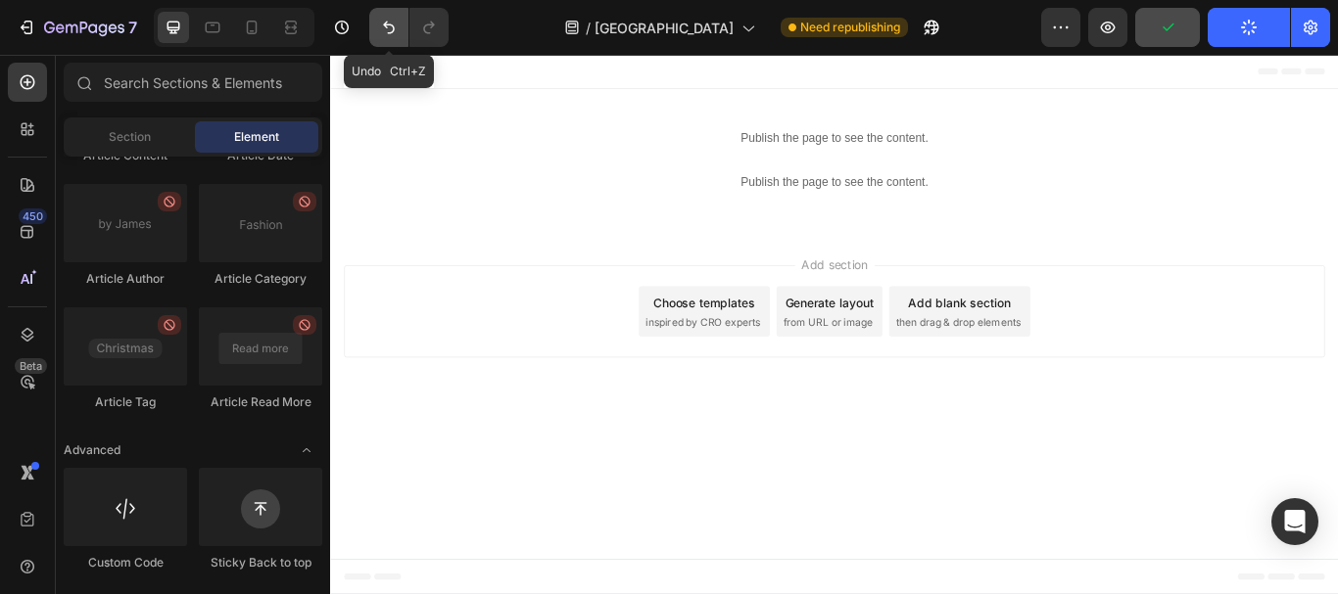
click at [378, 26] on button "Undo/Redo" at bounding box center [388, 27] width 39 height 39
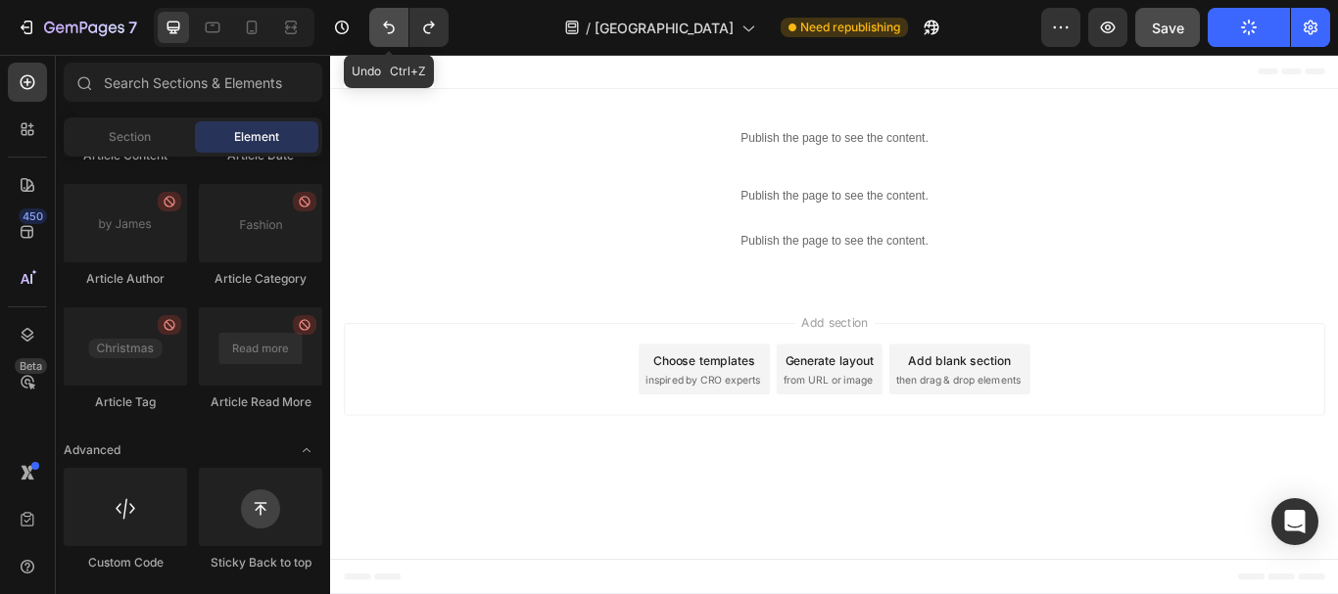
click at [378, 26] on button "Undo/Redo" at bounding box center [388, 27] width 39 height 39
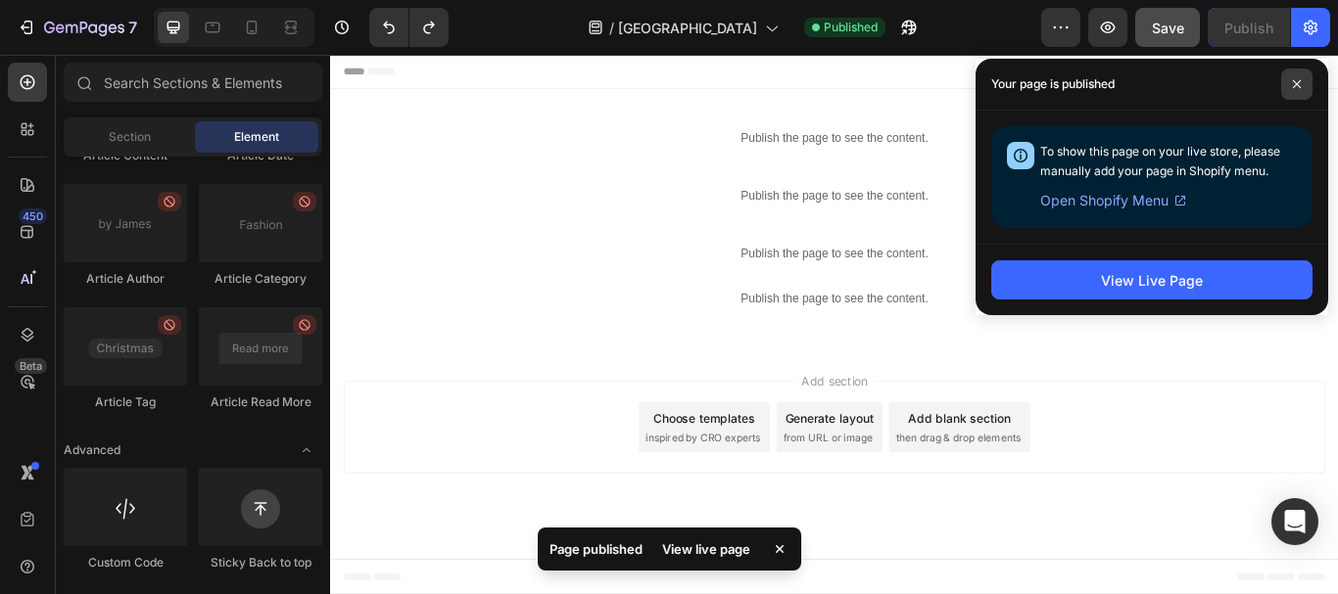
click at [1292, 92] on span at bounding box center [1296, 84] width 31 height 31
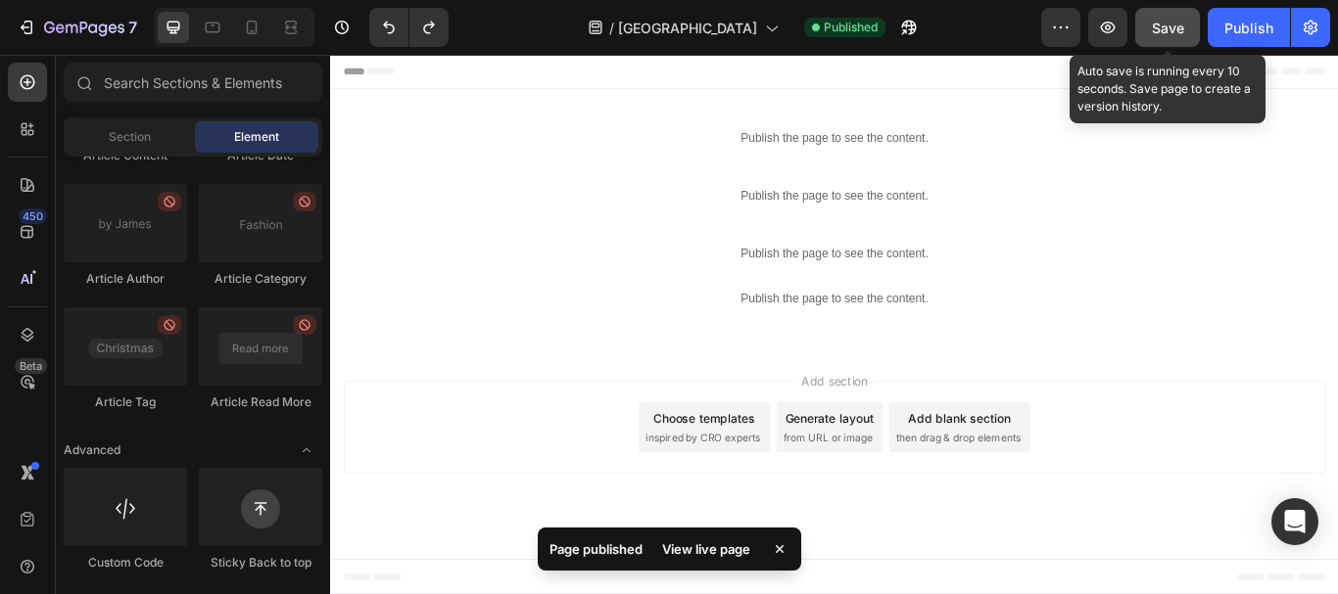
click at [1173, 30] on span "Save" at bounding box center [1167, 28] width 32 height 17
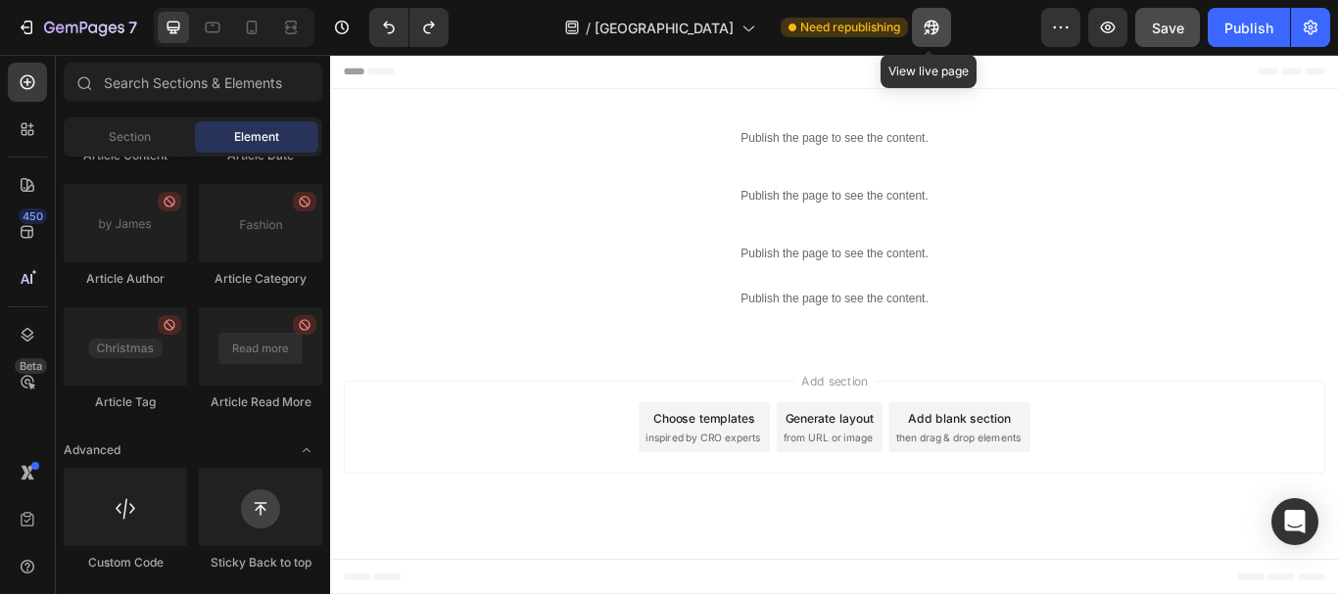
click at [927, 24] on icon "button" at bounding box center [931, 28] width 20 height 20
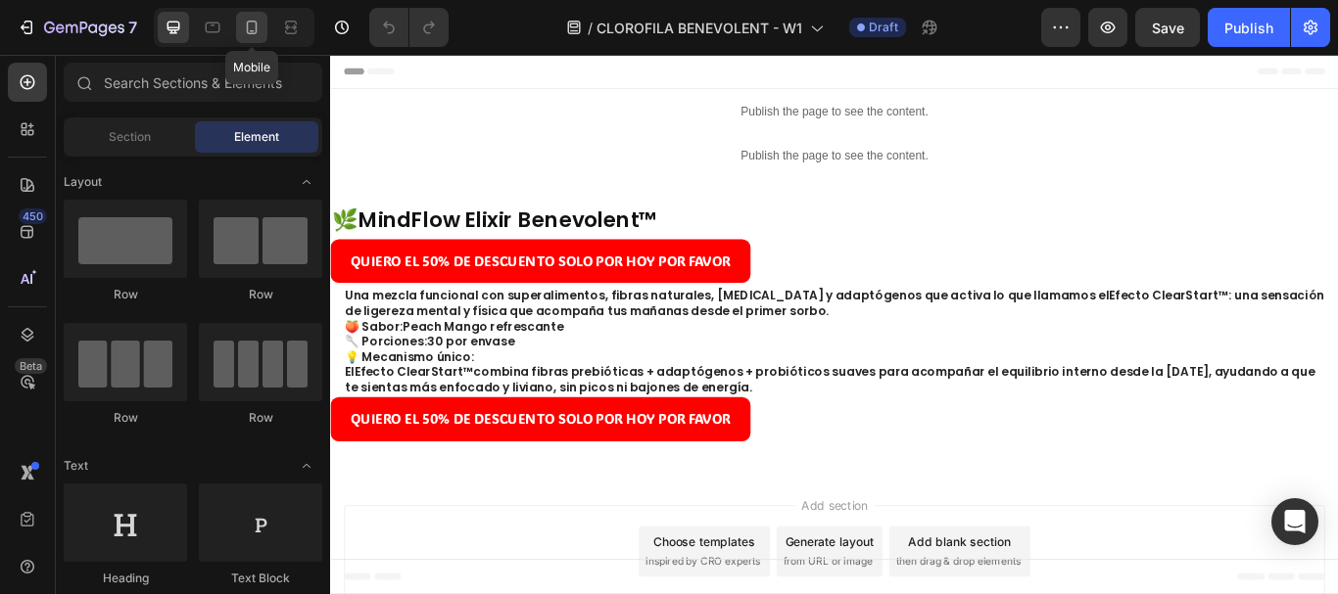
click at [254, 21] on icon at bounding box center [252, 28] width 11 height 14
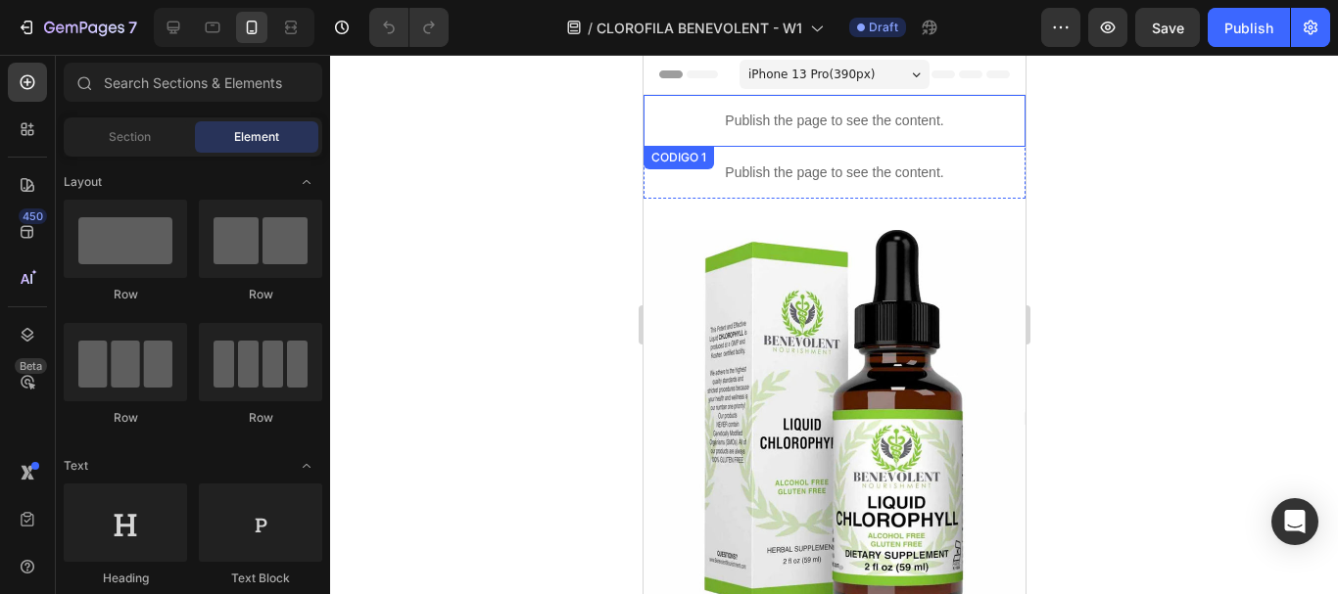
click at [861, 110] on div "Publish the page to see the content." at bounding box center [833, 121] width 382 height 52
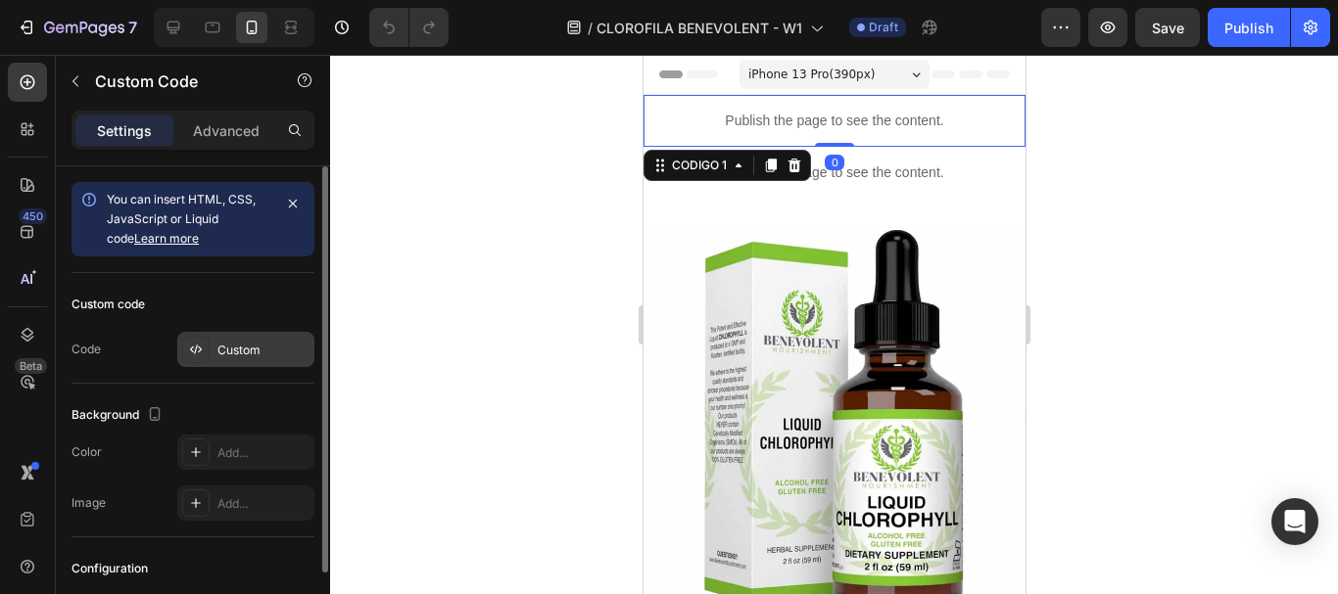
click at [239, 346] on div "Custom" at bounding box center [263, 351] width 92 height 18
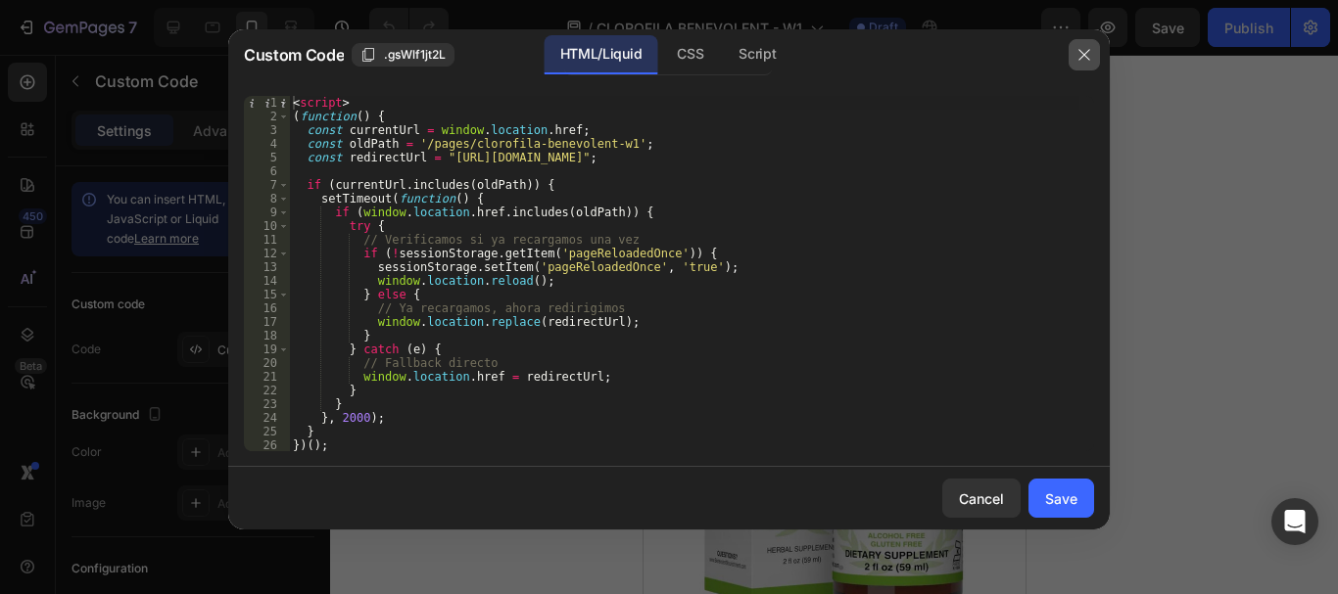
click at [1081, 62] on icon "button" at bounding box center [1084, 55] width 16 height 16
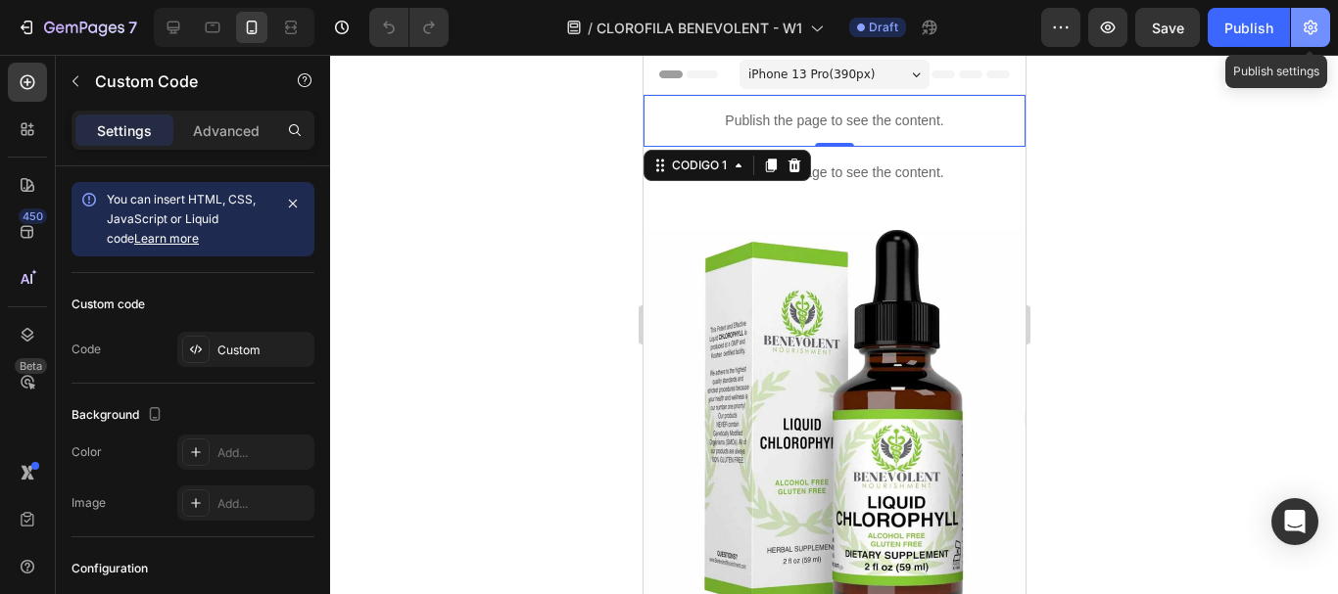
click at [1314, 32] on icon "button" at bounding box center [1310, 28] width 20 height 20
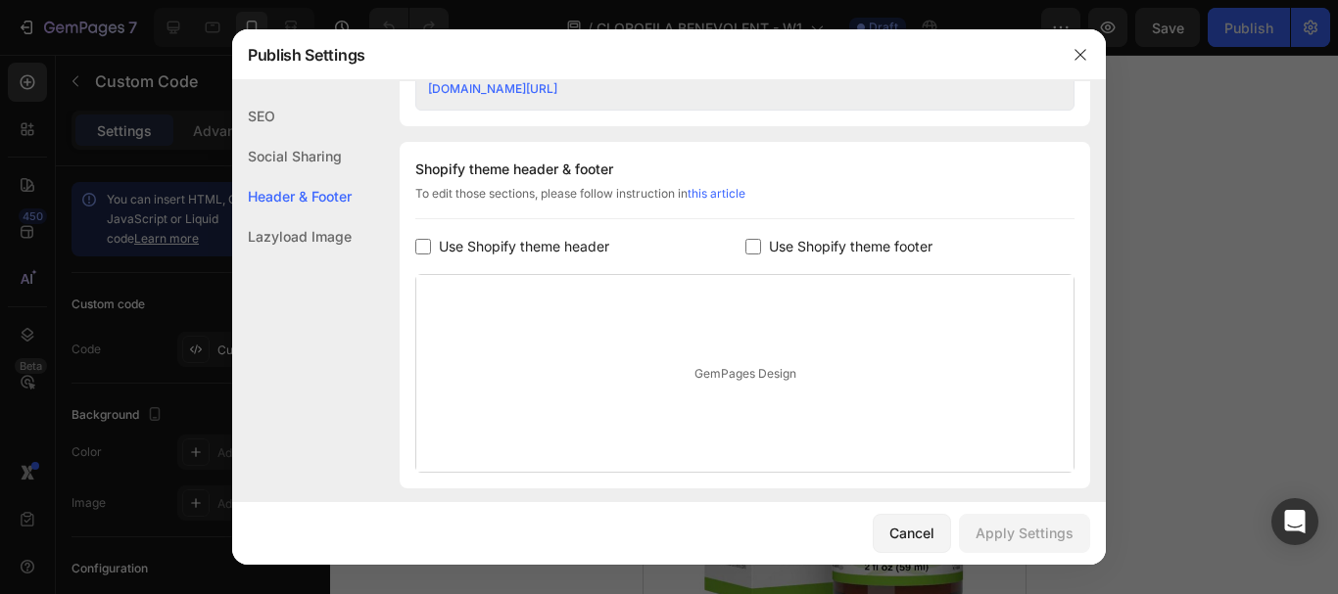
scroll to position [881, 0]
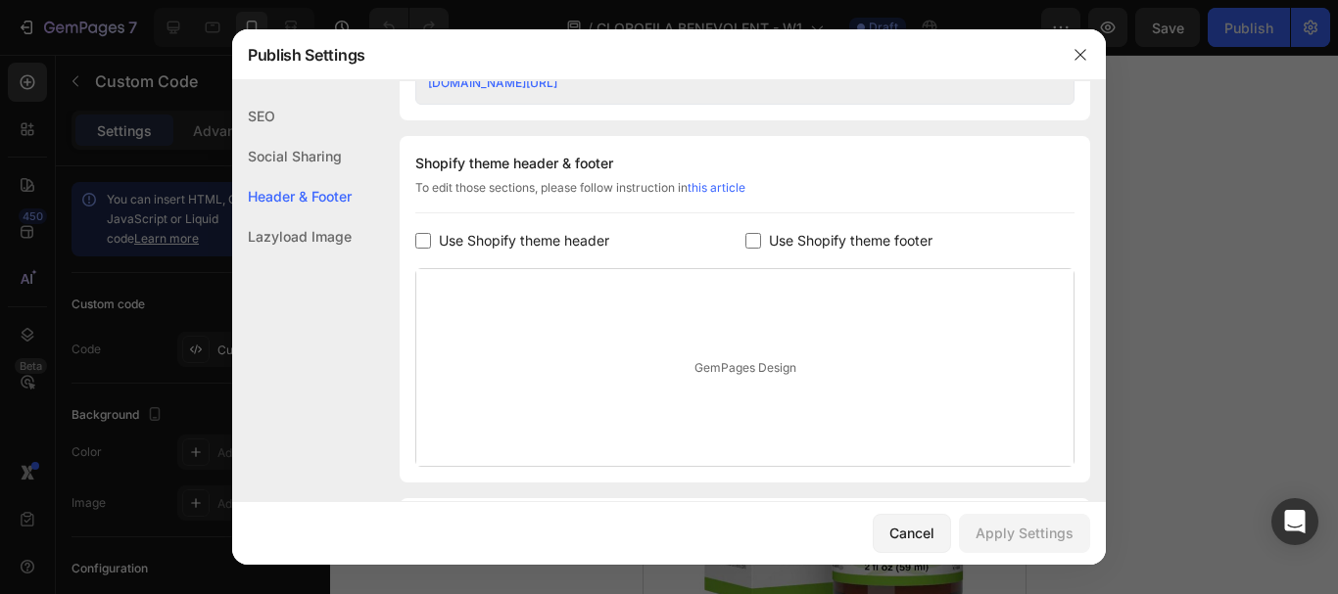
click at [521, 228] on div "Shopify theme header & footer To edit those sections, please follow instruction…" at bounding box center [744, 309] width 690 height 347
click at [519, 245] on span "Use Shopify theme header" at bounding box center [524, 240] width 170 height 23
checkbox input "true"
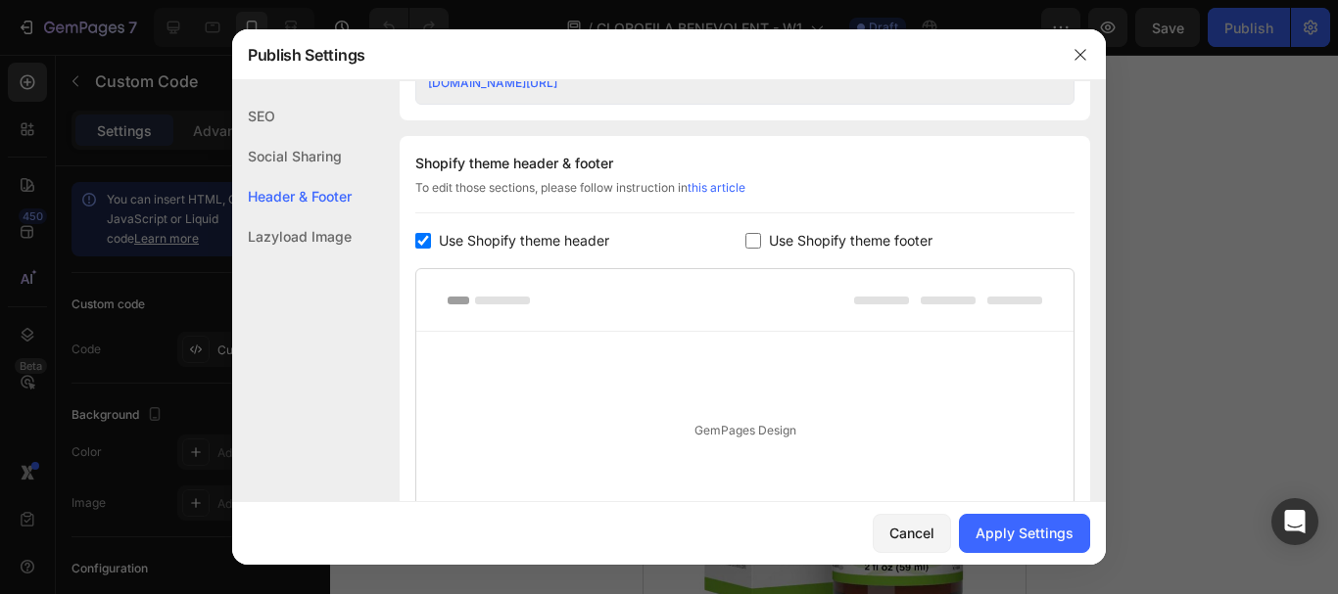
click at [881, 240] on span "Use Shopify theme footer" at bounding box center [851, 240] width 164 height 23
click at [1025, 526] on div "Apply Settings" at bounding box center [1024, 533] width 98 height 21
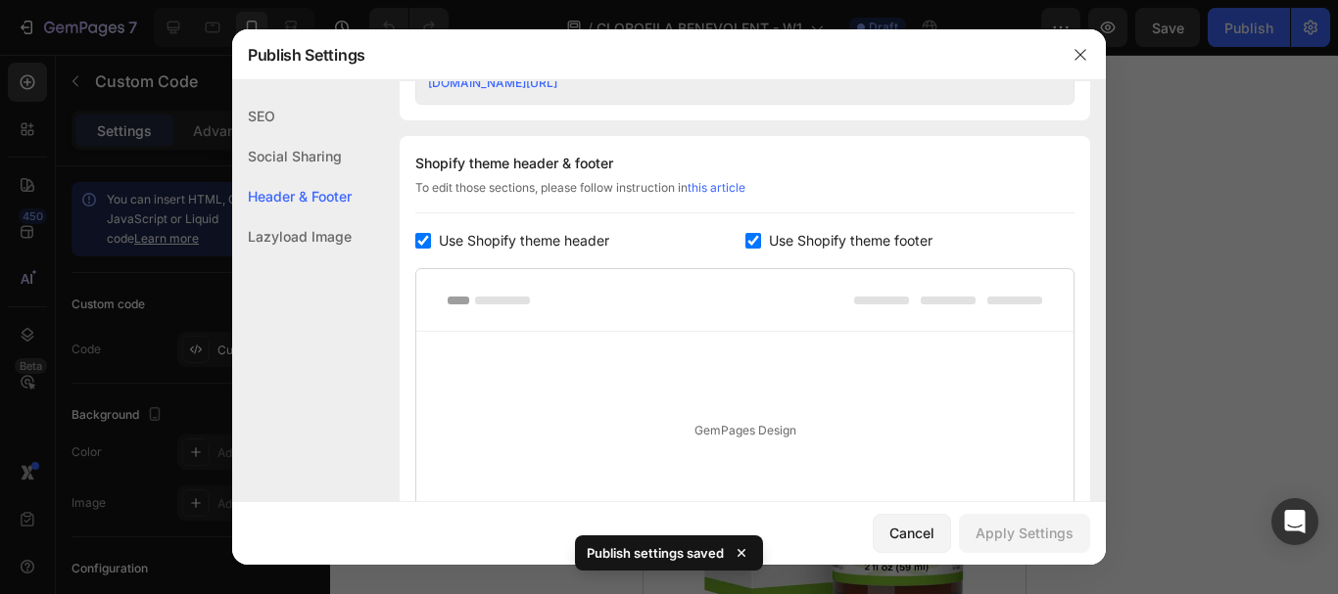
click at [845, 235] on span "Use Shopify theme footer" at bounding box center [851, 240] width 164 height 23
checkbox input "false"
click at [538, 244] on span "Use Shopify theme header" at bounding box center [524, 240] width 170 height 23
checkbox input "false"
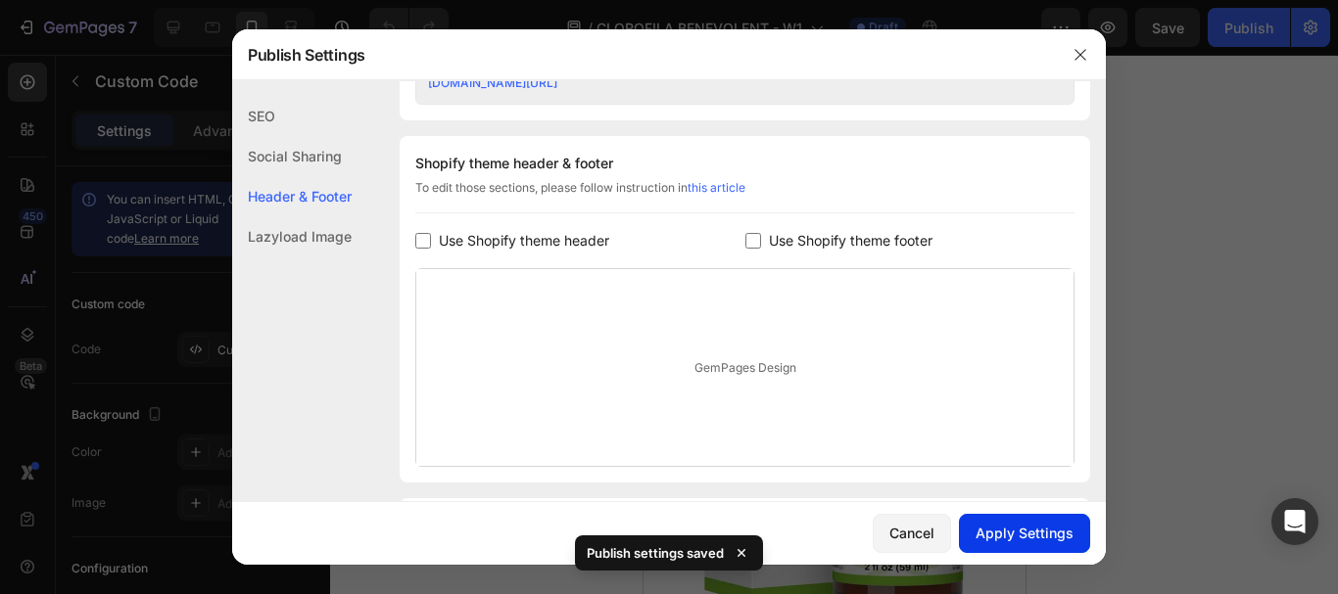
click at [1030, 549] on button "Apply Settings" at bounding box center [1024, 533] width 131 height 39
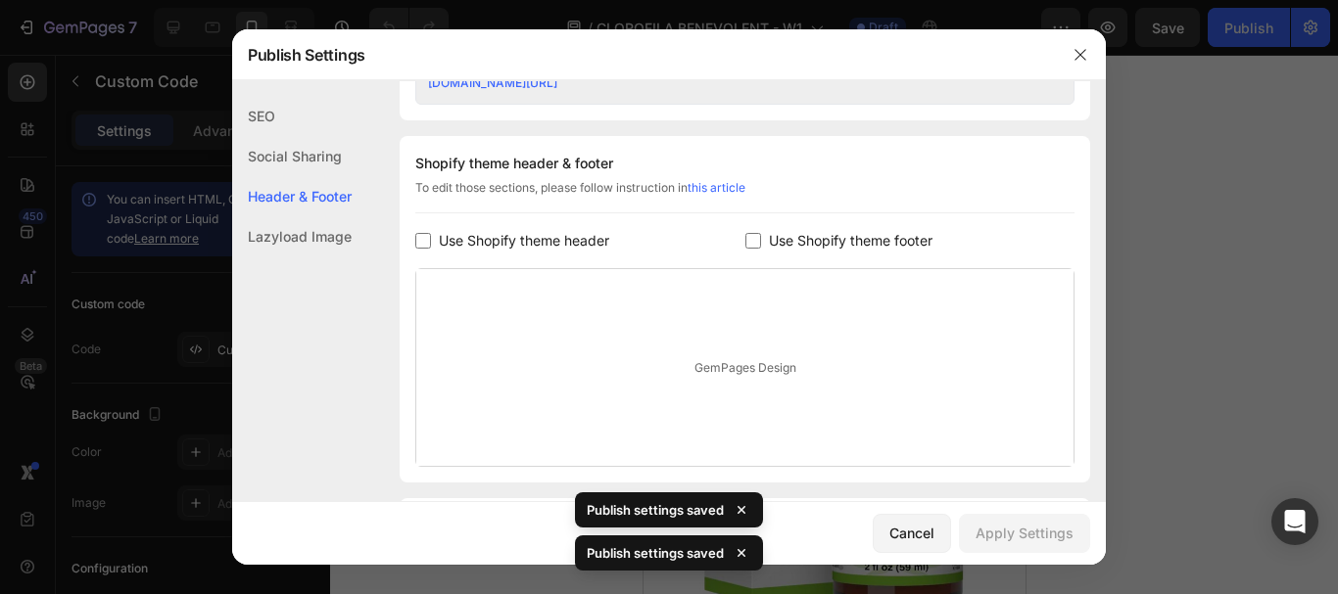
click at [883, 239] on span "Use Shopify theme footer" at bounding box center [851, 240] width 164 height 23
checkbox input "true"
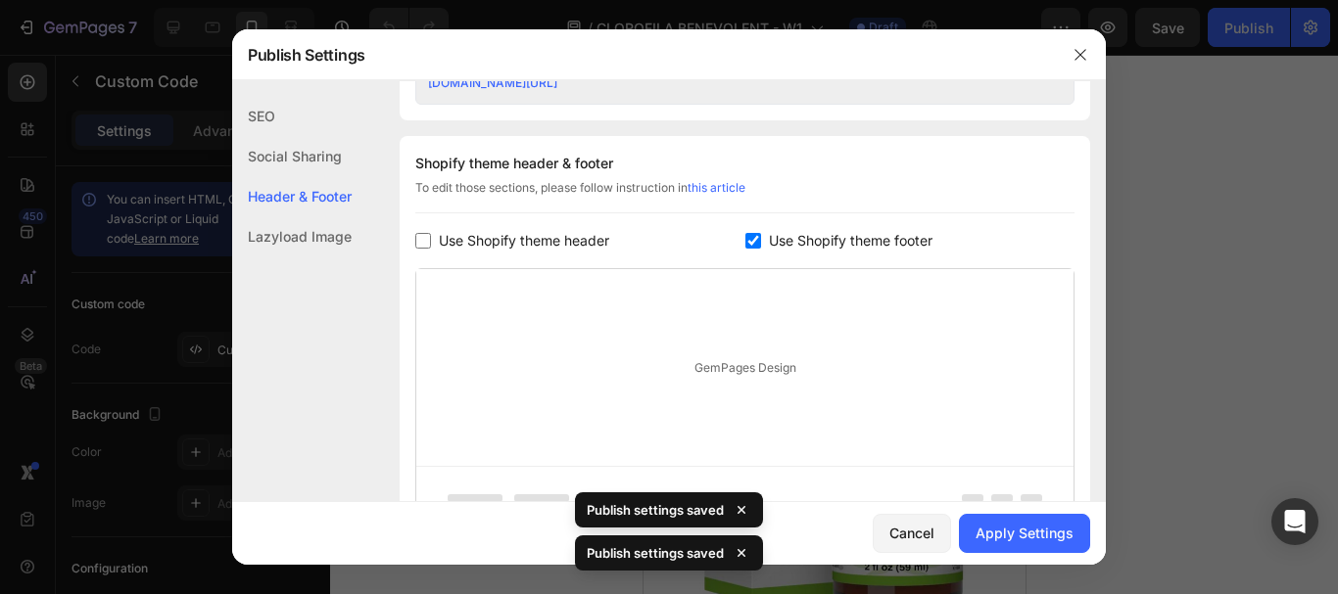
click at [533, 246] on span "Use Shopify theme header" at bounding box center [524, 240] width 170 height 23
checkbox input "true"
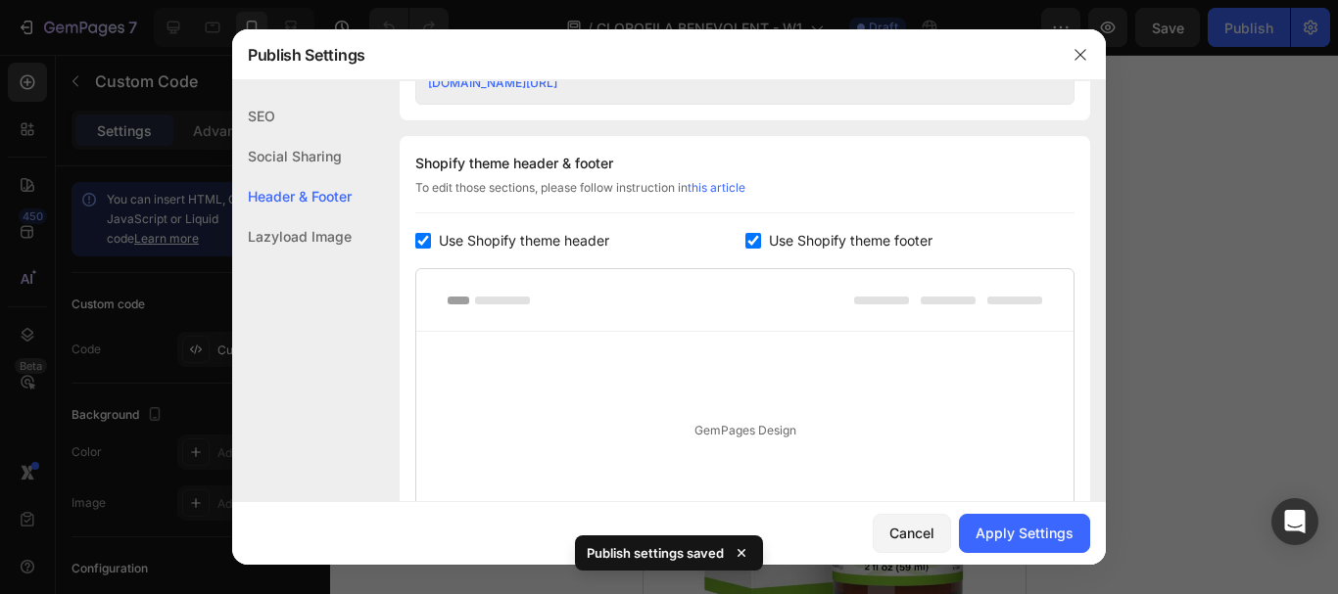
click at [824, 237] on span "Use Shopify theme footer" at bounding box center [851, 240] width 164 height 23
checkbox input "false"
click at [590, 239] on span "Use Shopify theme header" at bounding box center [524, 240] width 170 height 23
checkbox input "false"
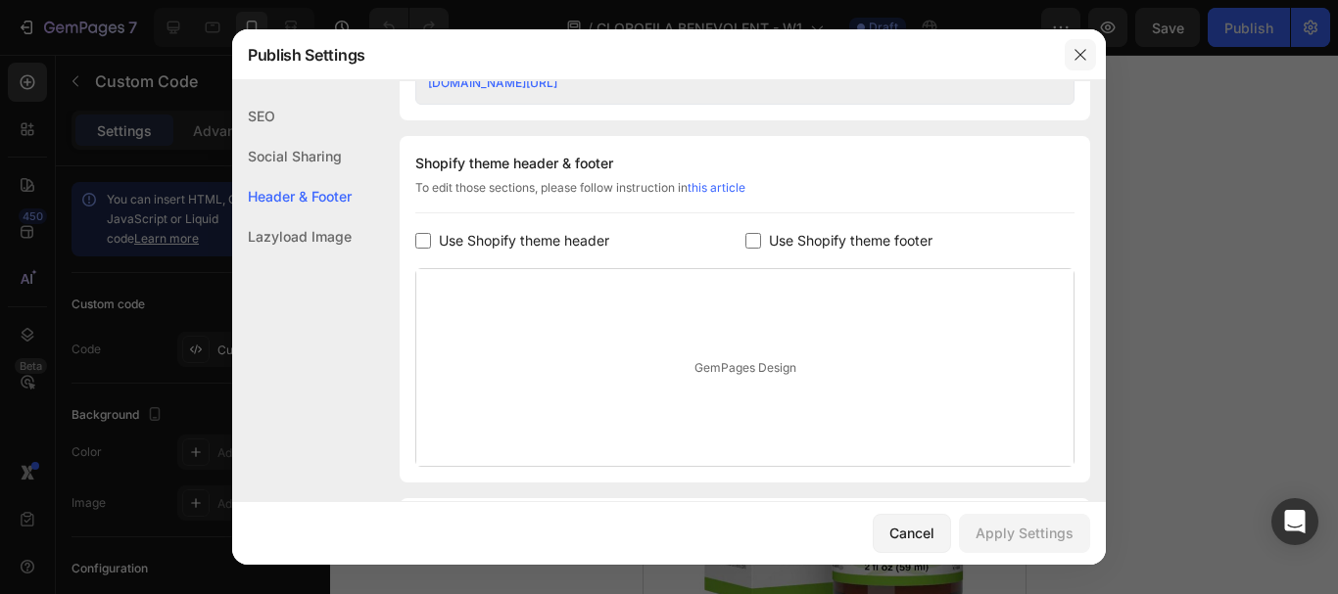
click at [1082, 52] on icon "button" at bounding box center [1080, 55] width 16 height 16
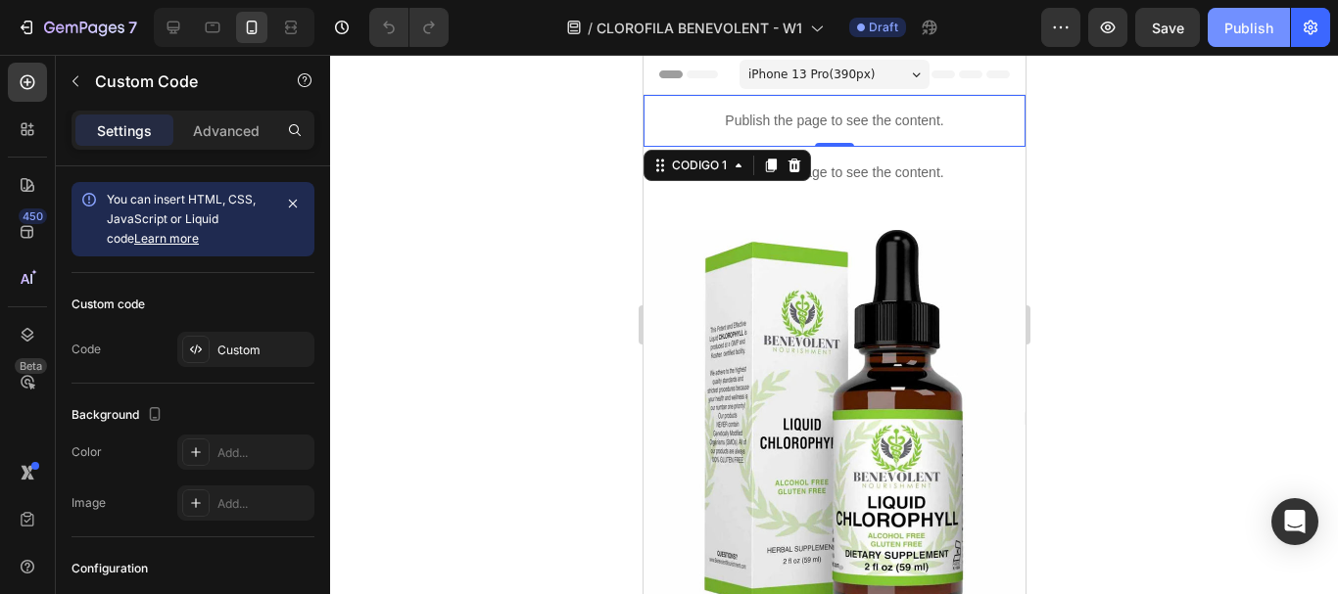
click at [1242, 24] on div "Publish" at bounding box center [1248, 28] width 49 height 21
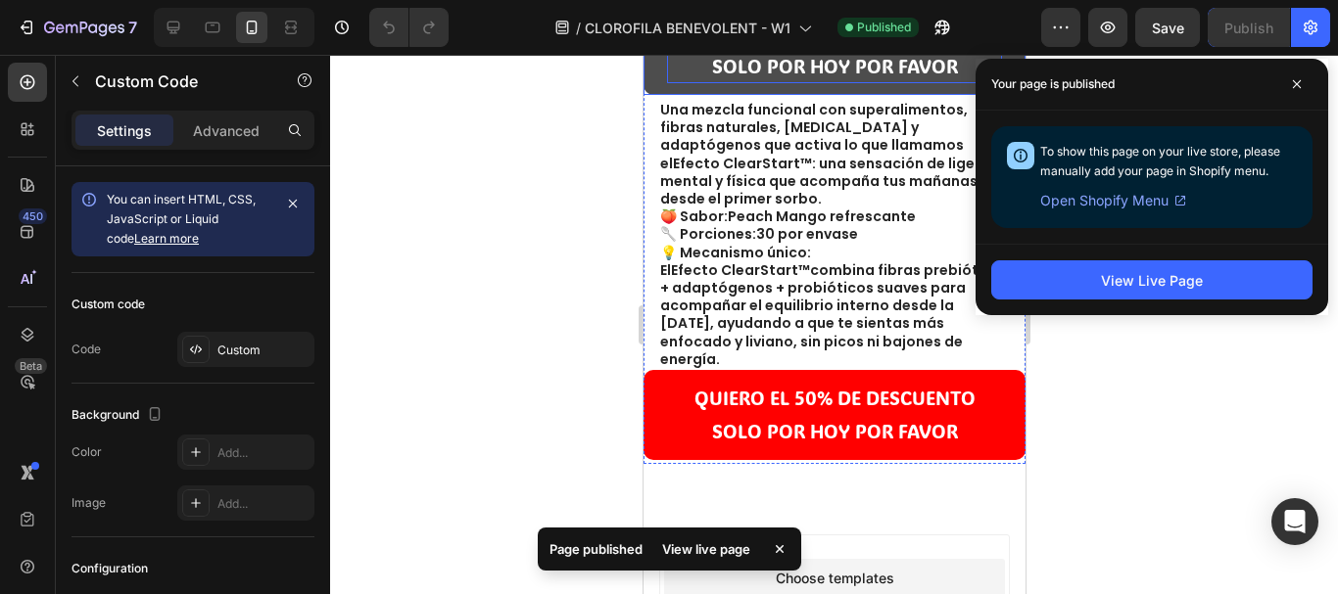
scroll to position [640, 0]
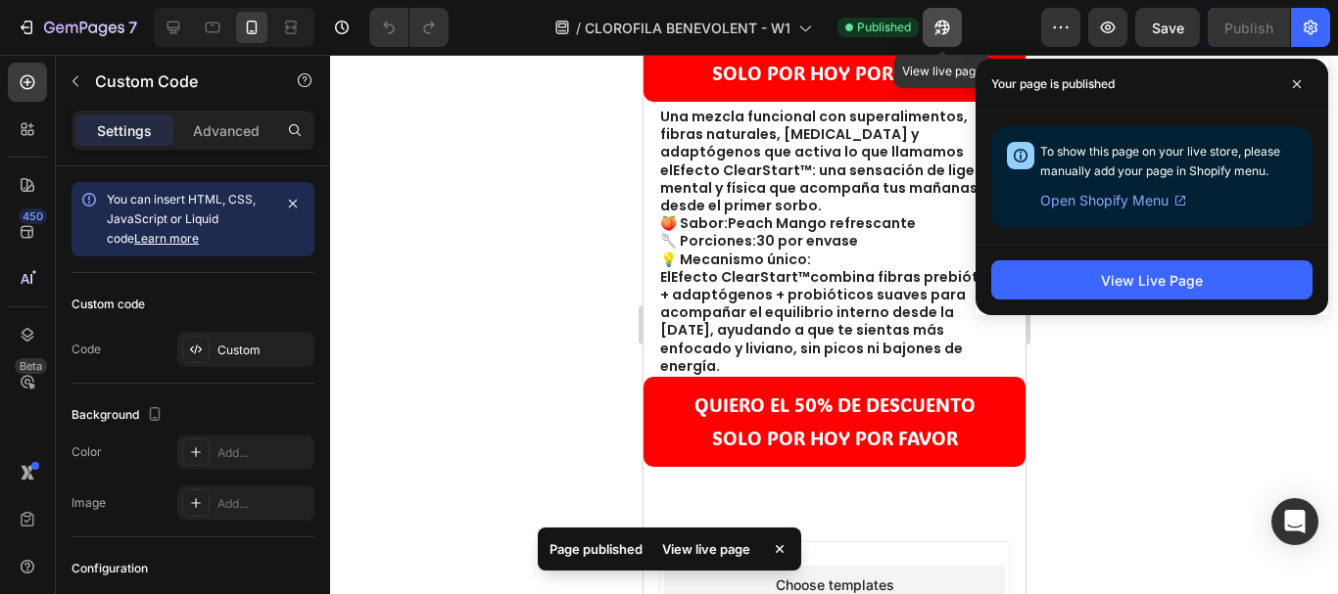
click at [952, 24] on icon "button" at bounding box center [942, 28] width 20 height 20
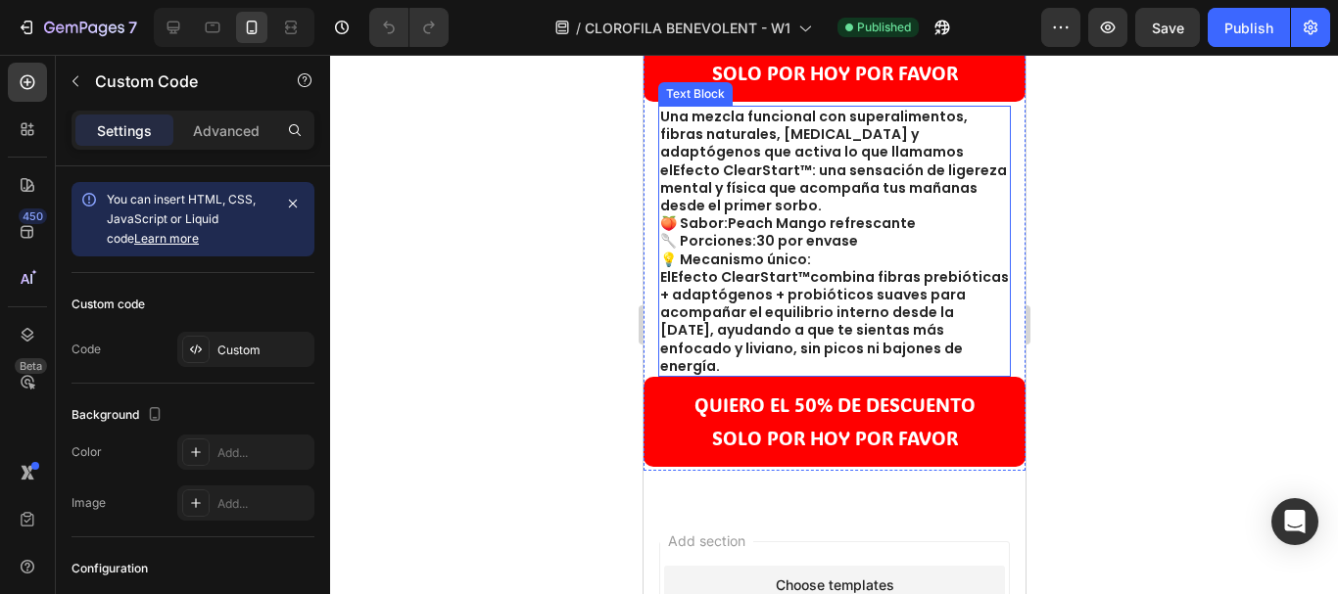
scroll to position [0, 0]
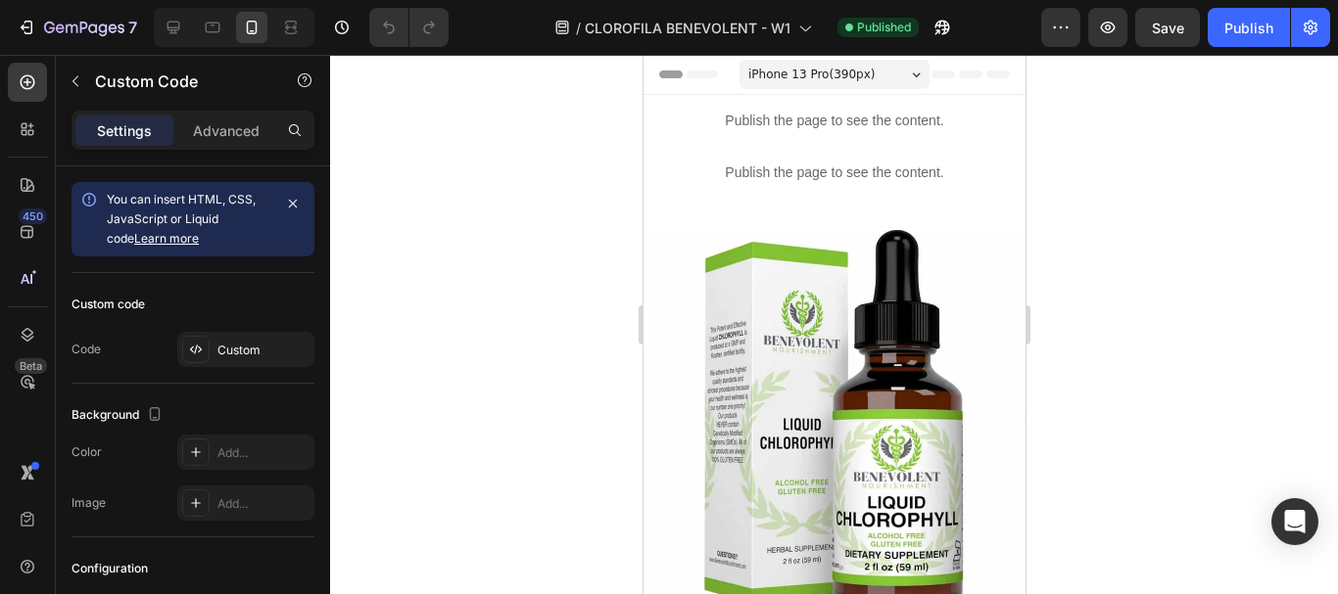
click at [825, 124] on p "Publish the page to see the content." at bounding box center [833, 121] width 382 height 21
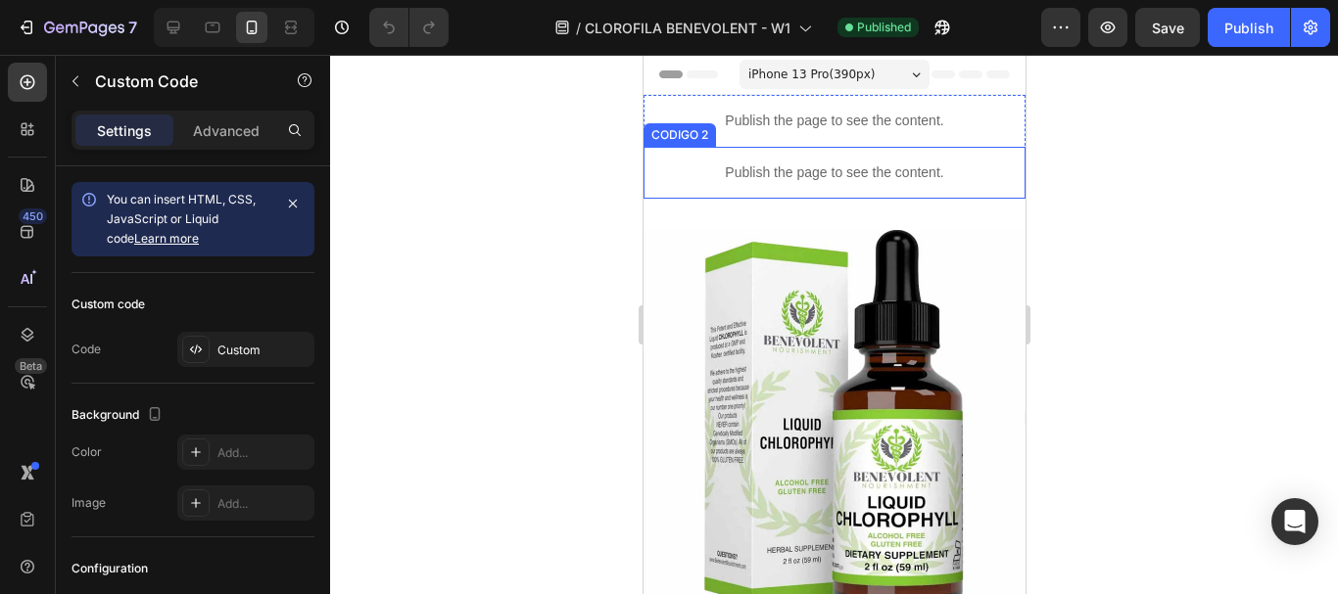
click at [814, 171] on p "Publish the page to see the content." at bounding box center [833, 173] width 382 height 21
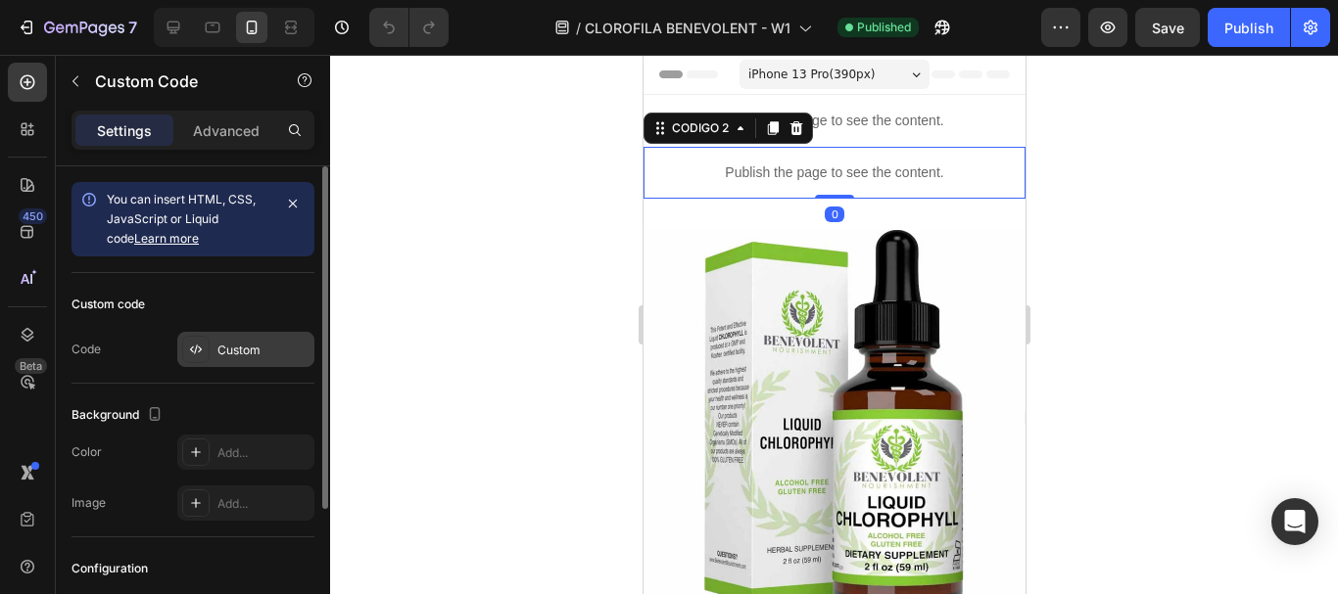
click at [230, 358] on div "Custom" at bounding box center [263, 351] width 92 height 18
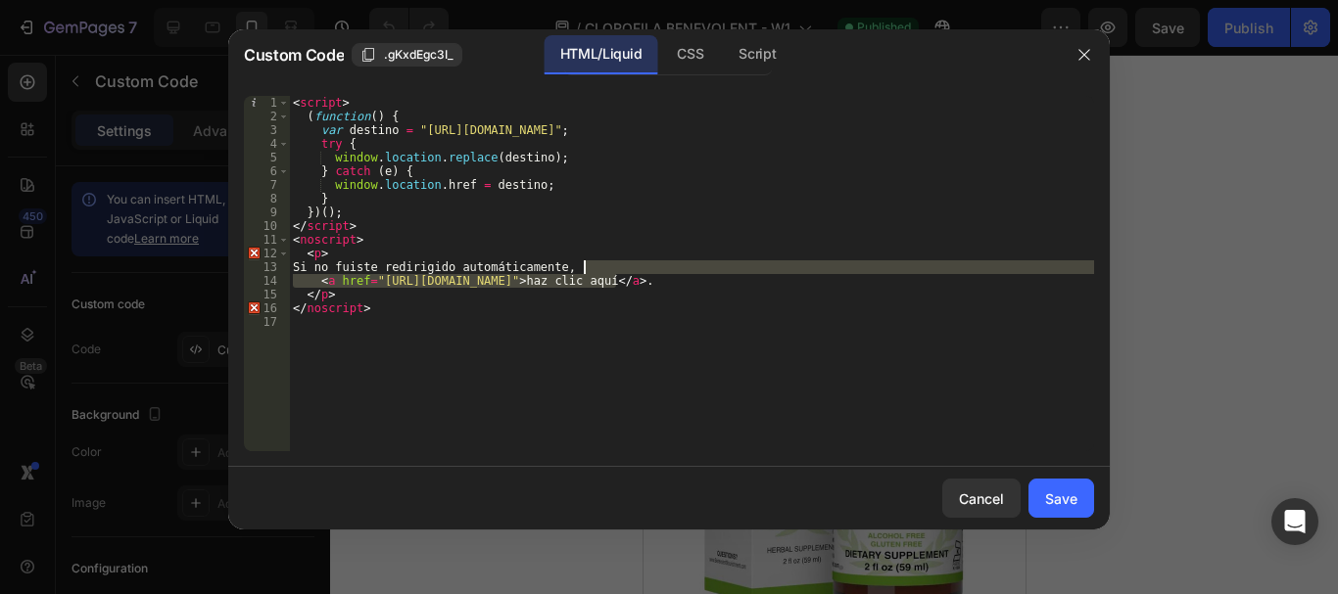
drag, startPoint x: 619, startPoint y: 281, endPoint x: 783, endPoint y: 272, distance: 164.7
click at [783, 272] on div "< script > ( function ( ) { var destino = "[URL][DOMAIN_NAME]" ; try { window .…" at bounding box center [691, 287] width 805 height 383
click at [634, 275] on div "< script > ( function ( ) { var destino = "[URL][DOMAIN_NAME]" ; try { window .…" at bounding box center [691, 287] width 805 height 383
drag, startPoint x: 379, startPoint y: 283, endPoint x: 759, endPoint y: 275, distance: 380.0
click at [759, 275] on div "< script > ( function ( ) { var destino = "[URL][DOMAIN_NAME]" ; try { window .…" at bounding box center [691, 287] width 805 height 383
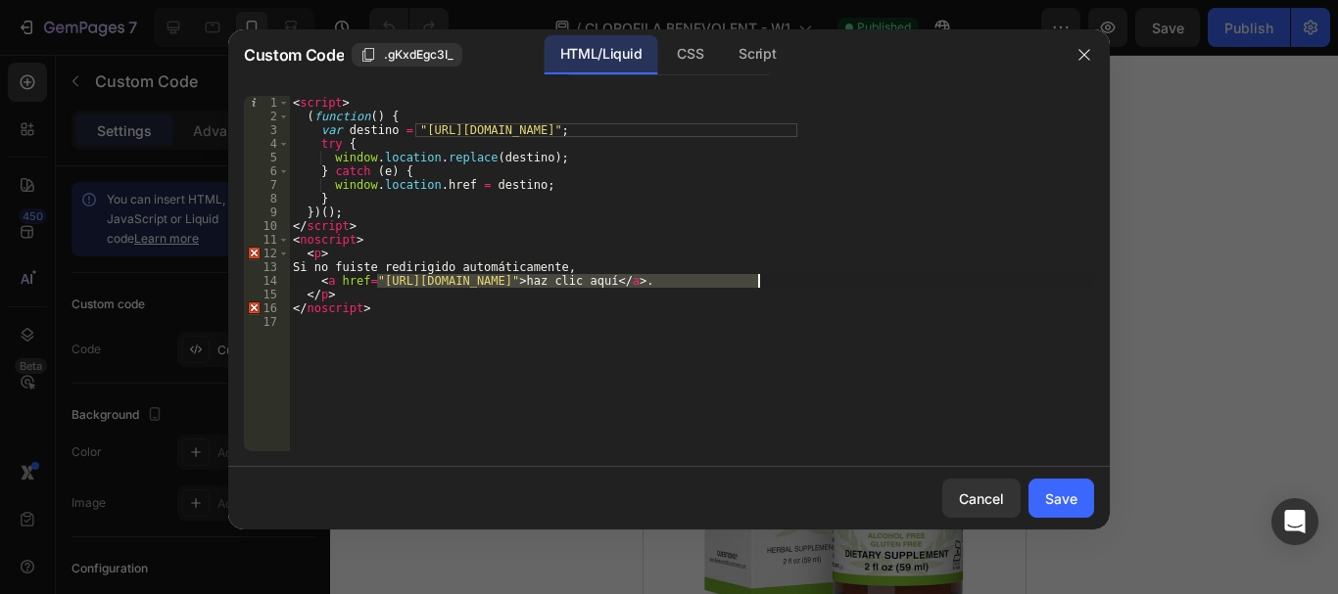
paste textarea "[DOMAIN_NAME]/products/clorofila-en-gotas-x-59ml-cr"
drag, startPoint x: 798, startPoint y: 132, endPoint x: 415, endPoint y: 135, distance: 382.9
click at [415, 135] on div "< script > ( function ( ) { var destino = "[URL][DOMAIN_NAME]" ; try { window .…" at bounding box center [691, 287] width 805 height 383
paste textarea "[DOMAIN_NAME]/products/clorofila-en-gotas-x-59ml-cr"
type textarea "var destino = "[URL][DOMAIN_NAME]";"
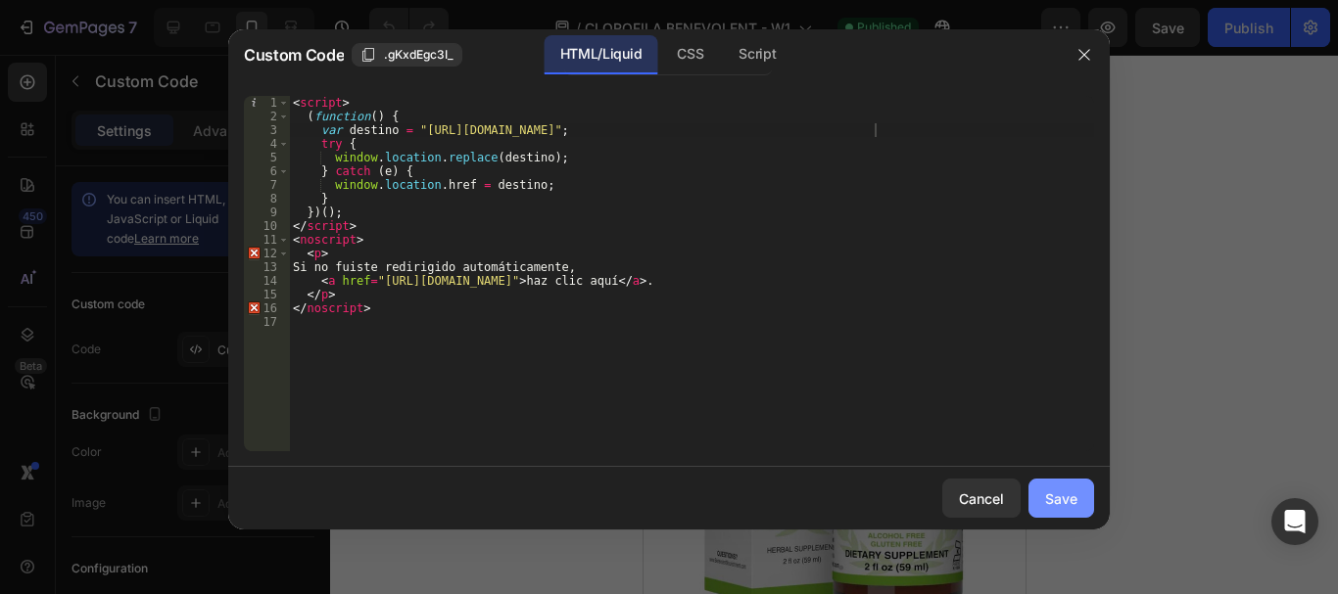
click at [1070, 500] on div "Save" at bounding box center [1061, 499] width 32 height 21
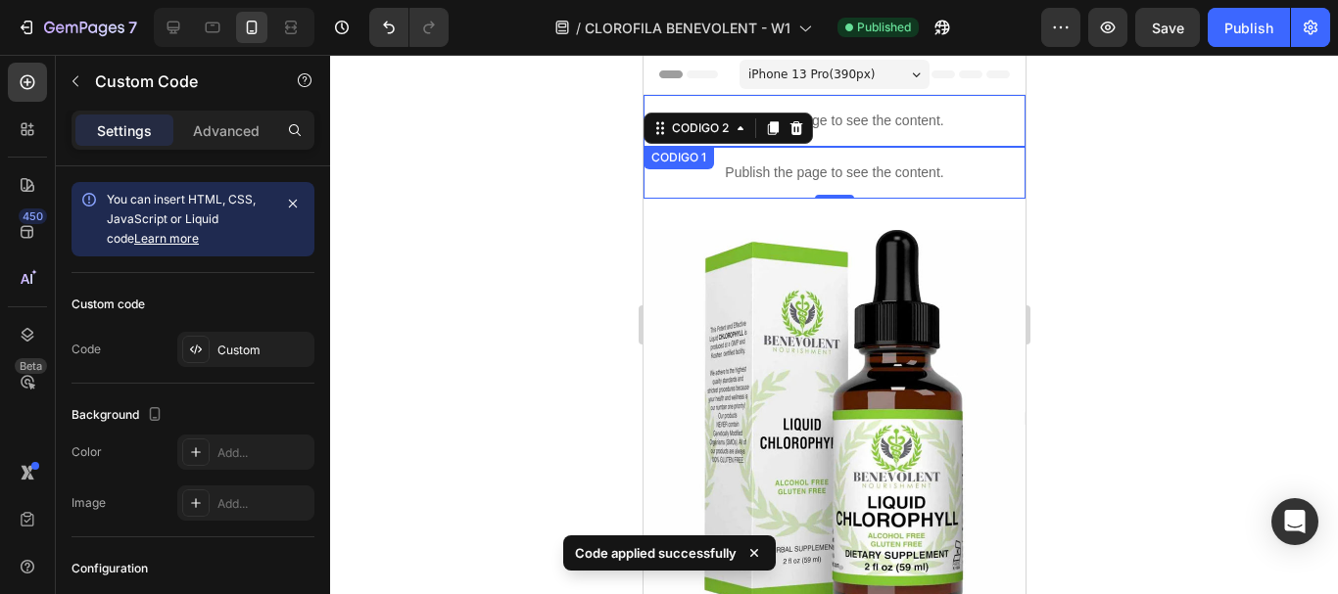
click at [867, 117] on p "Publish the page to see the content." at bounding box center [833, 121] width 382 height 21
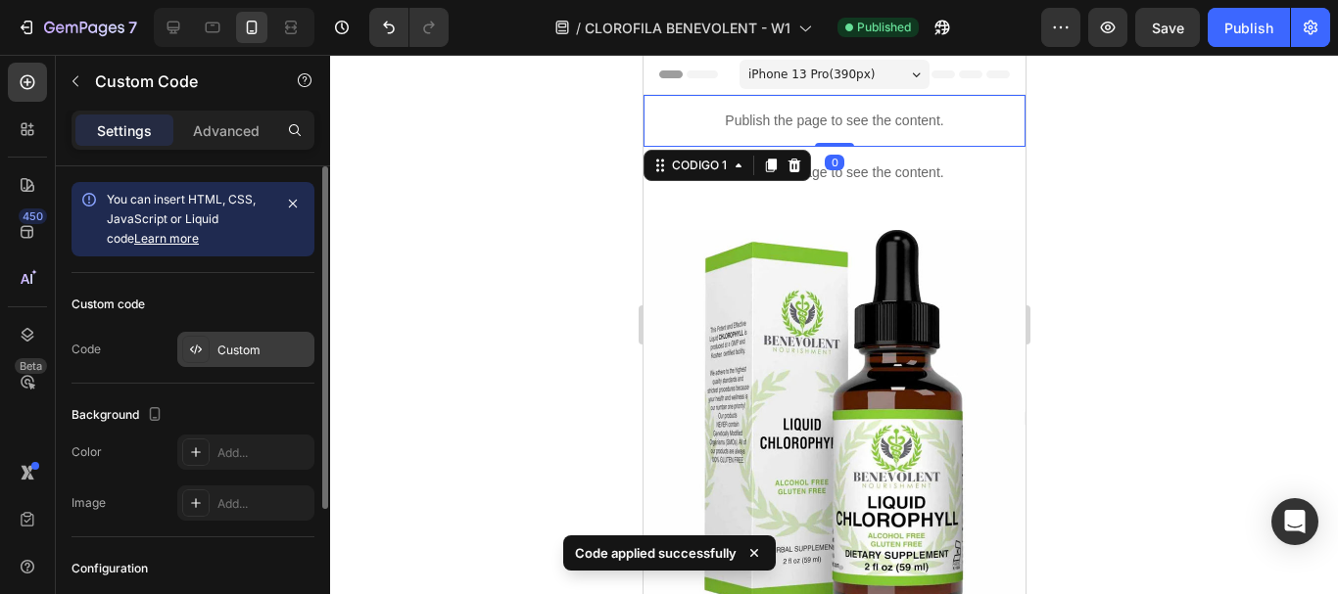
click at [261, 366] on div "Custom" at bounding box center [245, 349] width 137 height 35
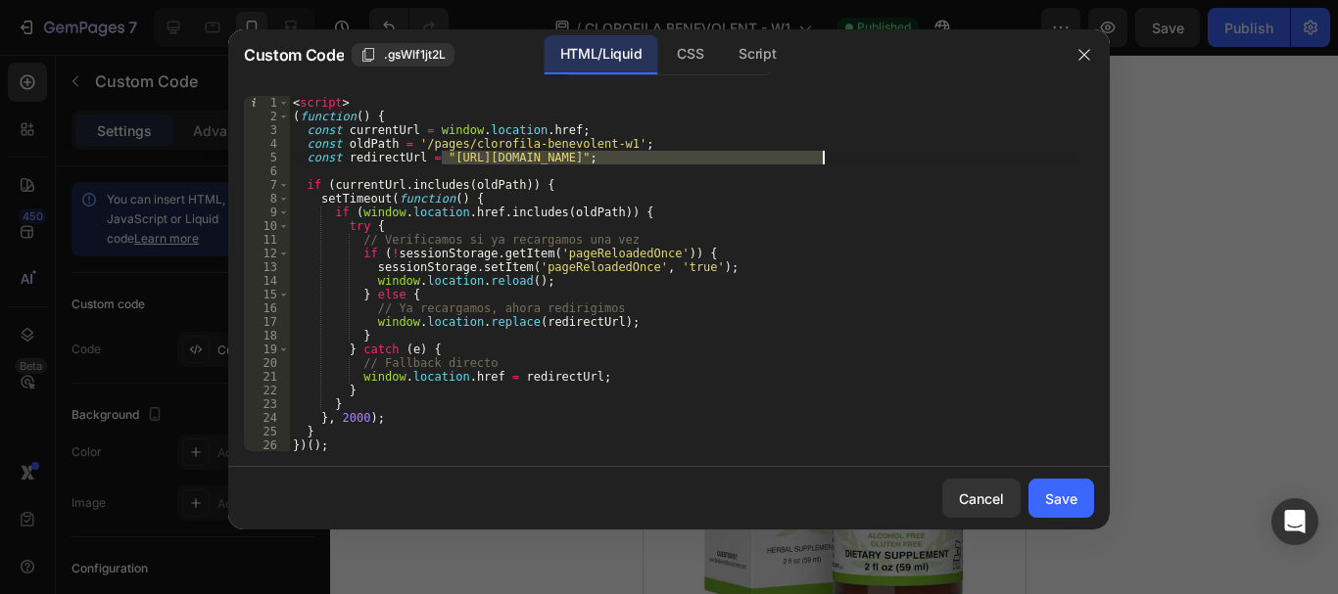
drag, startPoint x: 443, startPoint y: 152, endPoint x: 822, endPoint y: 153, distance: 379.9
click at [822, 153] on div "< script > ( function ( ) { const currentUrl = window . location . href ; const…" at bounding box center [684, 287] width 790 height 383
paste textarea "[DOMAIN_NAME]/products/clorofila-en-gotas-x-59ml-cr"
type textarea "const redirectUrl = "[URL][DOMAIN_NAME]";"
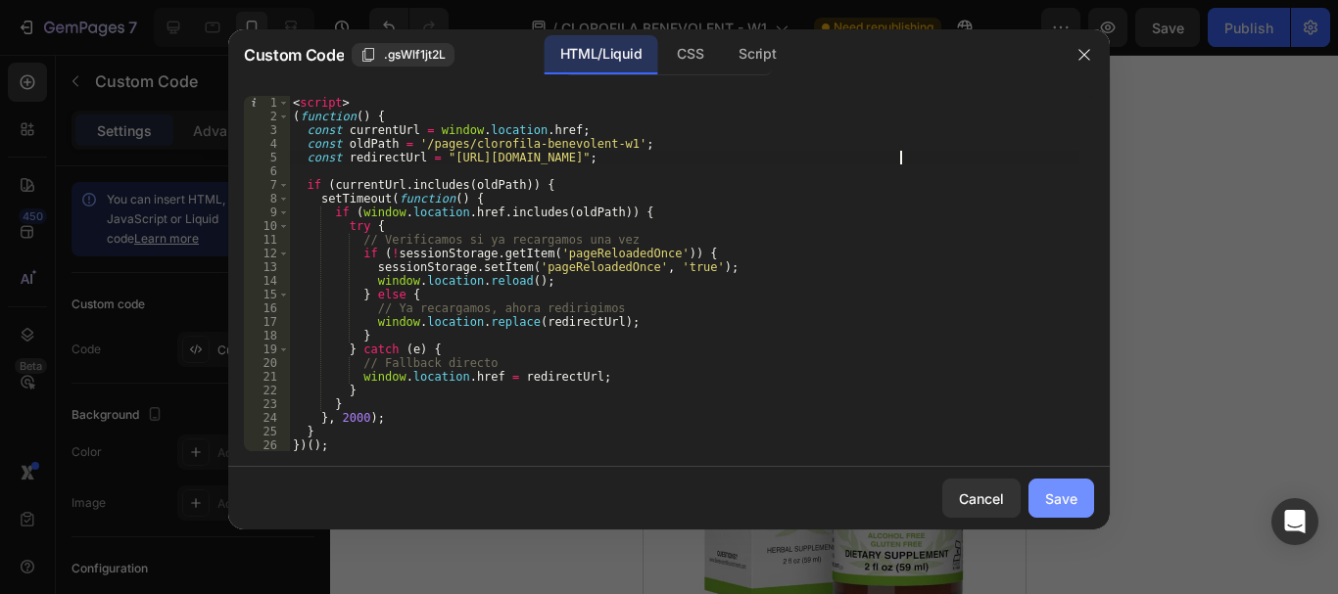
click at [1071, 496] on div "Save" at bounding box center [1061, 499] width 32 height 21
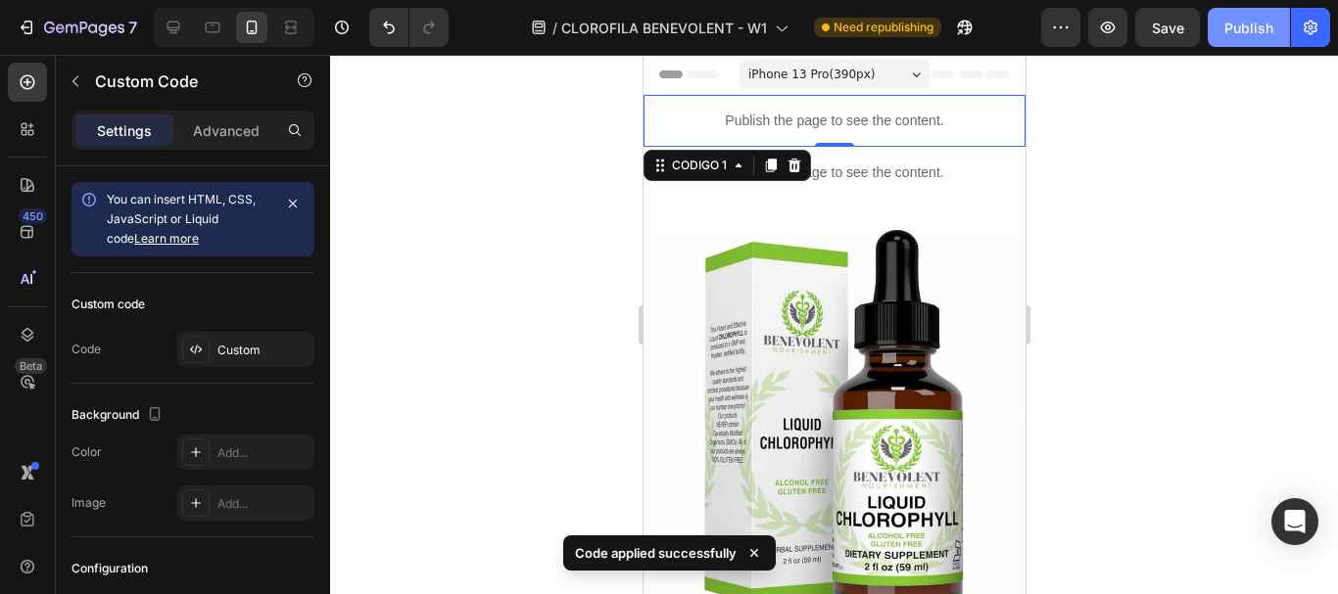
click at [1237, 35] on div "Publish" at bounding box center [1248, 28] width 49 height 21
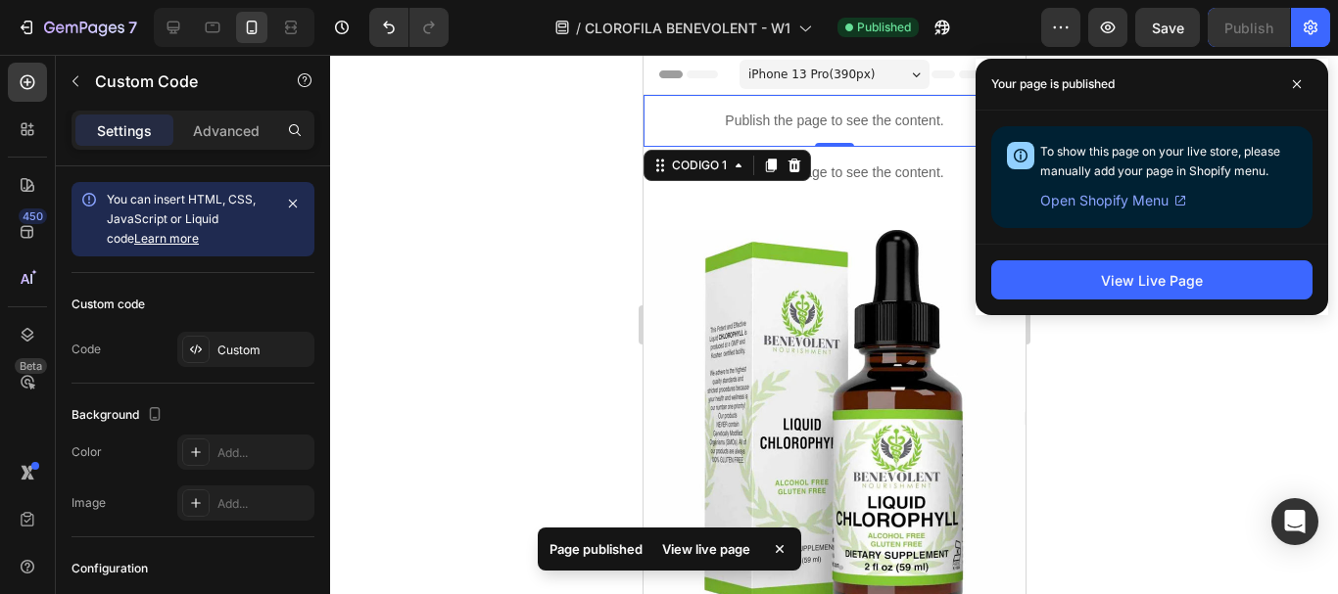
click at [847, 112] on p "Publish the page to see the content." at bounding box center [833, 121] width 382 height 21
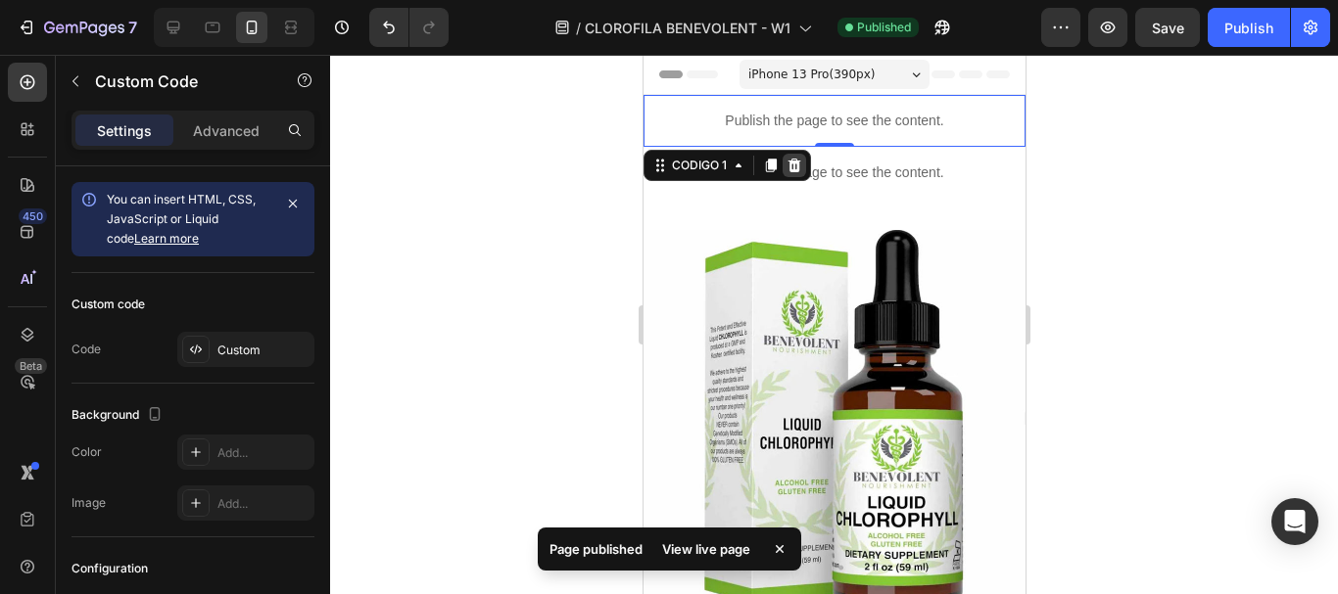
click at [800, 169] on icon at bounding box center [793, 166] width 16 height 16
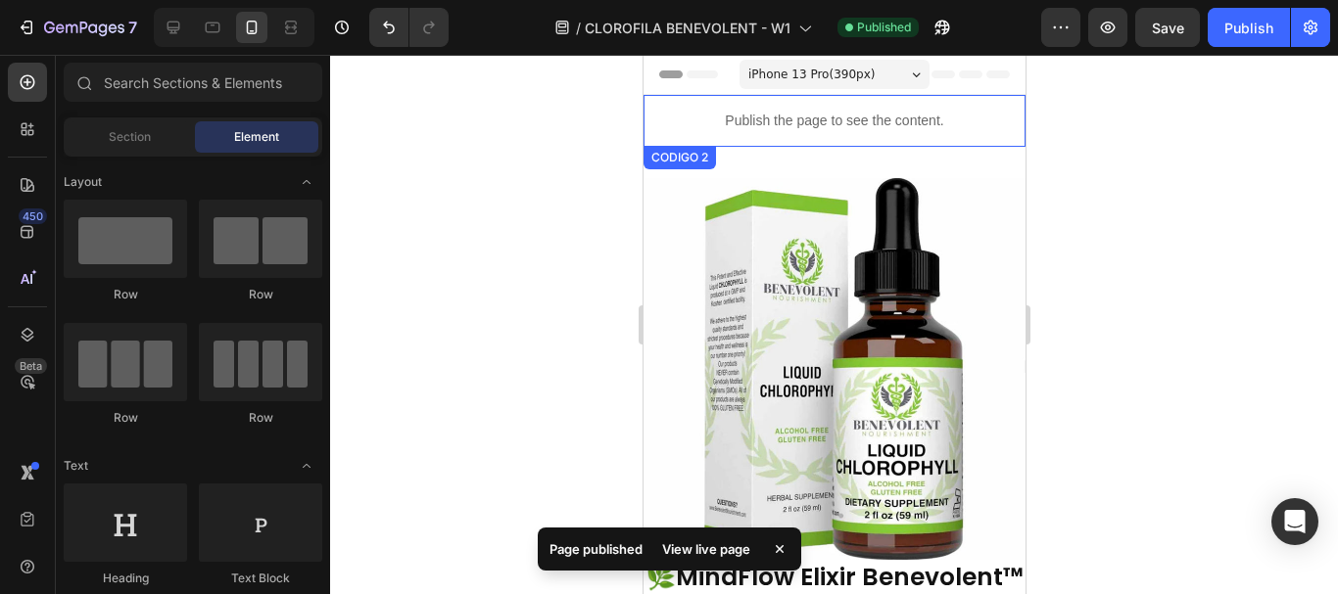
click at [857, 107] on div "Publish the page to see the content." at bounding box center [833, 121] width 382 height 52
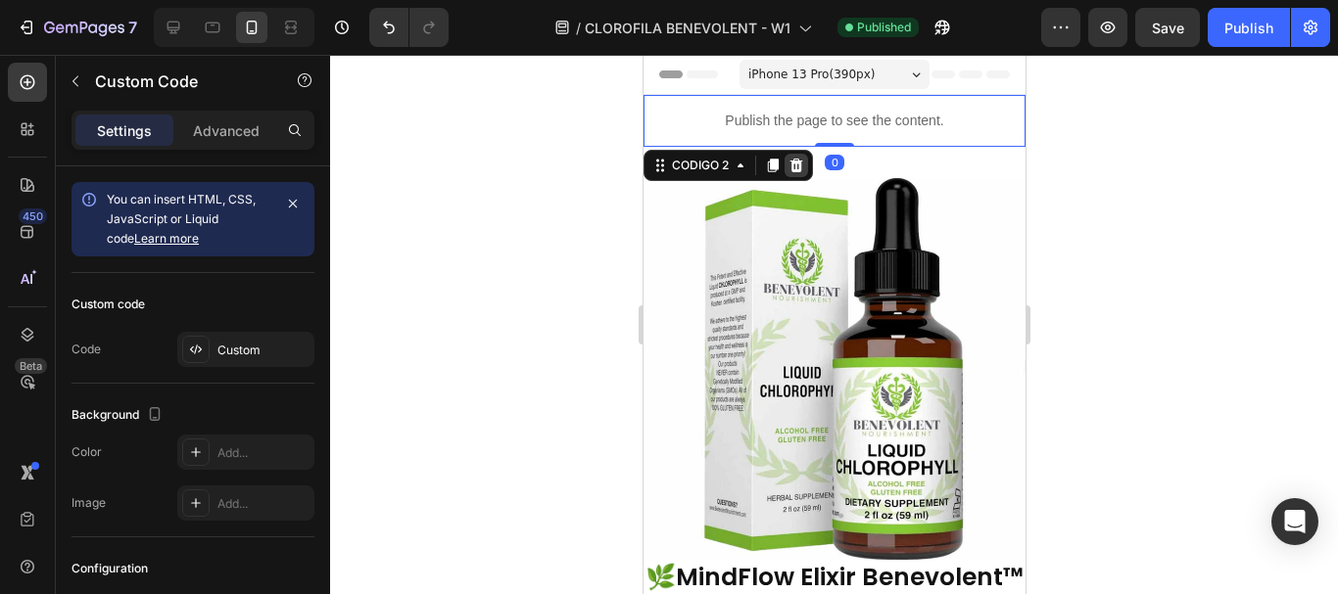
click at [794, 163] on icon at bounding box center [795, 166] width 13 height 14
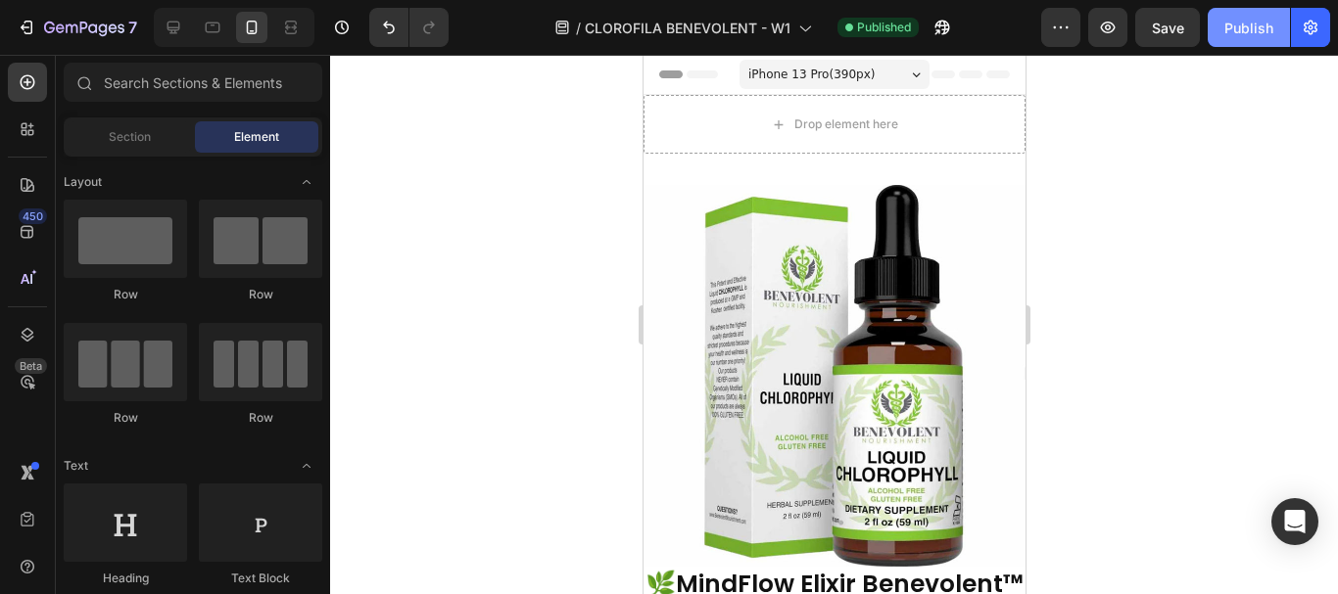
click at [1239, 18] on div "Publish" at bounding box center [1248, 28] width 49 height 21
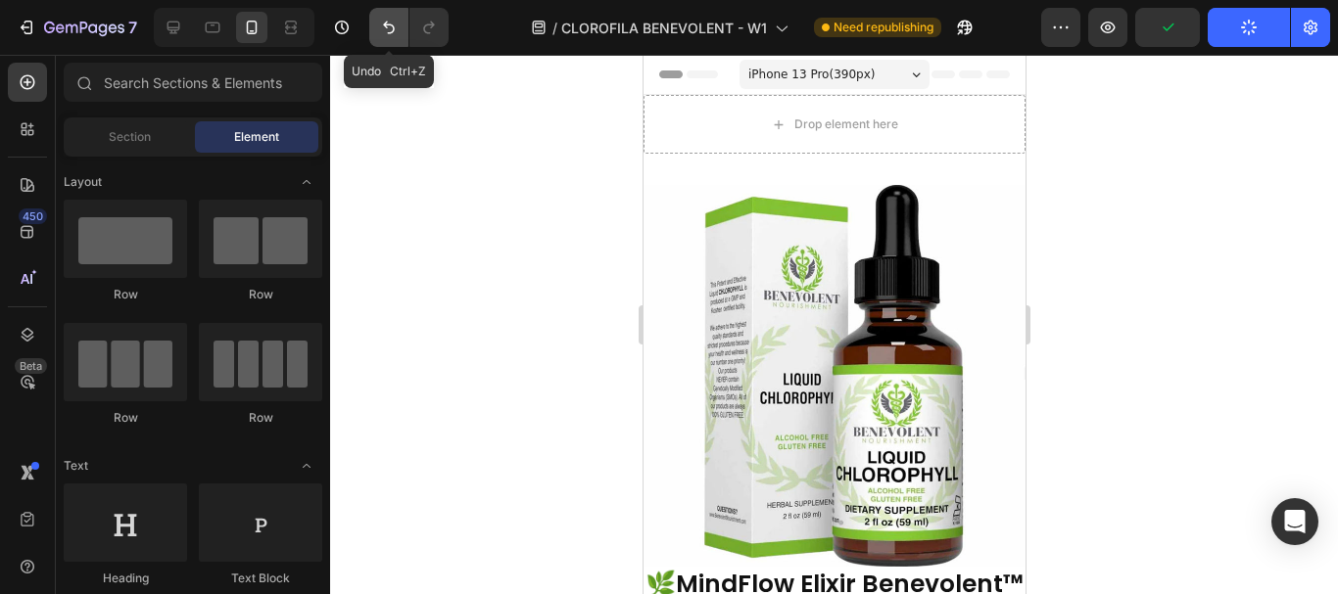
click at [387, 29] on icon "Undo/Redo" at bounding box center [389, 28] width 20 height 20
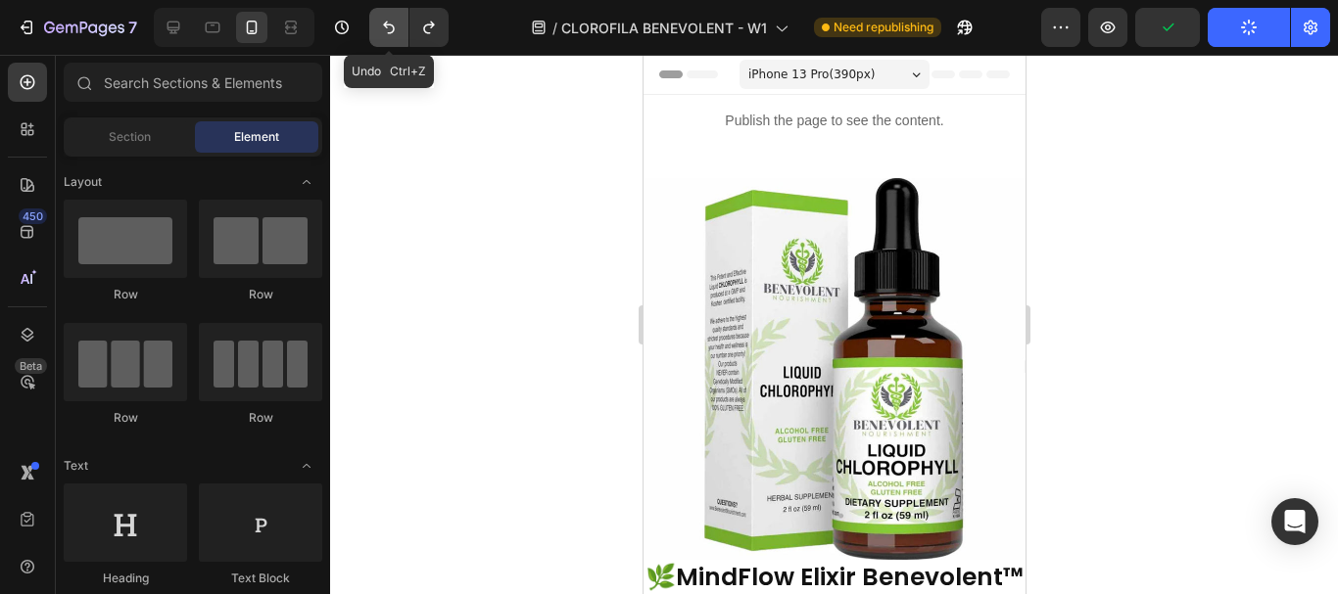
click at [387, 29] on icon "Undo/Redo" at bounding box center [389, 28] width 20 height 20
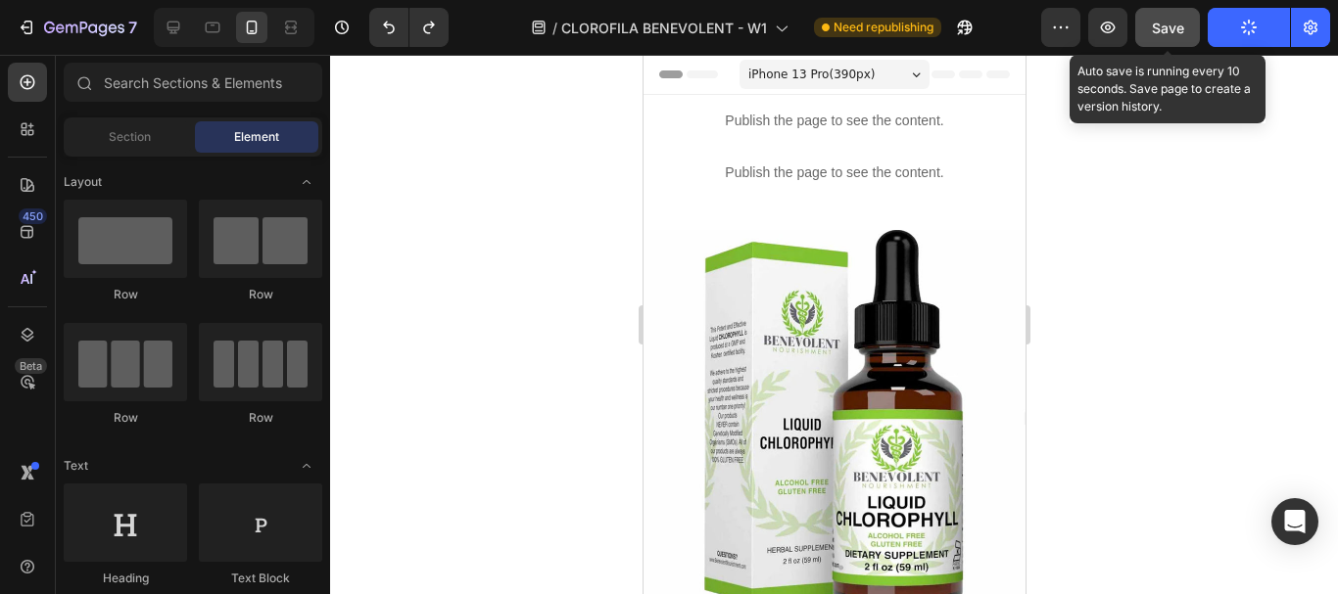
click at [1181, 29] on span "Save" at bounding box center [1167, 28] width 32 height 17
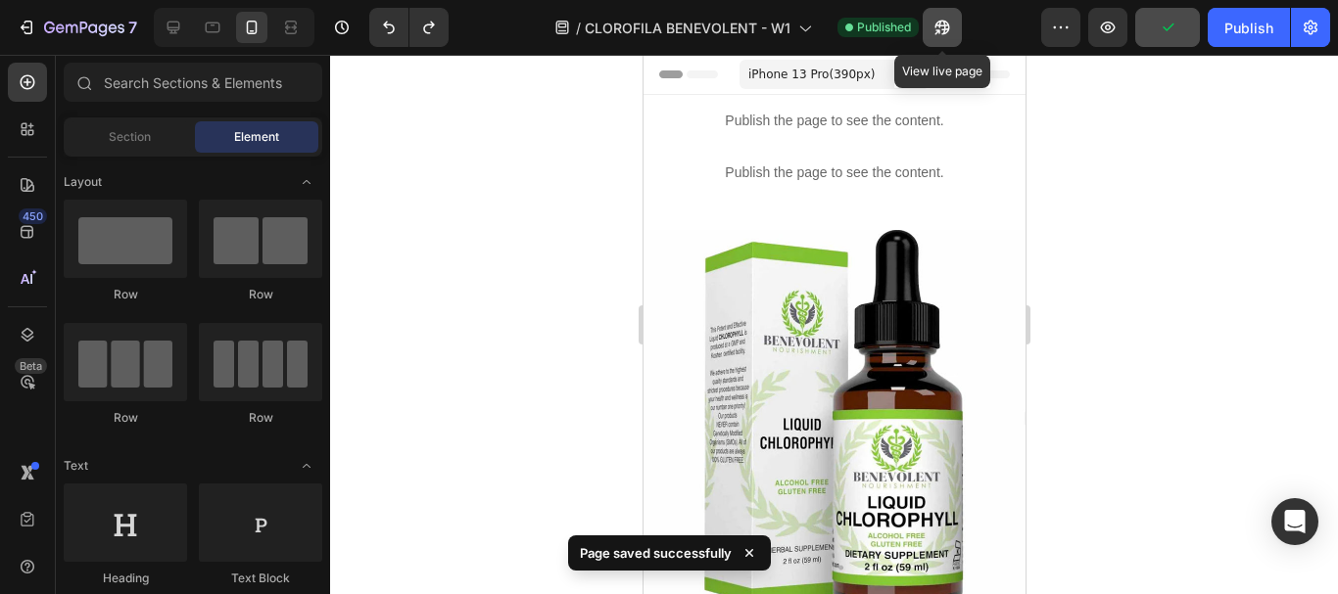
click at [943, 23] on icon "button" at bounding box center [942, 28] width 20 height 20
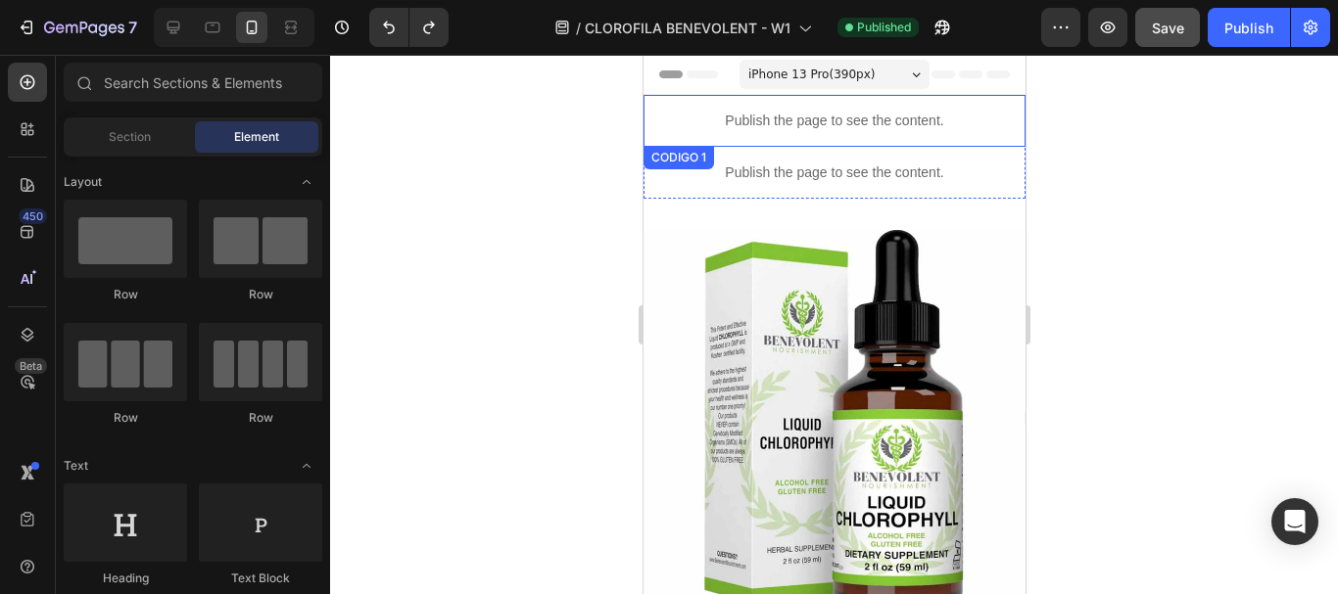
click at [828, 109] on div "Publish the page to see the content." at bounding box center [833, 121] width 382 height 52
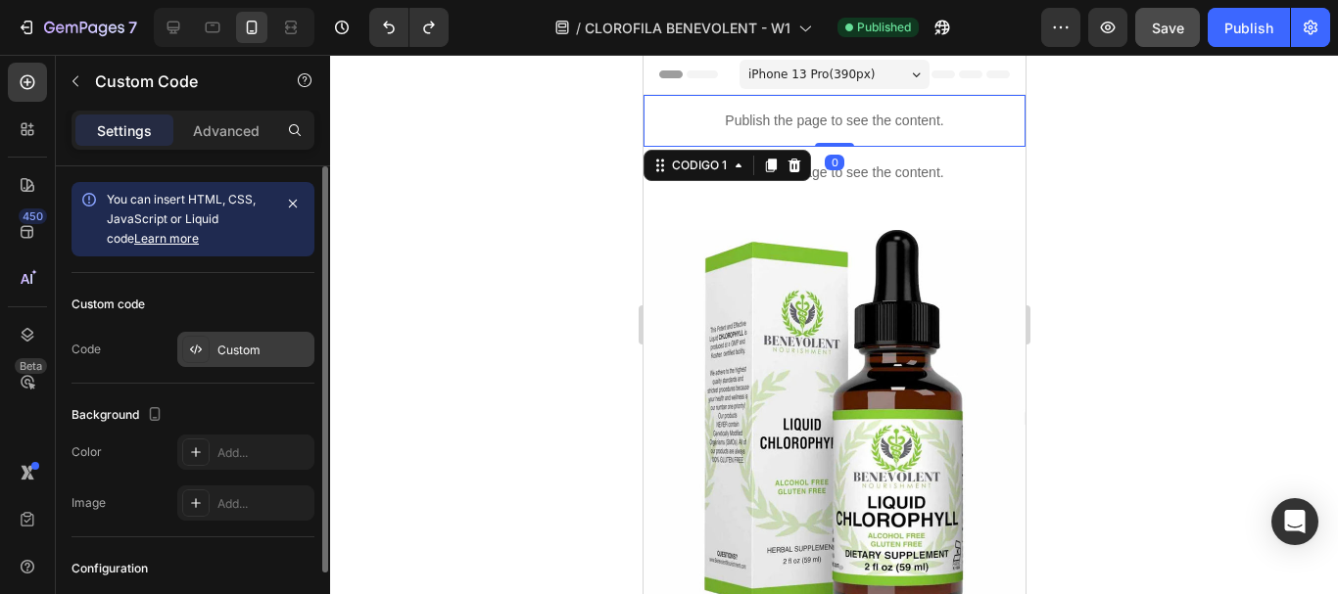
click at [225, 354] on div "Custom" at bounding box center [263, 351] width 92 height 18
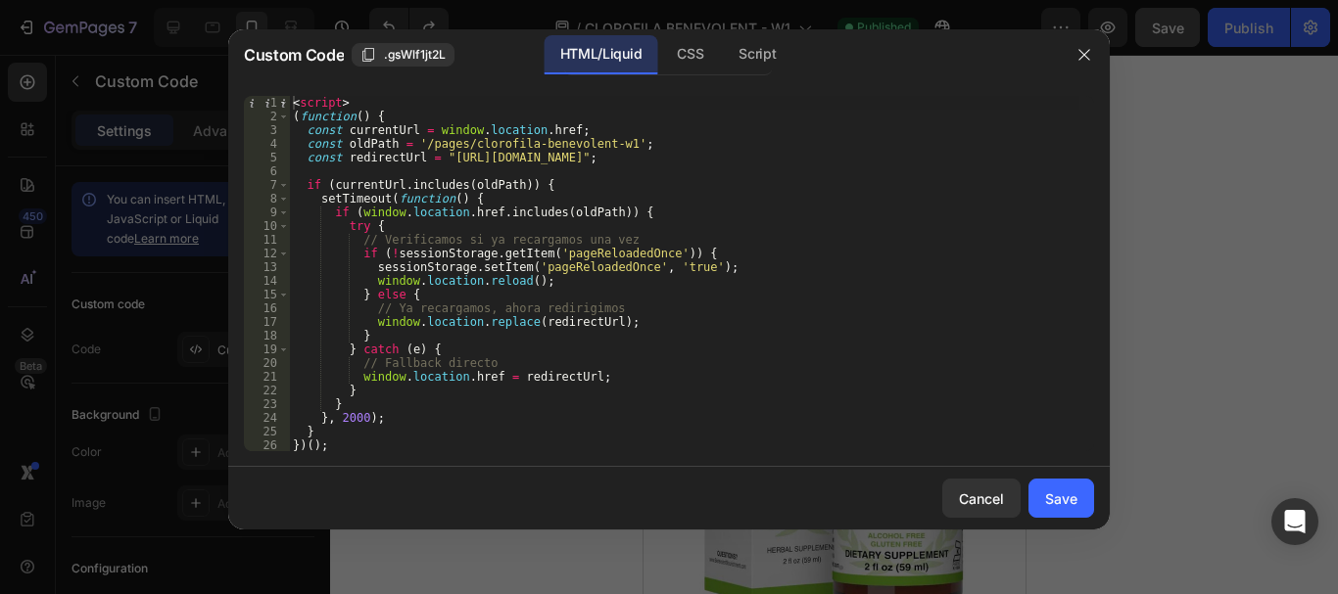
type textarea "const oldPath = '/pages/clorofila-benevolent-w1';"
drag, startPoint x: 462, startPoint y: 146, endPoint x: 611, endPoint y: 142, distance: 148.9
click at [611, 142] on div "< script > ( function ( ) { const currentUrl = window . location . href ; const…" at bounding box center [684, 287] width 790 height 383
click at [1075, 499] on div "Save" at bounding box center [1061, 499] width 32 height 21
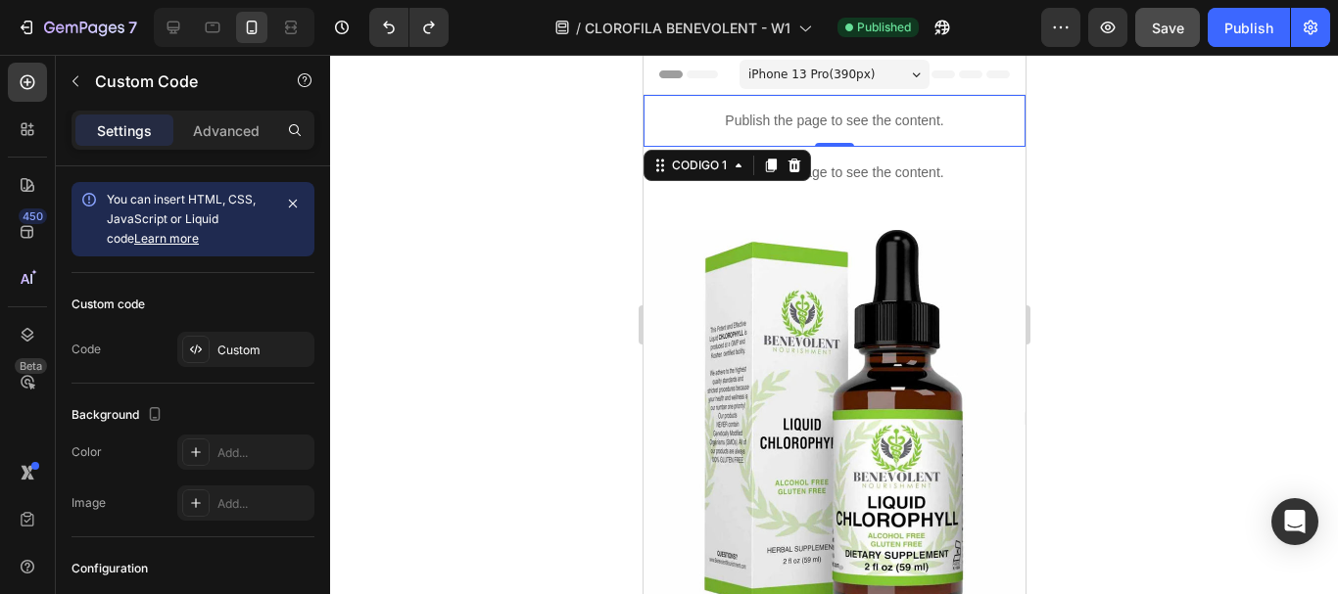
click at [884, 116] on p "Publish the page to see the content." at bounding box center [833, 121] width 382 height 21
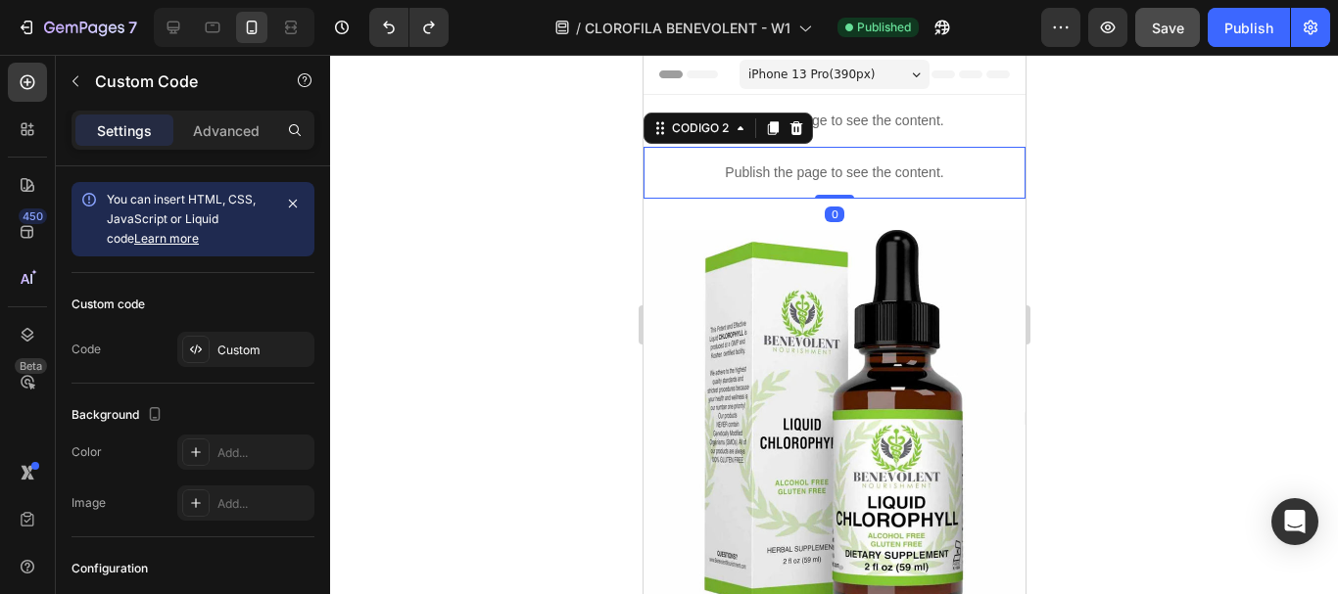
click at [869, 173] on p "Publish the page to see the content." at bounding box center [833, 173] width 382 height 21
click at [803, 128] on icon at bounding box center [795, 128] width 16 height 16
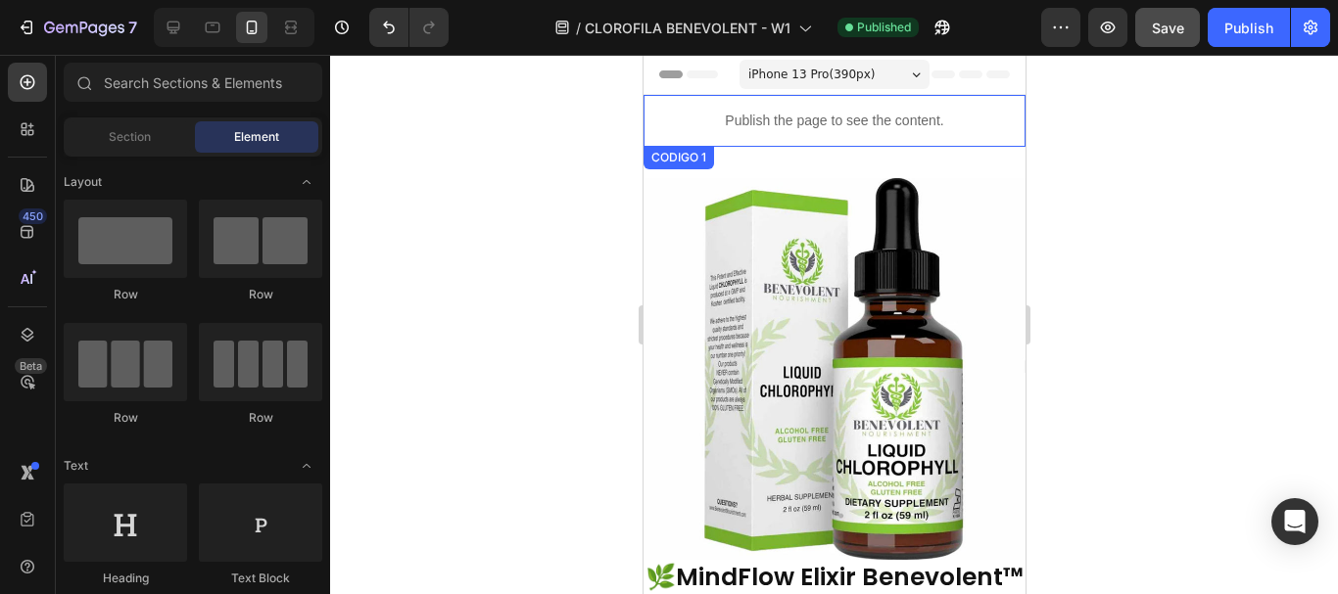
click at [840, 118] on p "Publish the page to see the content." at bounding box center [833, 121] width 382 height 21
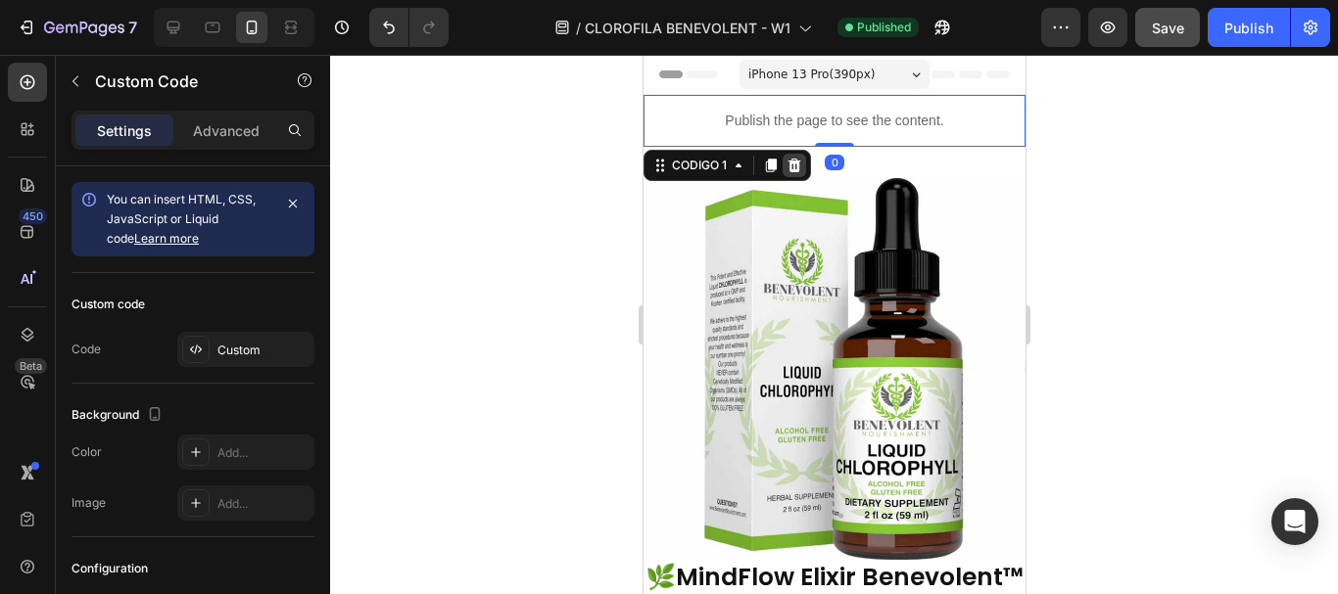
click at [790, 168] on icon at bounding box center [793, 166] width 13 height 14
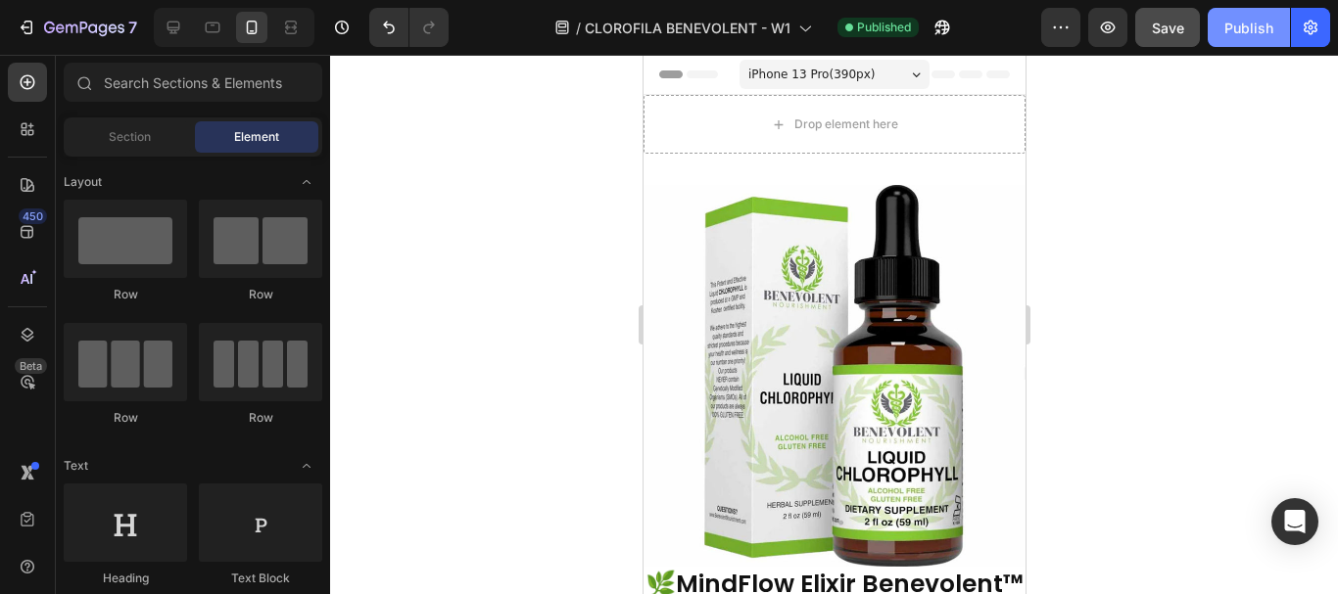
click at [1245, 37] on div "Publish" at bounding box center [1248, 28] width 49 height 21
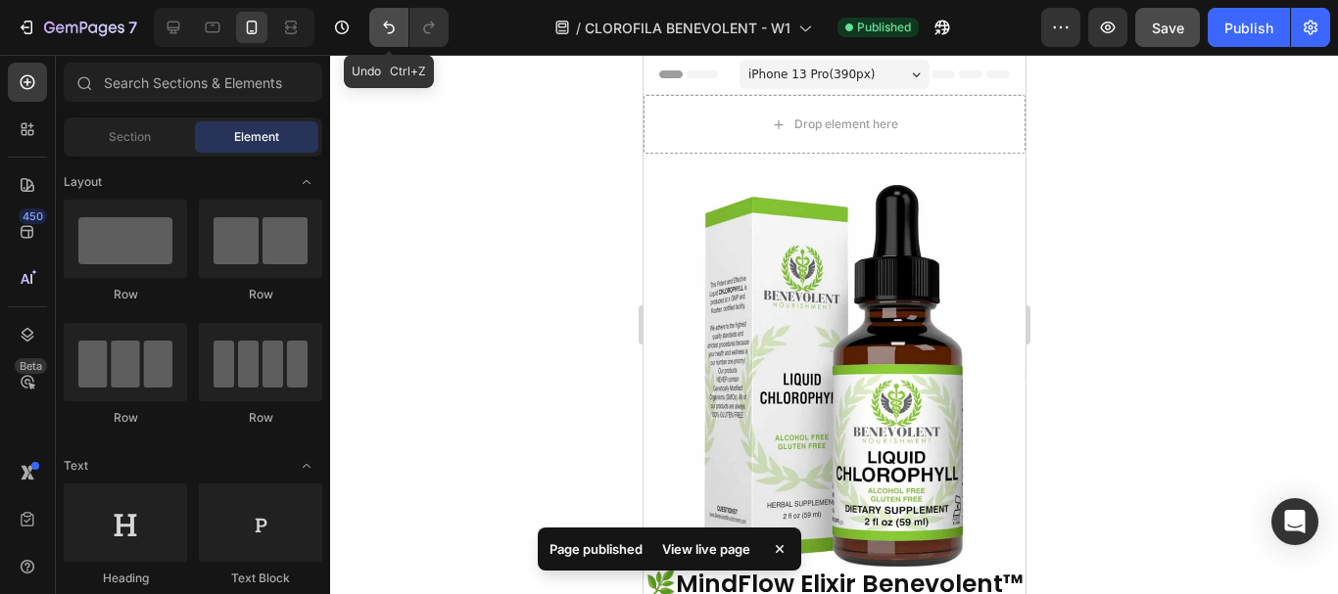
click at [384, 24] on icon "Undo/Redo" at bounding box center [389, 28] width 12 height 13
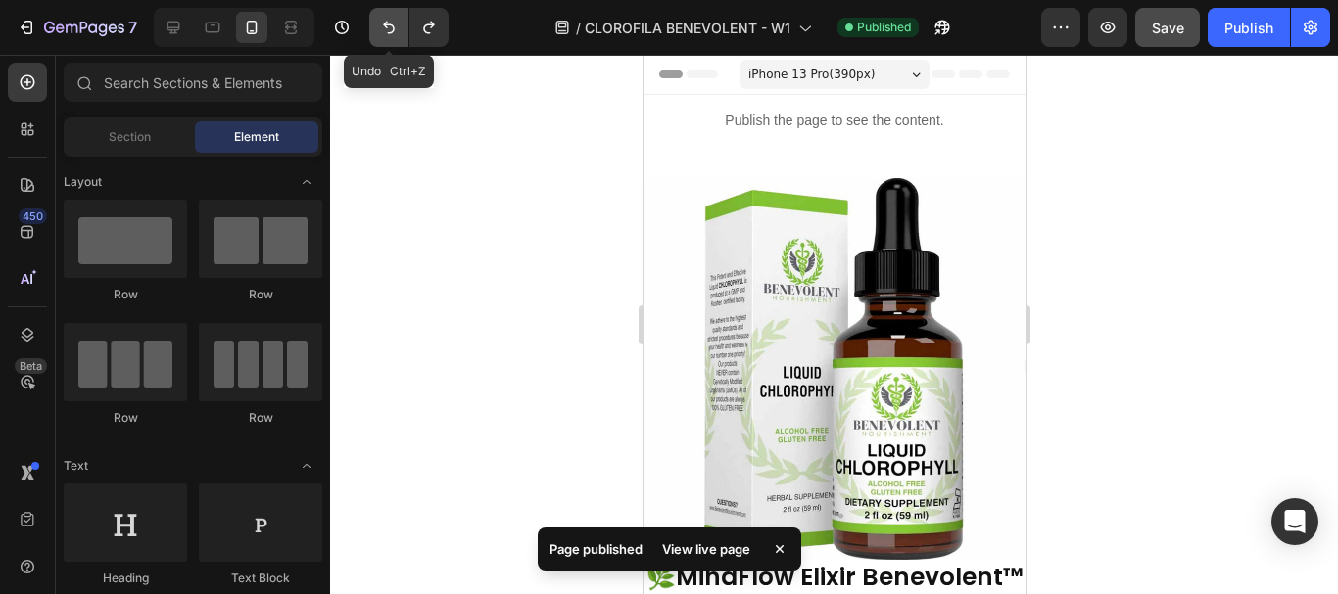
click at [384, 24] on icon "Undo/Redo" at bounding box center [389, 28] width 12 height 13
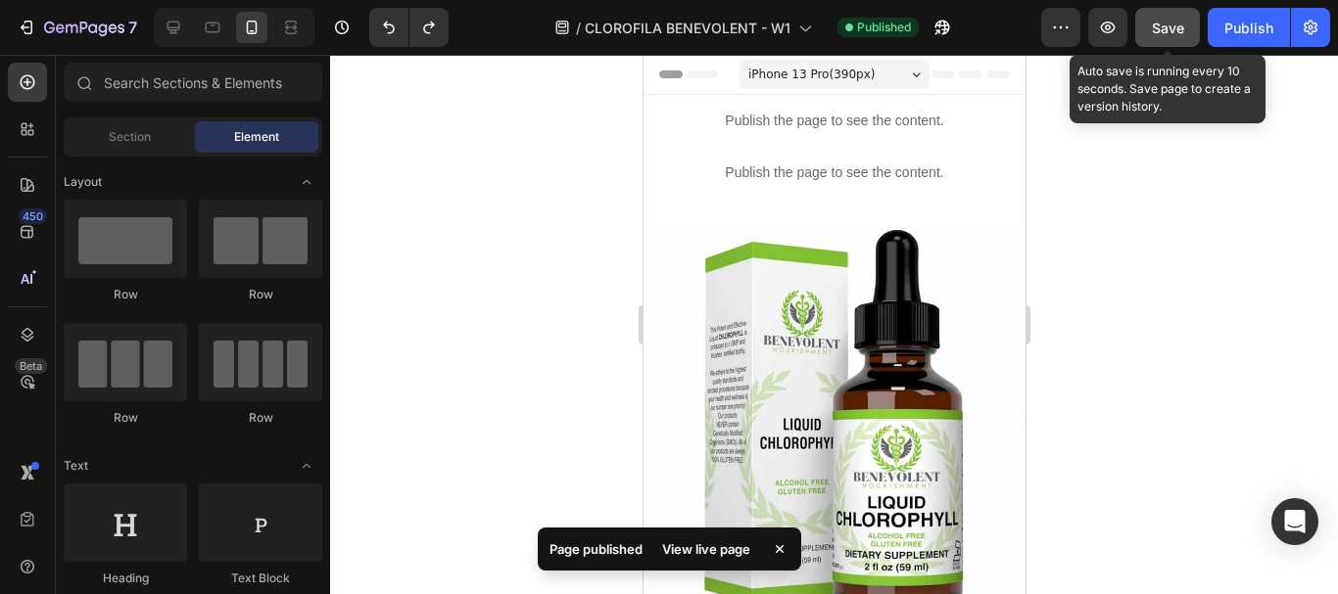
click at [1160, 31] on span "Save" at bounding box center [1167, 28] width 32 height 17
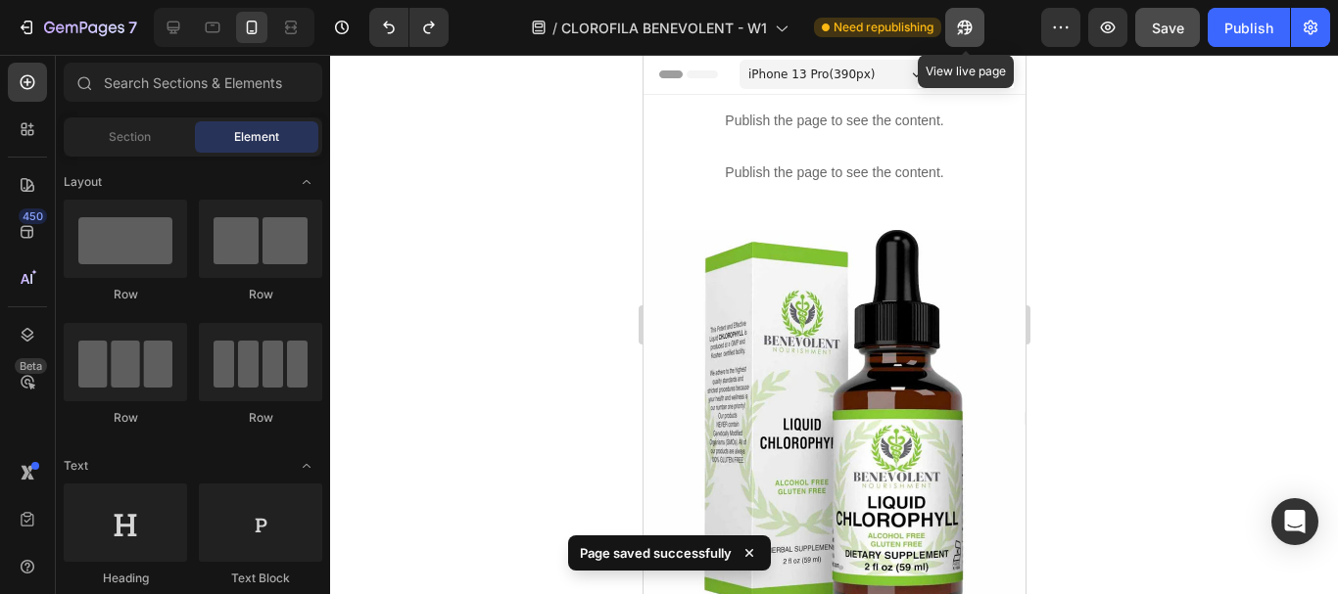
click at [972, 14] on button "button" at bounding box center [964, 27] width 39 height 39
